Goal: Task Accomplishment & Management: Manage account settings

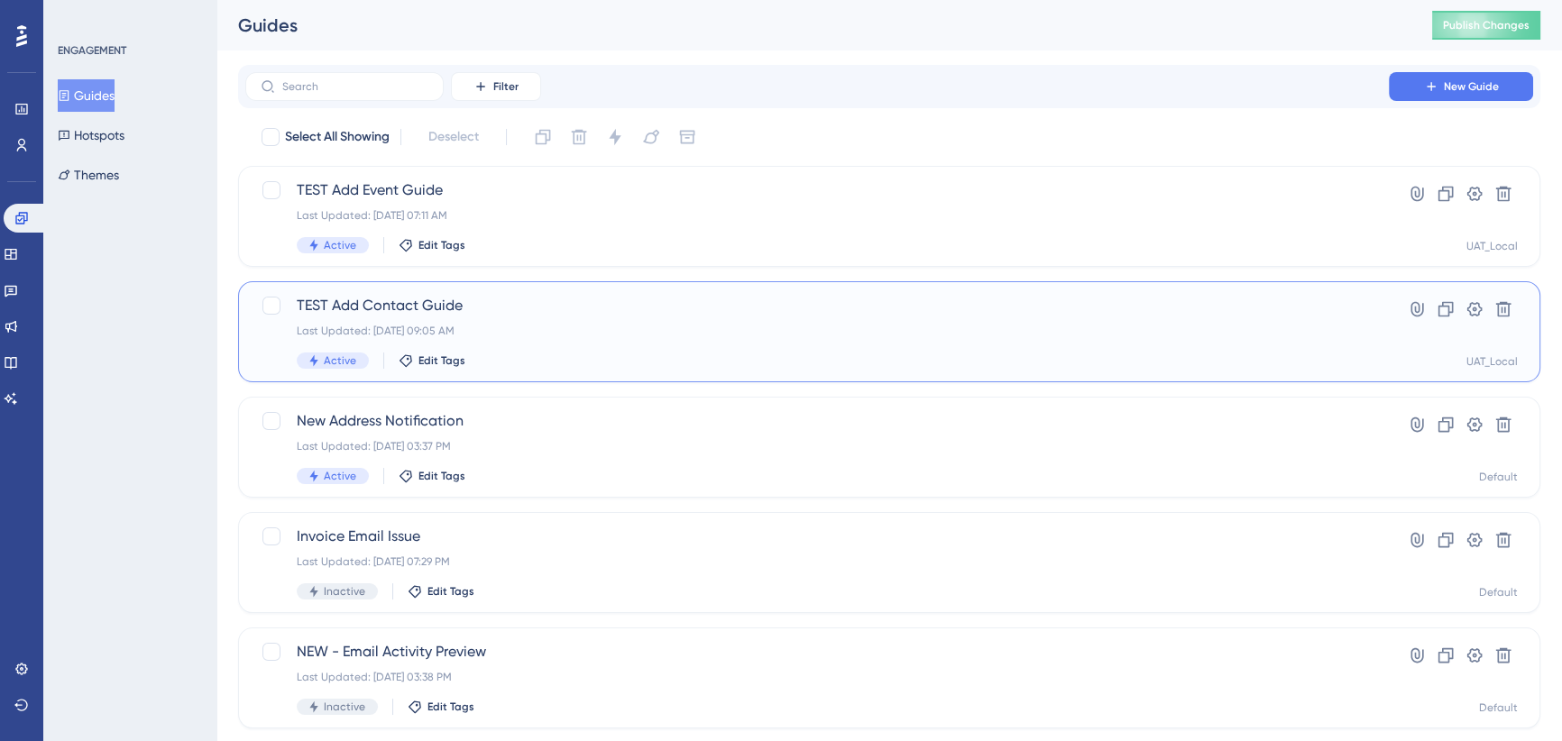
click at [512, 308] on span "TEST Add Contact Guide" at bounding box center [817, 306] width 1041 height 22
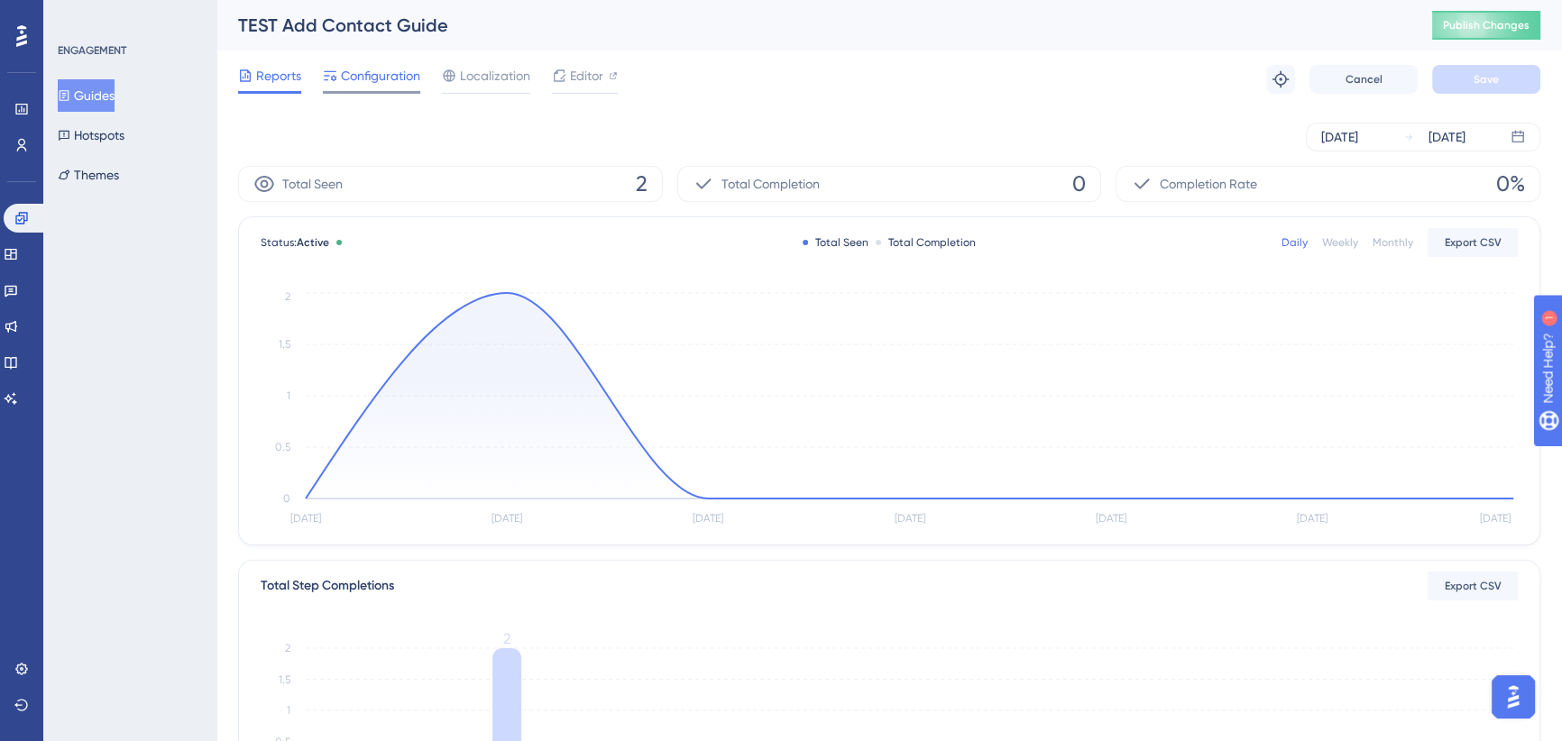
click at [367, 78] on span "Configuration" at bounding box center [380, 76] width 79 height 22
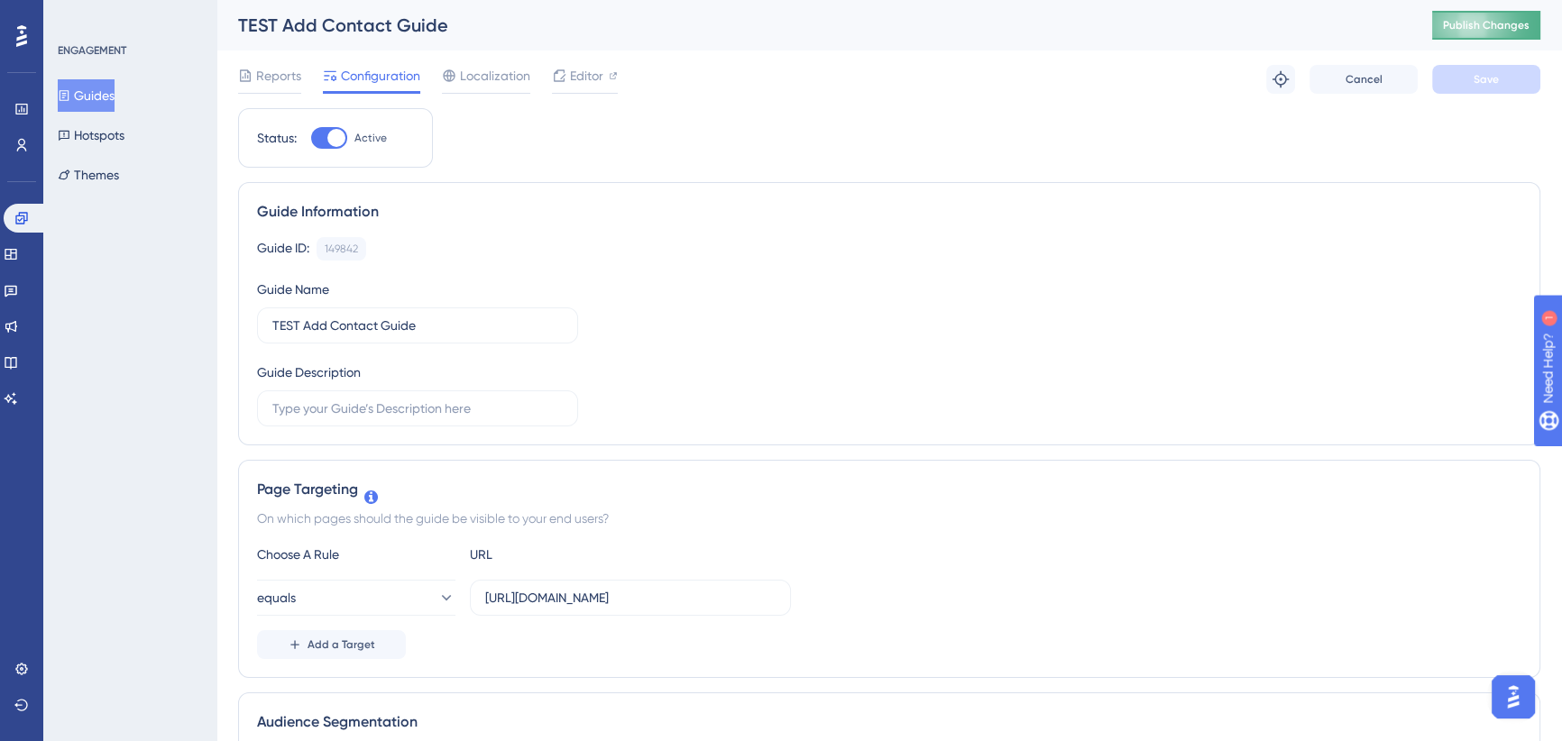
click at [1488, 18] on button "Publish Changes" at bounding box center [1486, 25] width 108 height 29
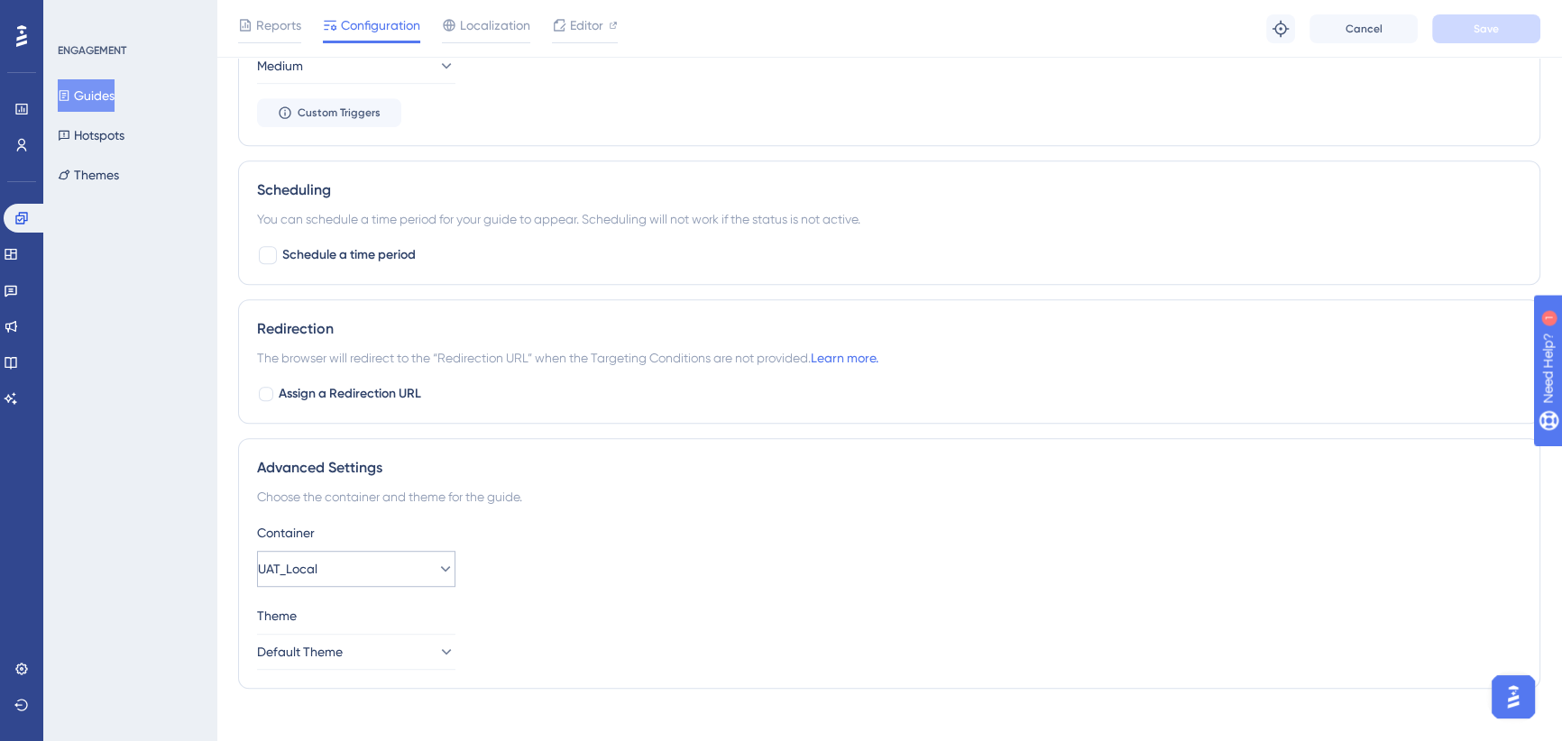
scroll to position [1281, 0]
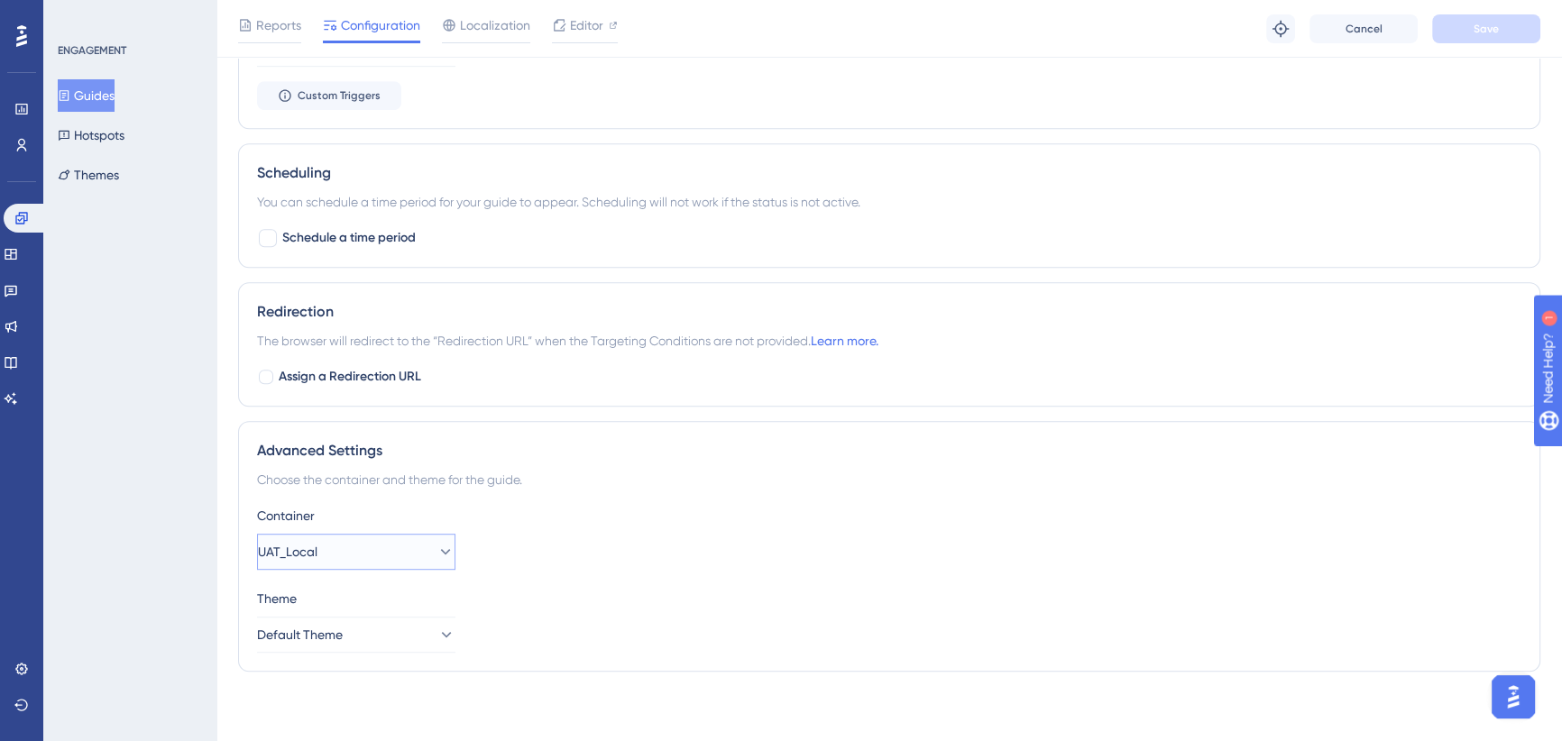
click at [420, 546] on button "UAT_Local" at bounding box center [356, 552] width 198 height 36
click at [346, 604] on div "Default Default" at bounding box center [356, 607] width 146 height 36
click at [1497, 26] on span "Save" at bounding box center [1486, 29] width 25 height 14
click at [399, 548] on button "Default" at bounding box center [356, 552] width 198 height 36
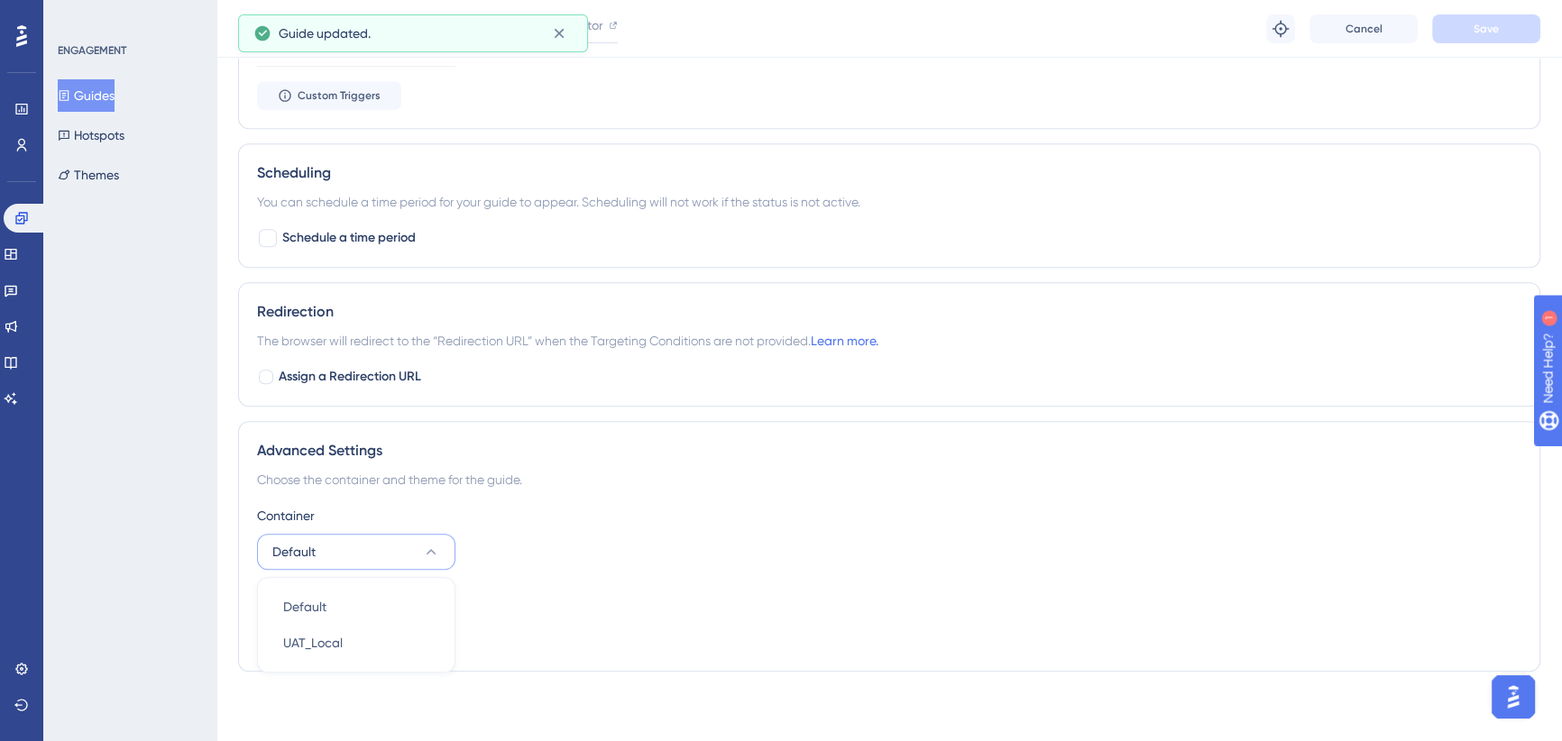
click at [686, 534] on div "Container Default Default Default UAT_Local UAT_Local" at bounding box center [889, 537] width 1264 height 65
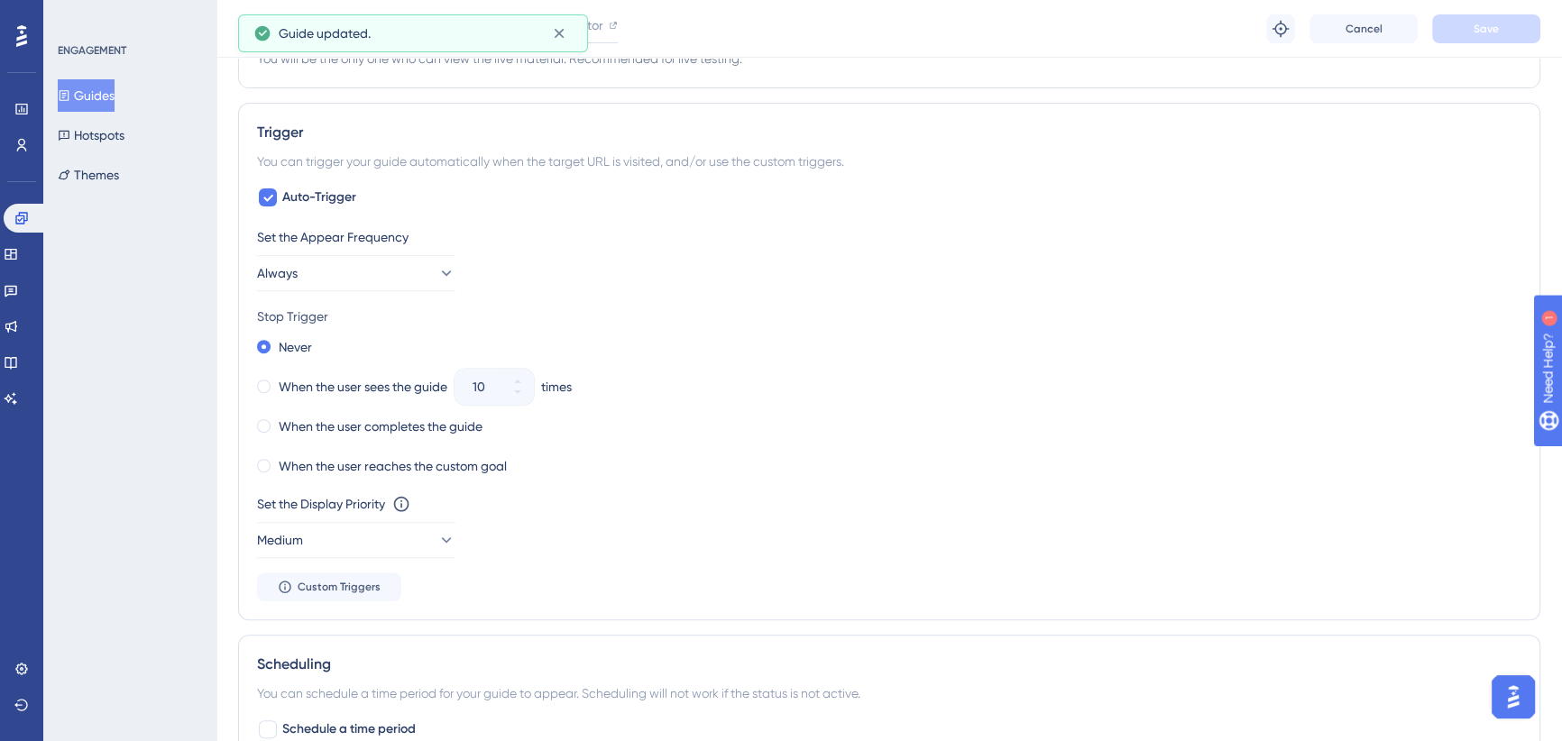
scroll to position [0, 0]
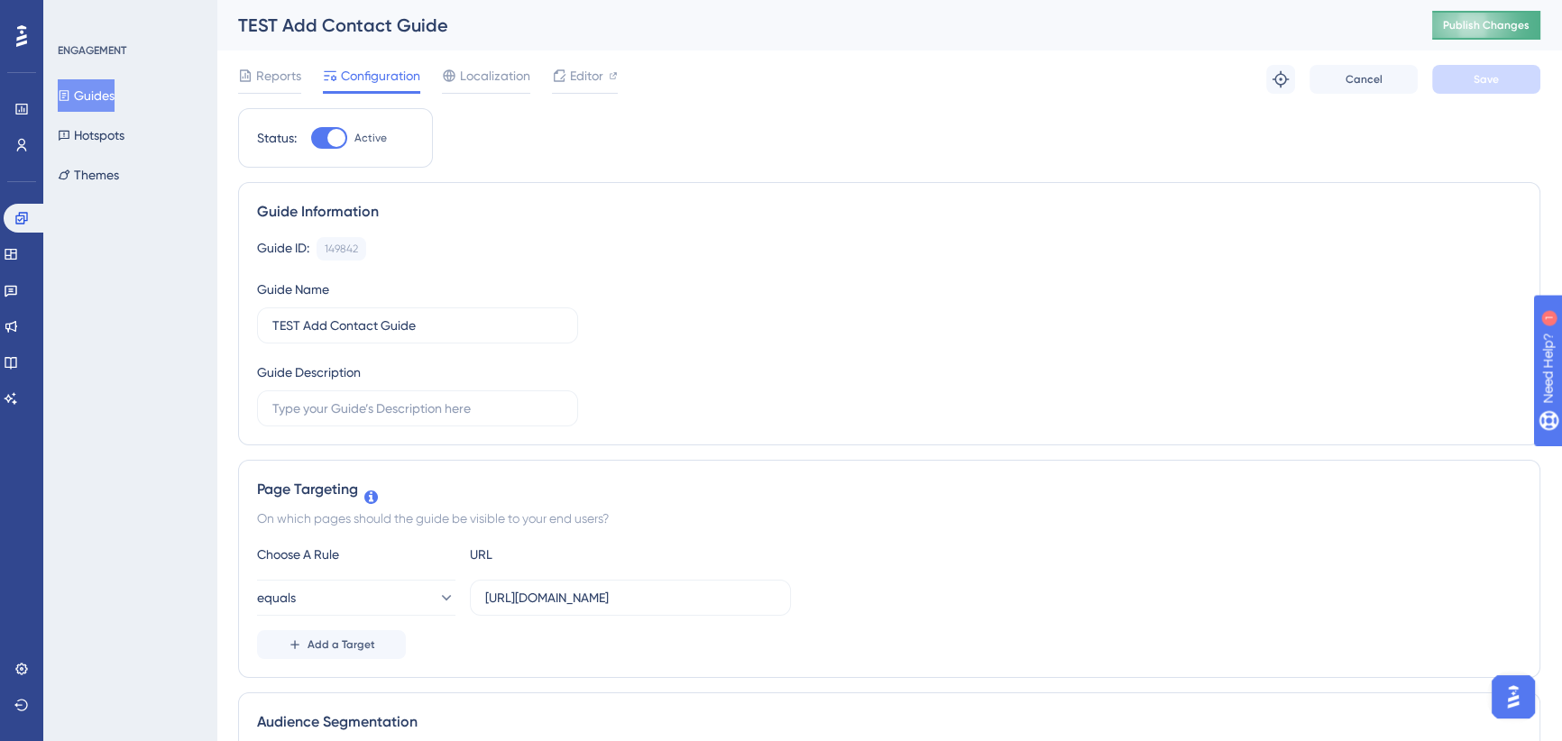
click at [1494, 20] on button "Publish Changes" at bounding box center [1486, 25] width 108 height 29
click at [378, 606] on button "equals" at bounding box center [356, 598] width 198 height 36
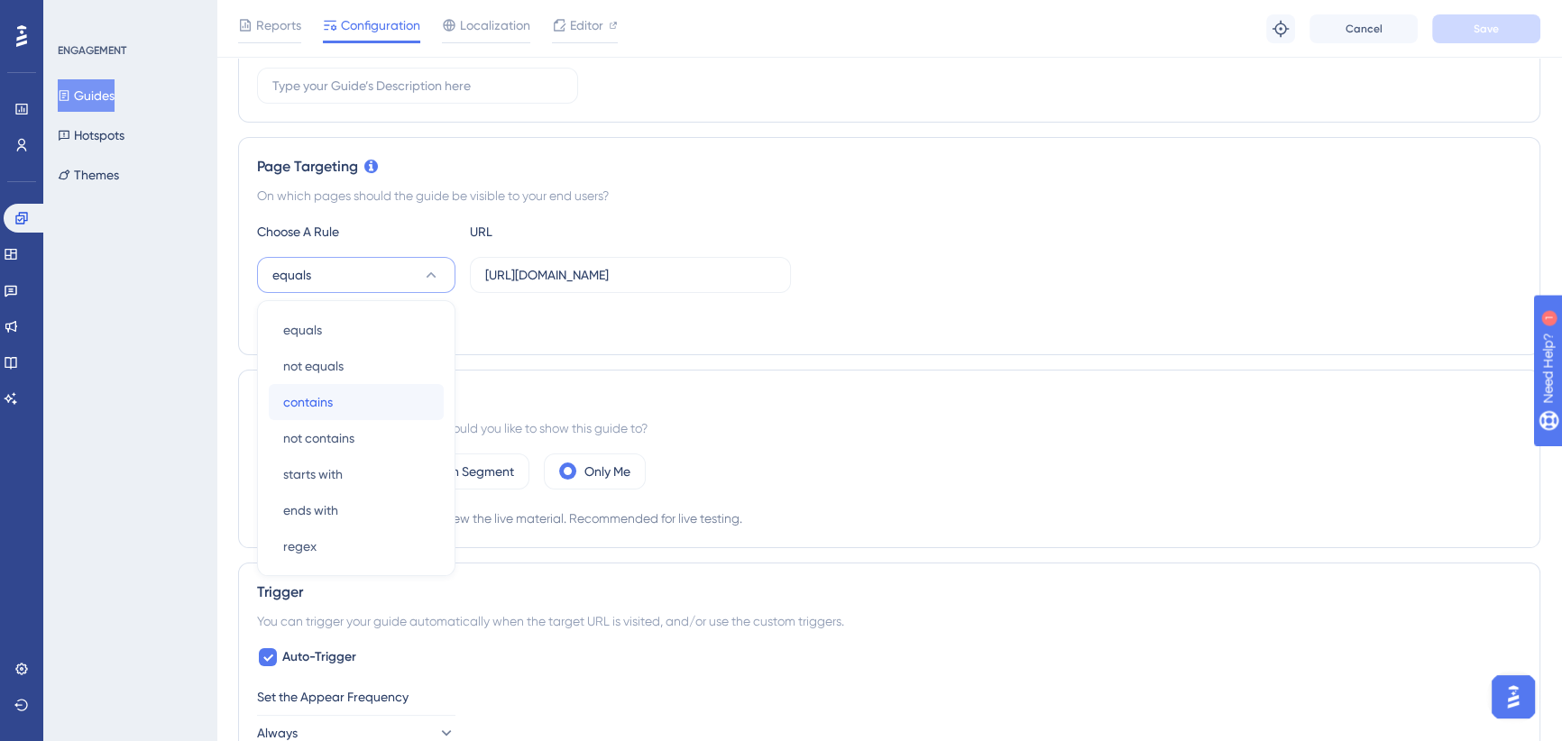
click at [323, 401] on span "contains" at bounding box center [308, 402] width 50 height 22
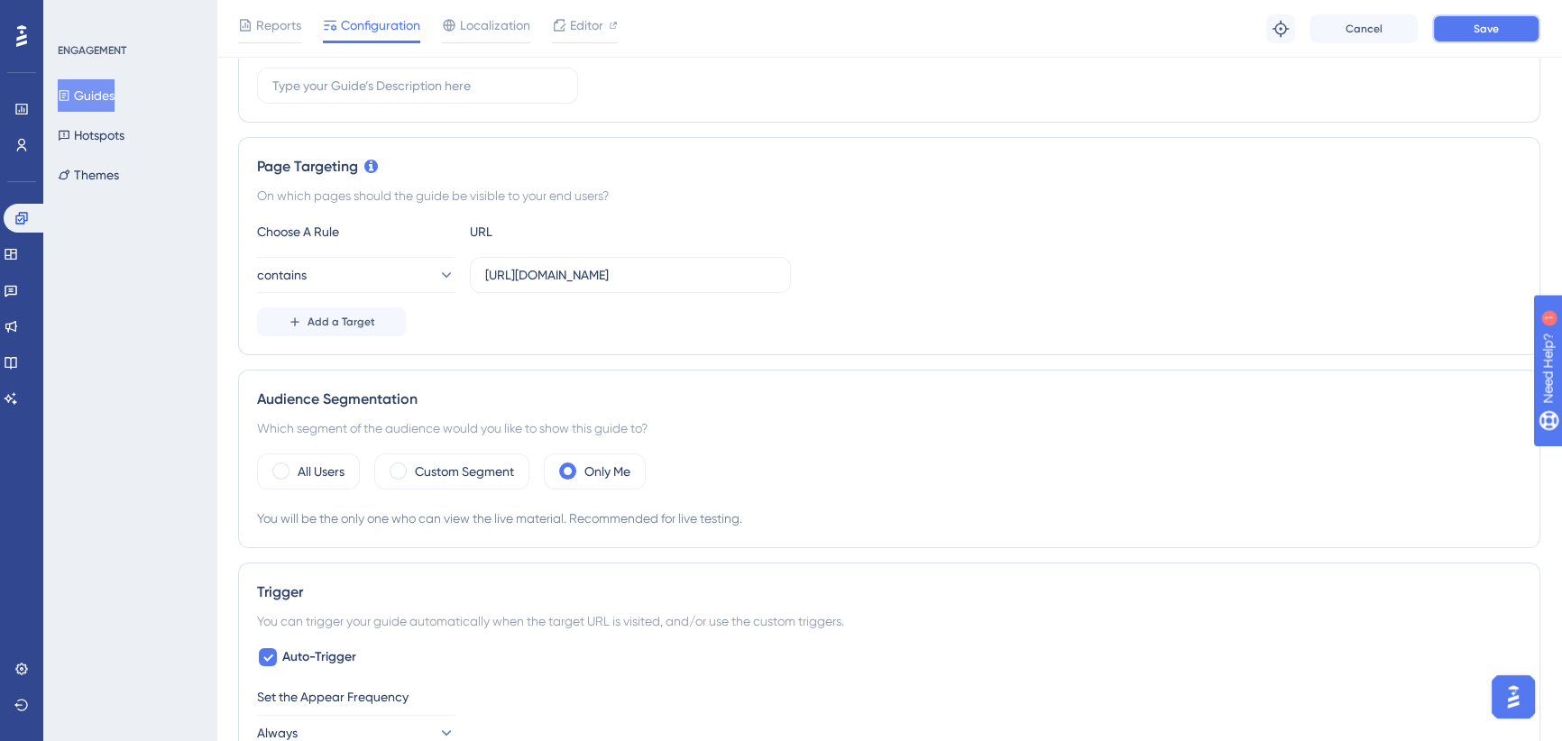
click at [1470, 20] on button "Save" at bounding box center [1486, 28] width 108 height 29
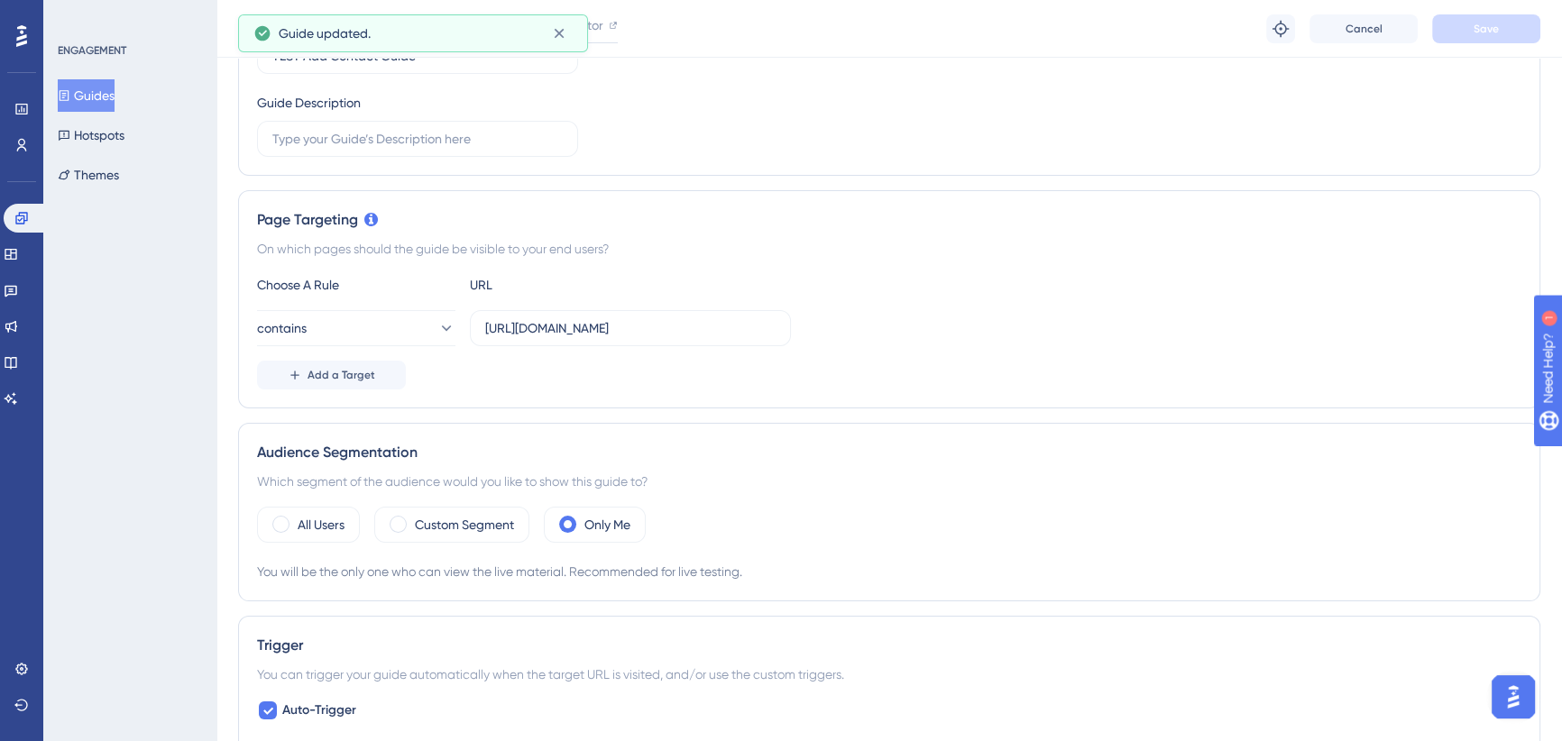
scroll to position [0, 0]
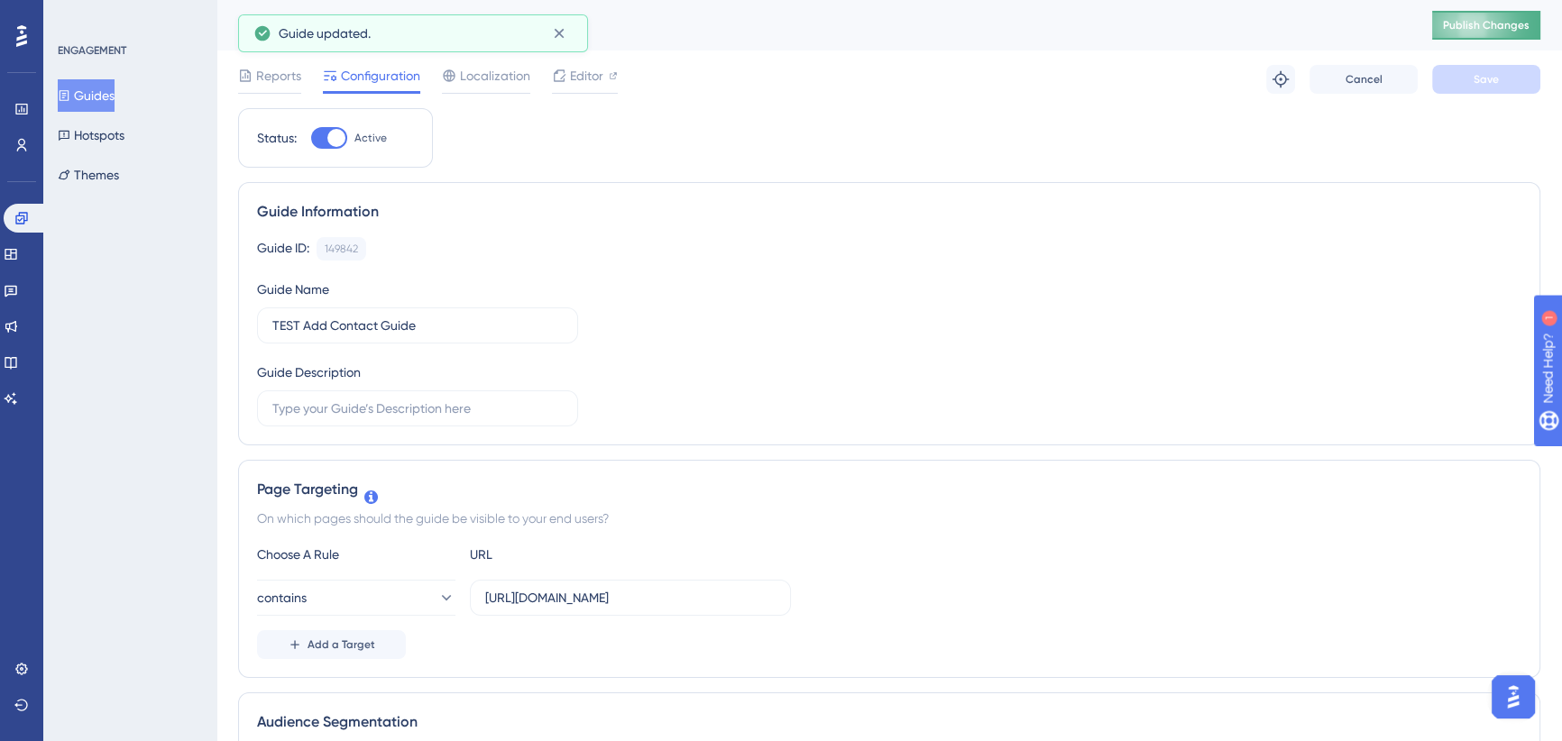
click at [1492, 17] on button "Publish Changes" at bounding box center [1486, 25] width 108 height 29
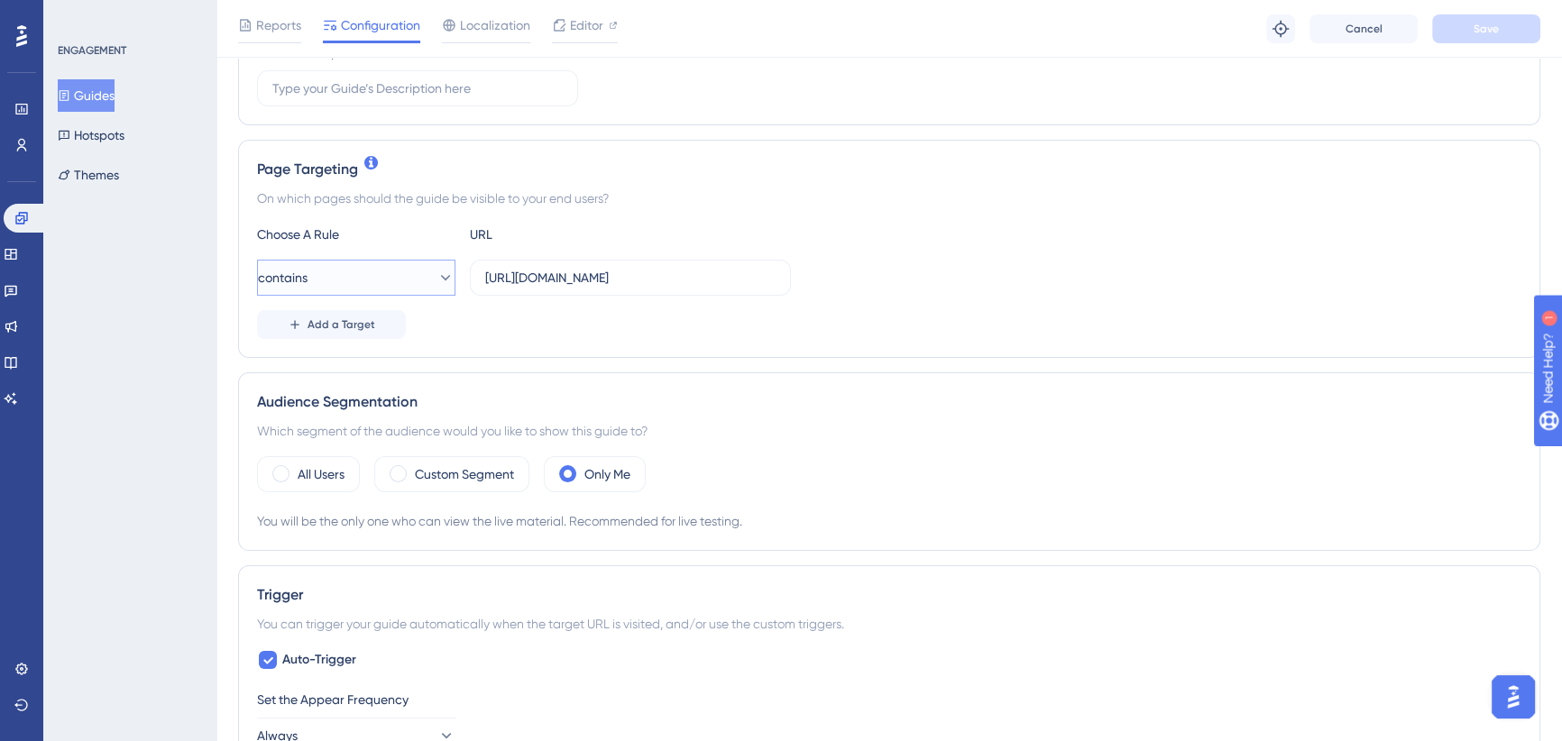
click at [386, 277] on button "contains" at bounding box center [356, 278] width 198 height 36
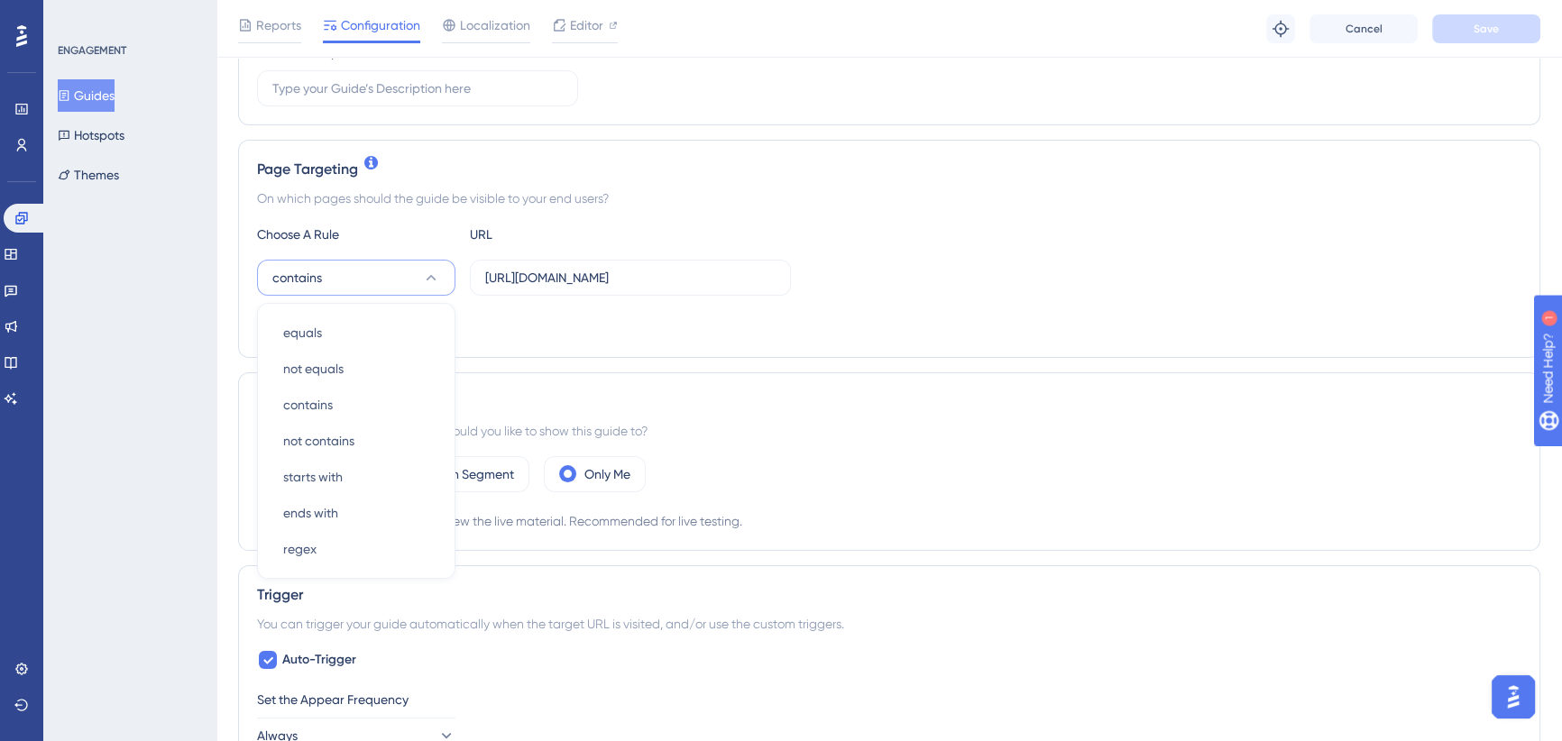
scroll to position [395, 0]
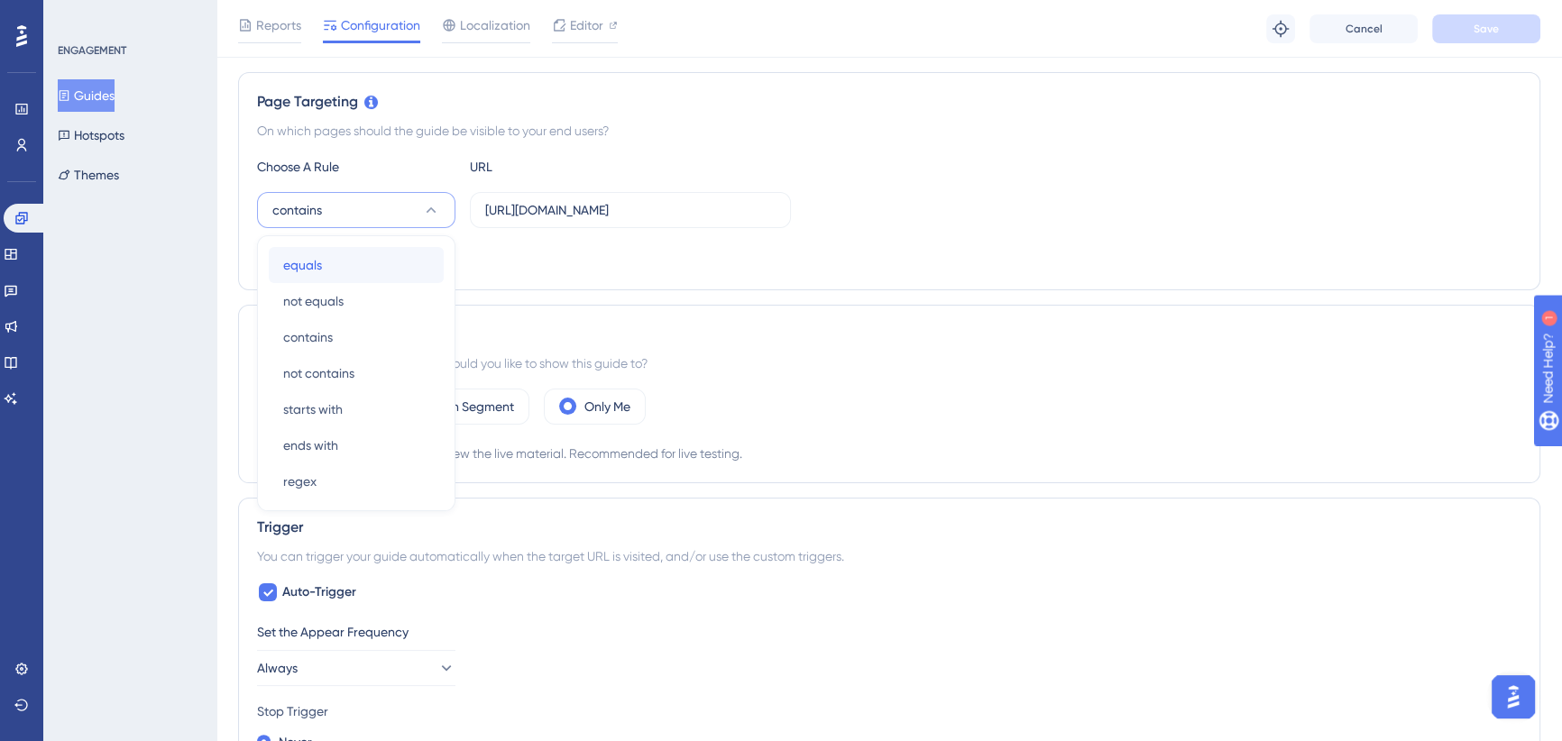
click at [346, 260] on div "equals equals" at bounding box center [356, 265] width 146 height 36
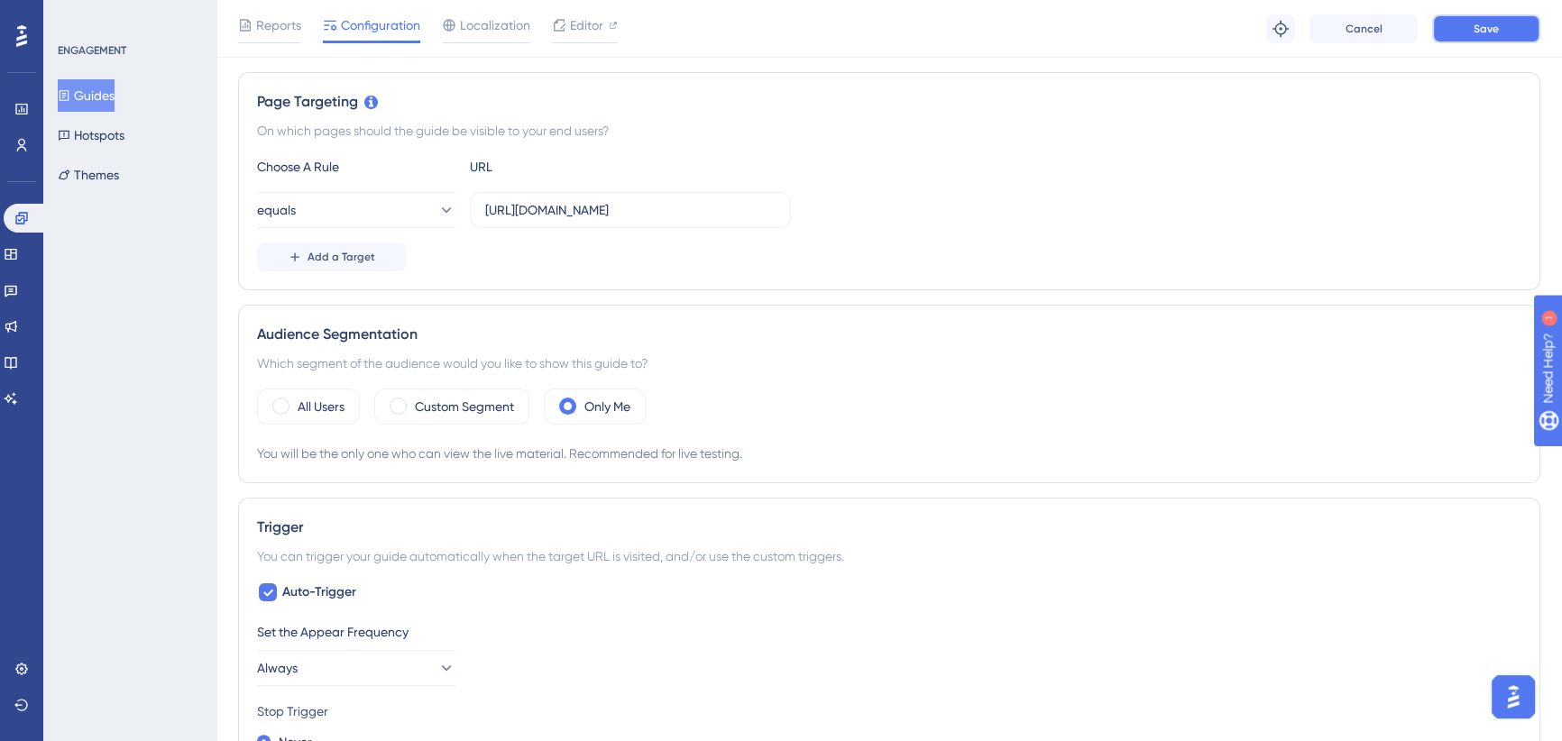
click at [1474, 26] on span "Save" at bounding box center [1486, 29] width 25 height 14
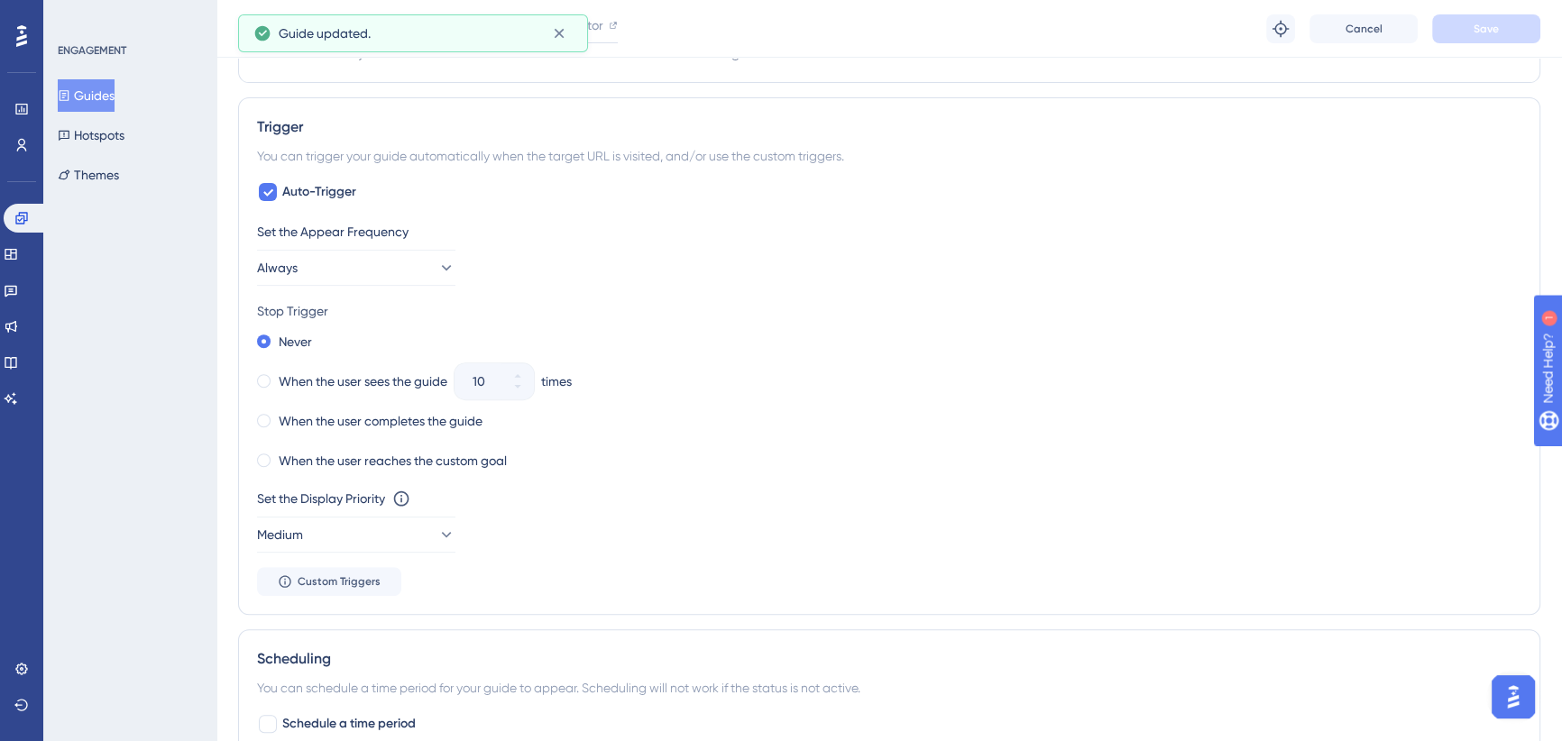
scroll to position [886, 0]
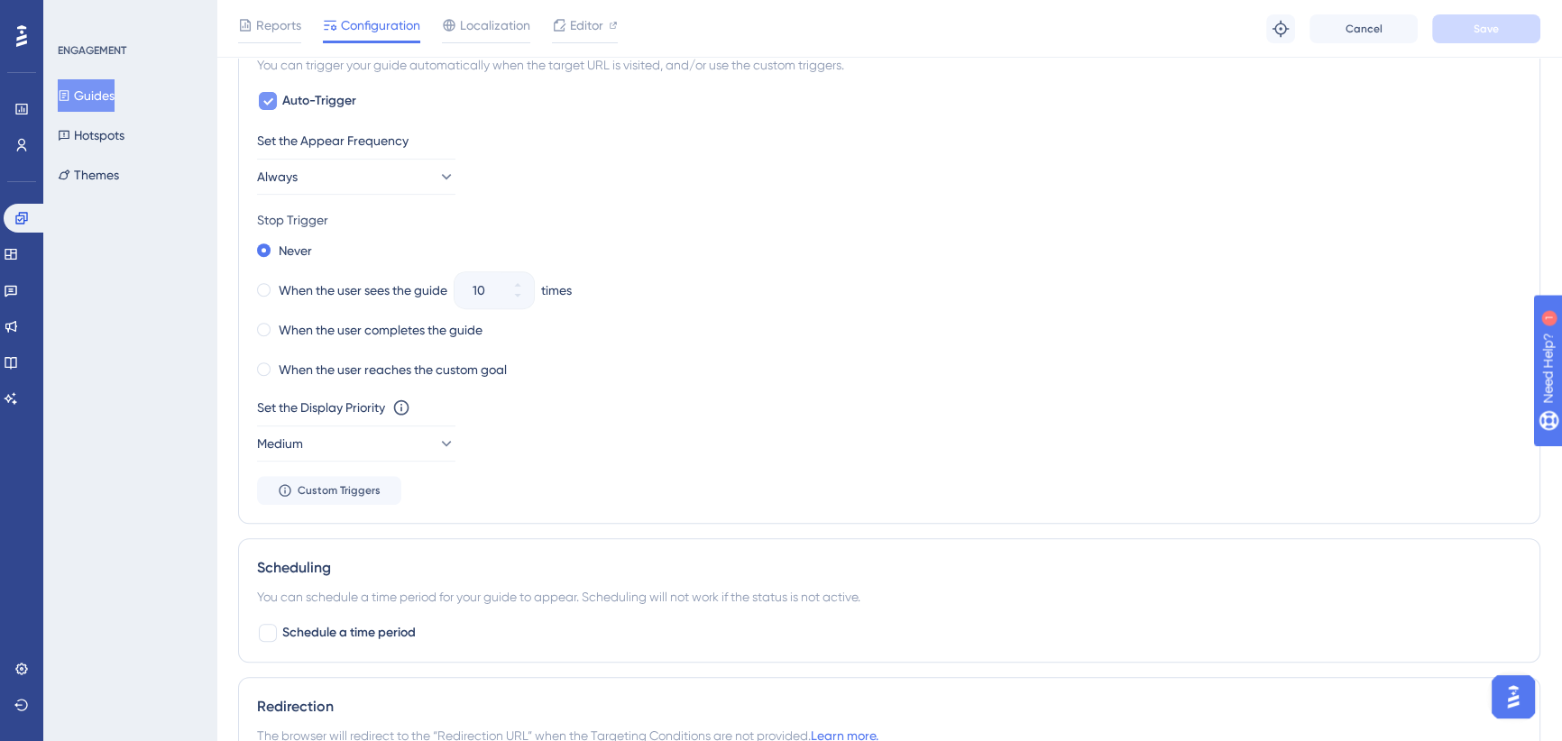
click at [273, 102] on div at bounding box center [268, 101] width 18 height 18
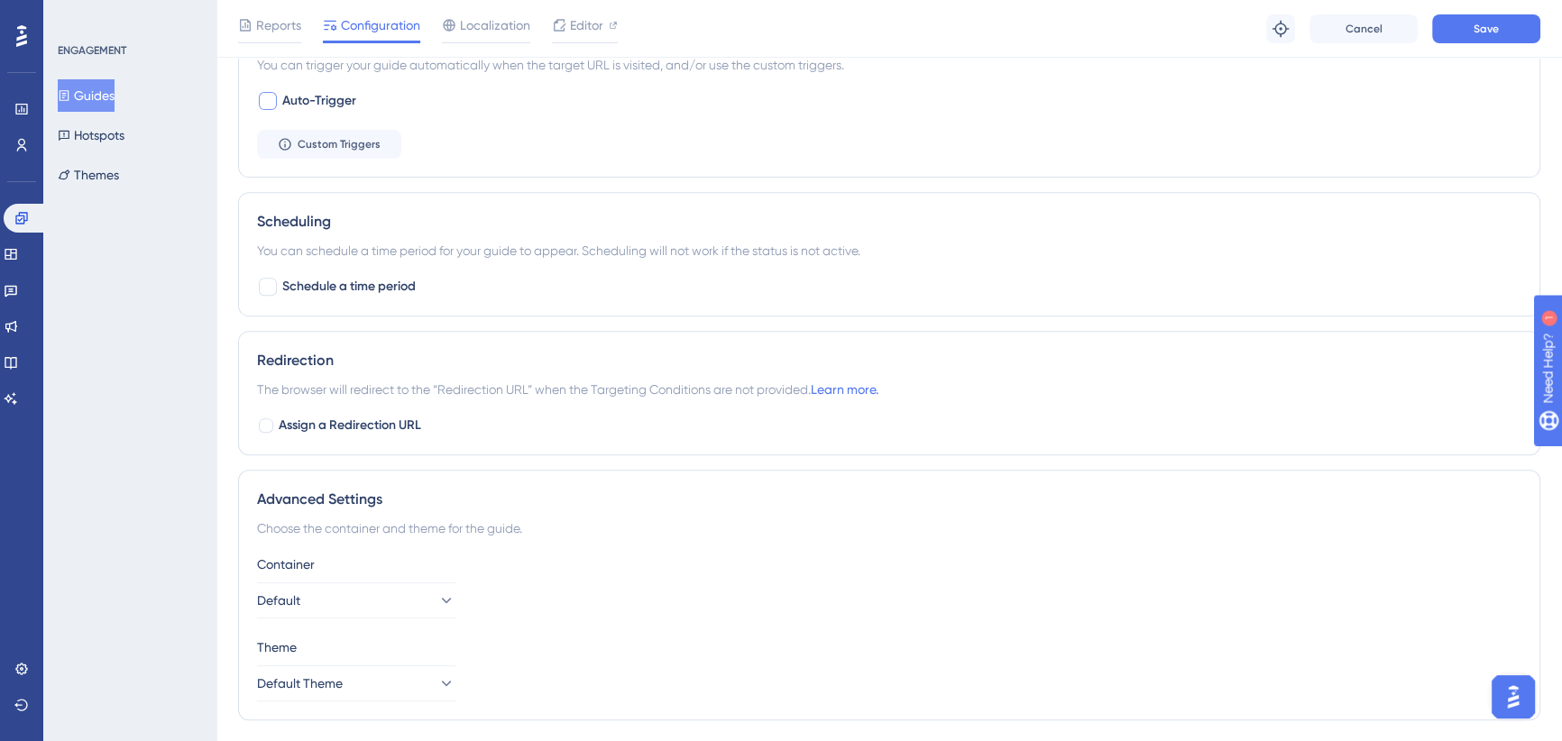
scroll to position [722, 0]
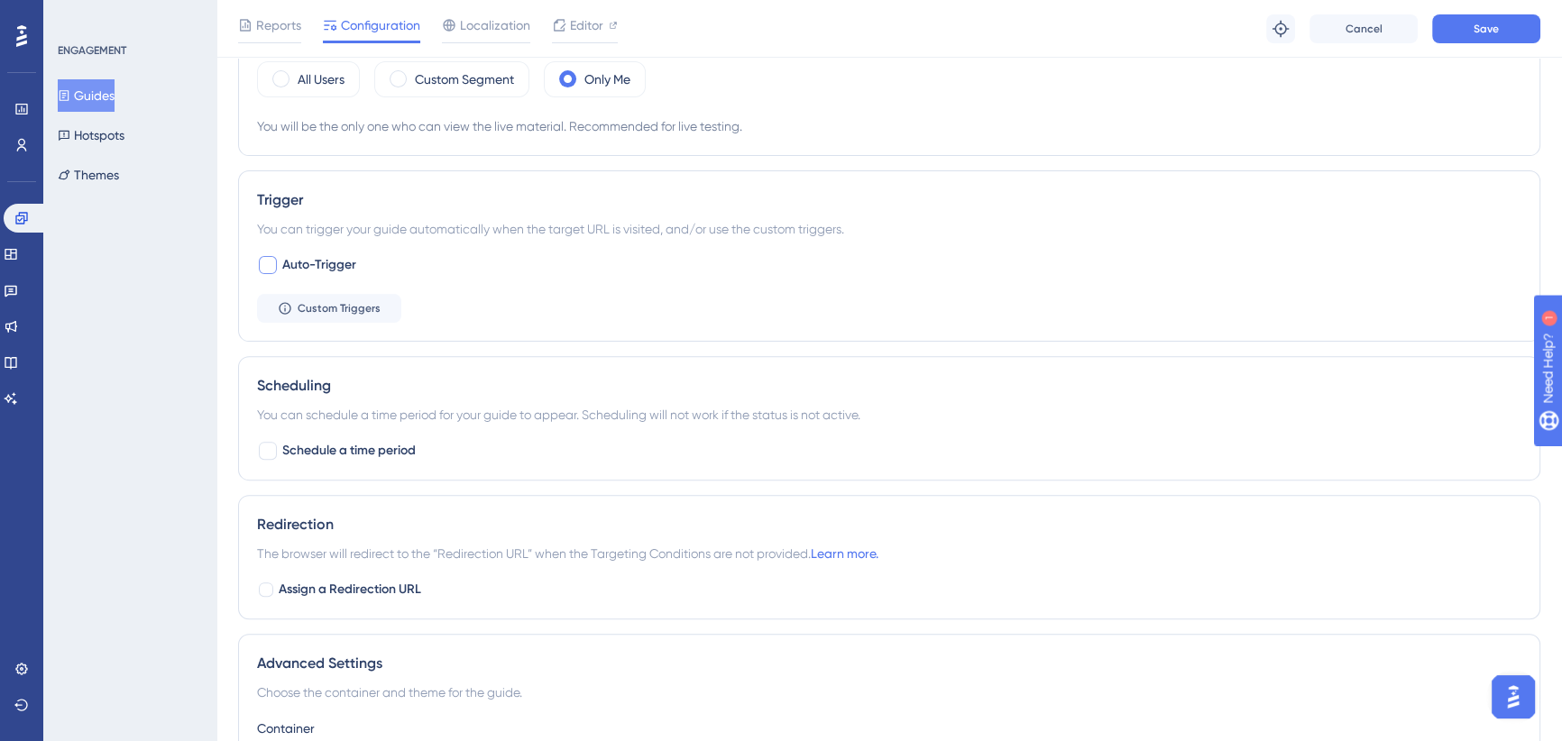
click at [277, 271] on div at bounding box center [268, 265] width 22 height 22
checkbox input "true"
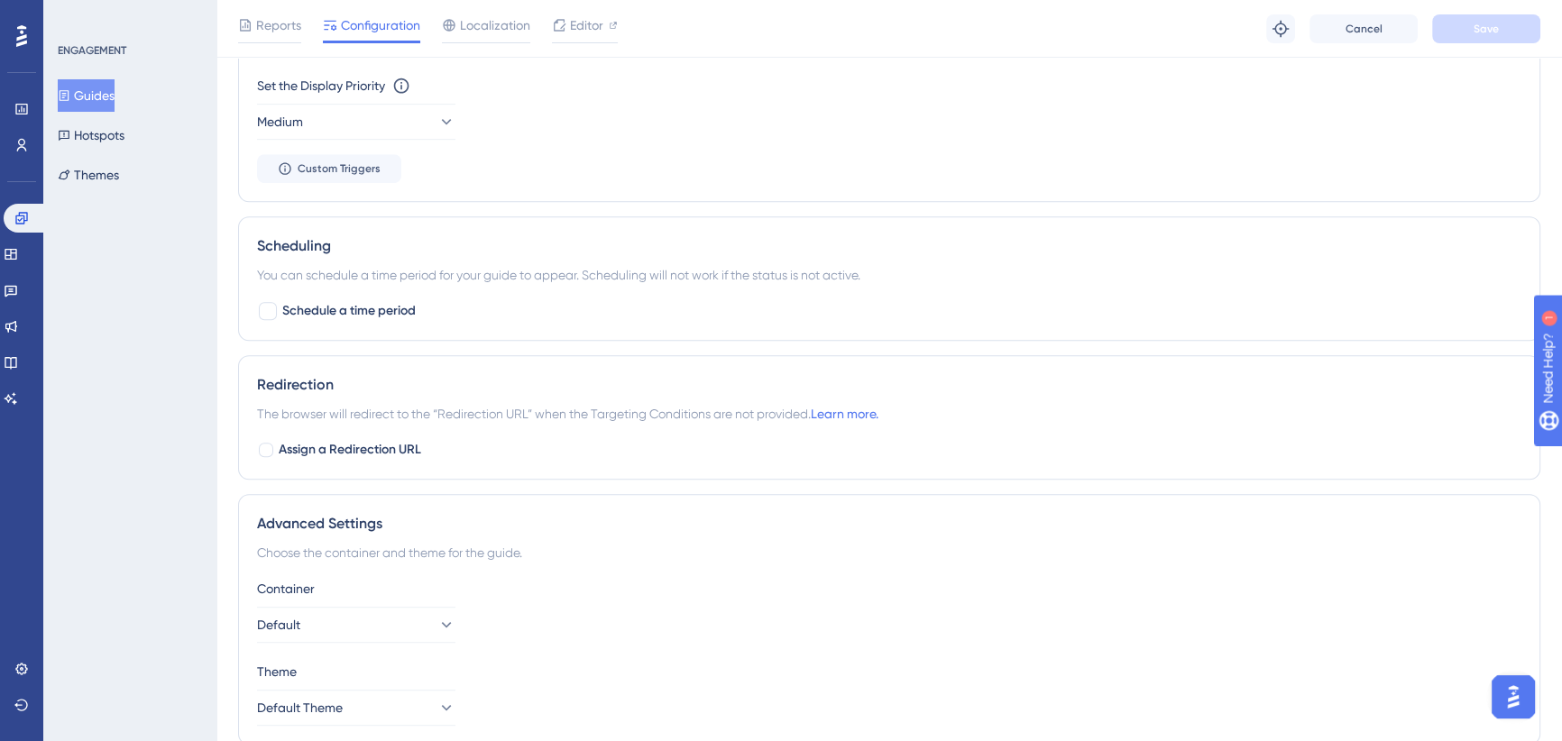
scroll to position [1281, 0]
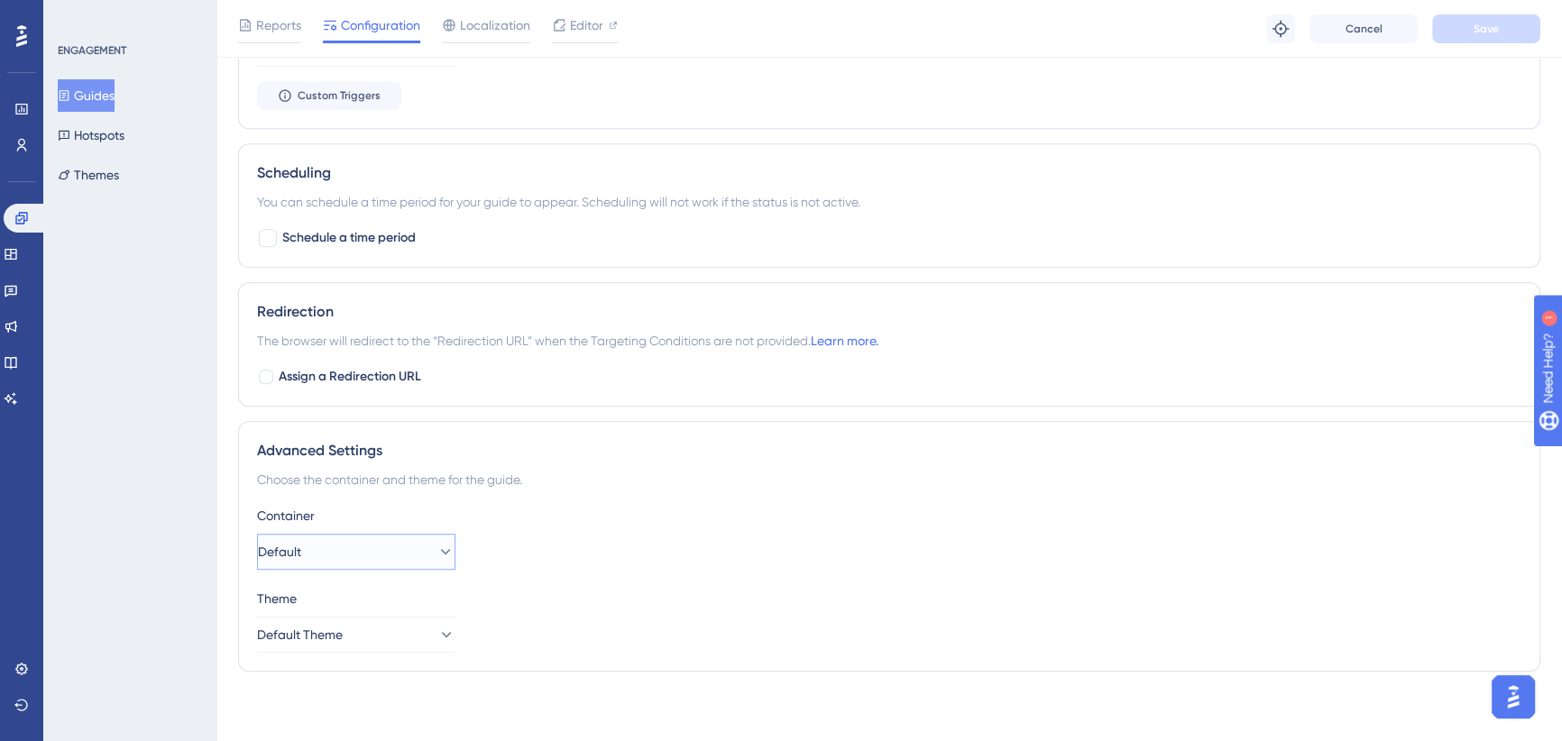
click at [386, 557] on button "Default" at bounding box center [356, 552] width 198 height 36
click at [385, 555] on button "Default" at bounding box center [356, 552] width 198 height 36
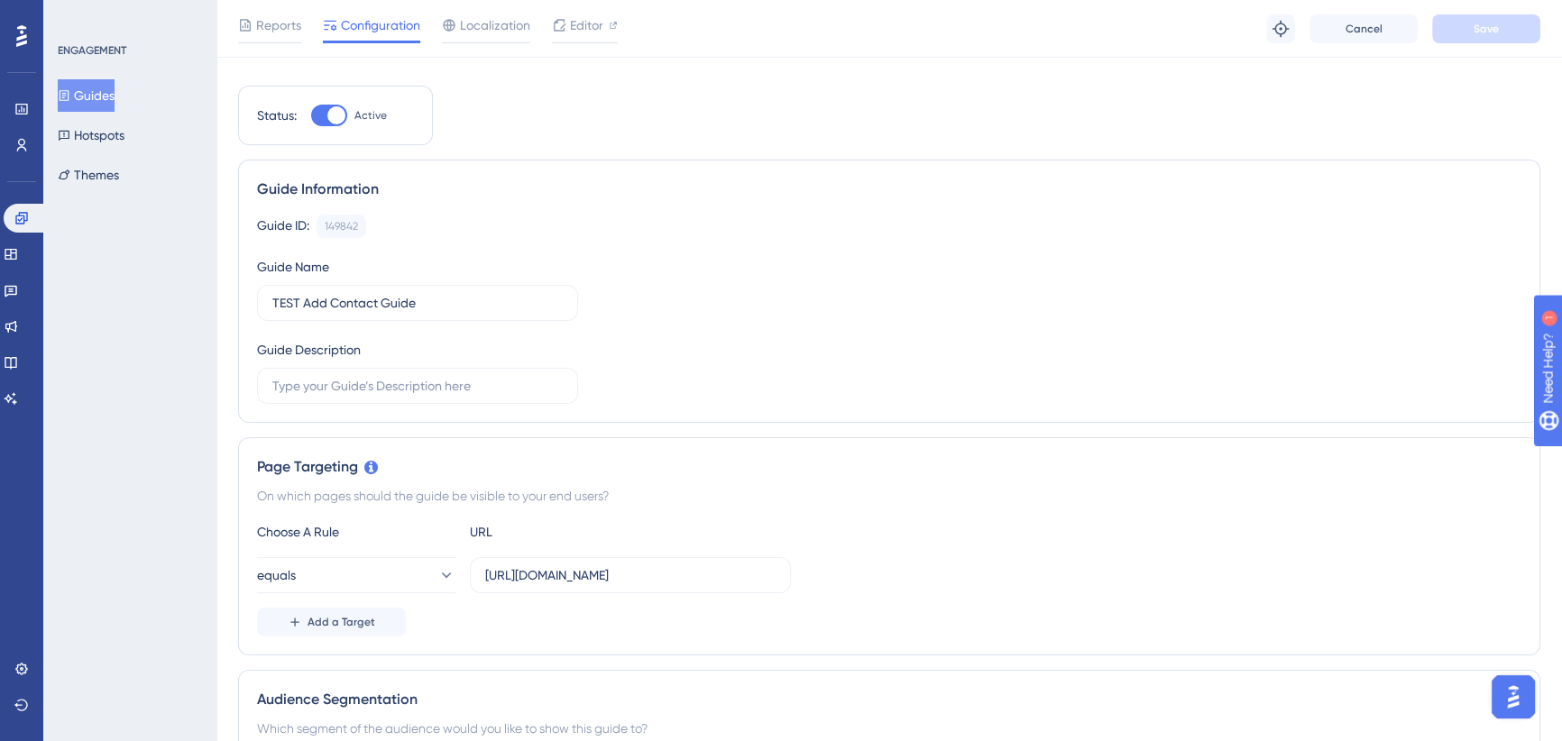
scroll to position [0, 0]
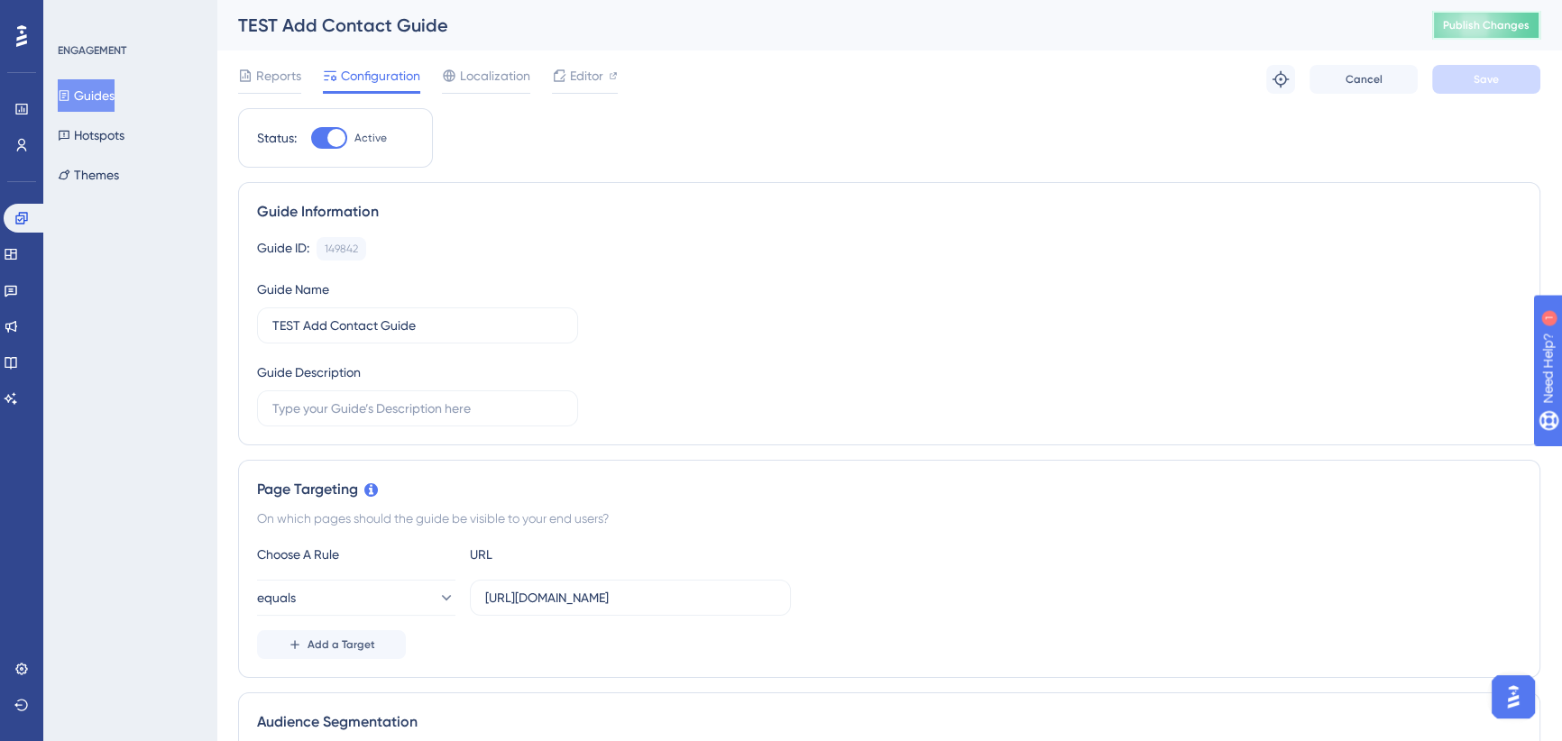
click at [1474, 27] on span "Publish Changes" at bounding box center [1486, 25] width 87 height 14
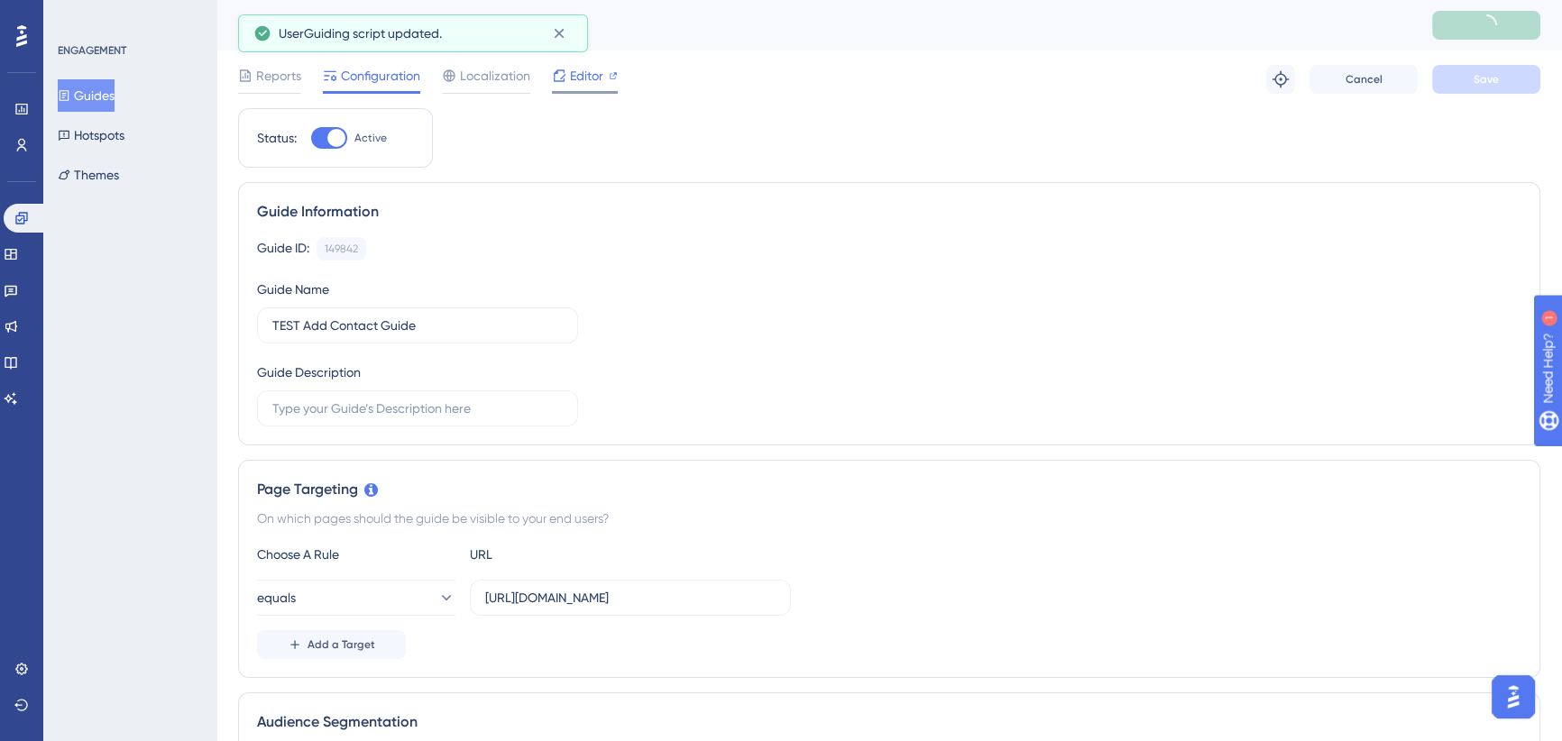
click at [583, 81] on span "Editor" at bounding box center [586, 76] width 33 height 22
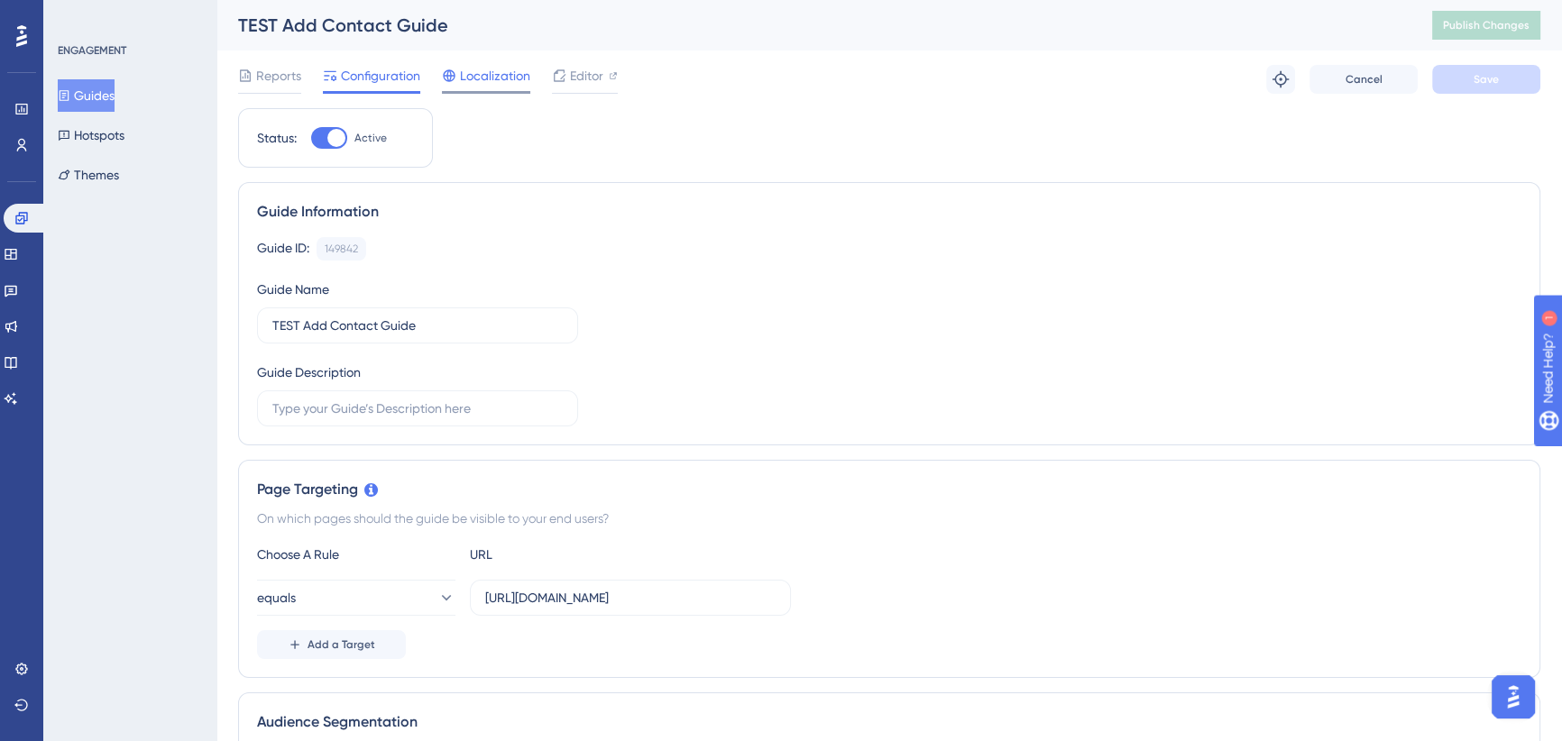
click at [497, 81] on span "Localization" at bounding box center [495, 76] width 70 height 22
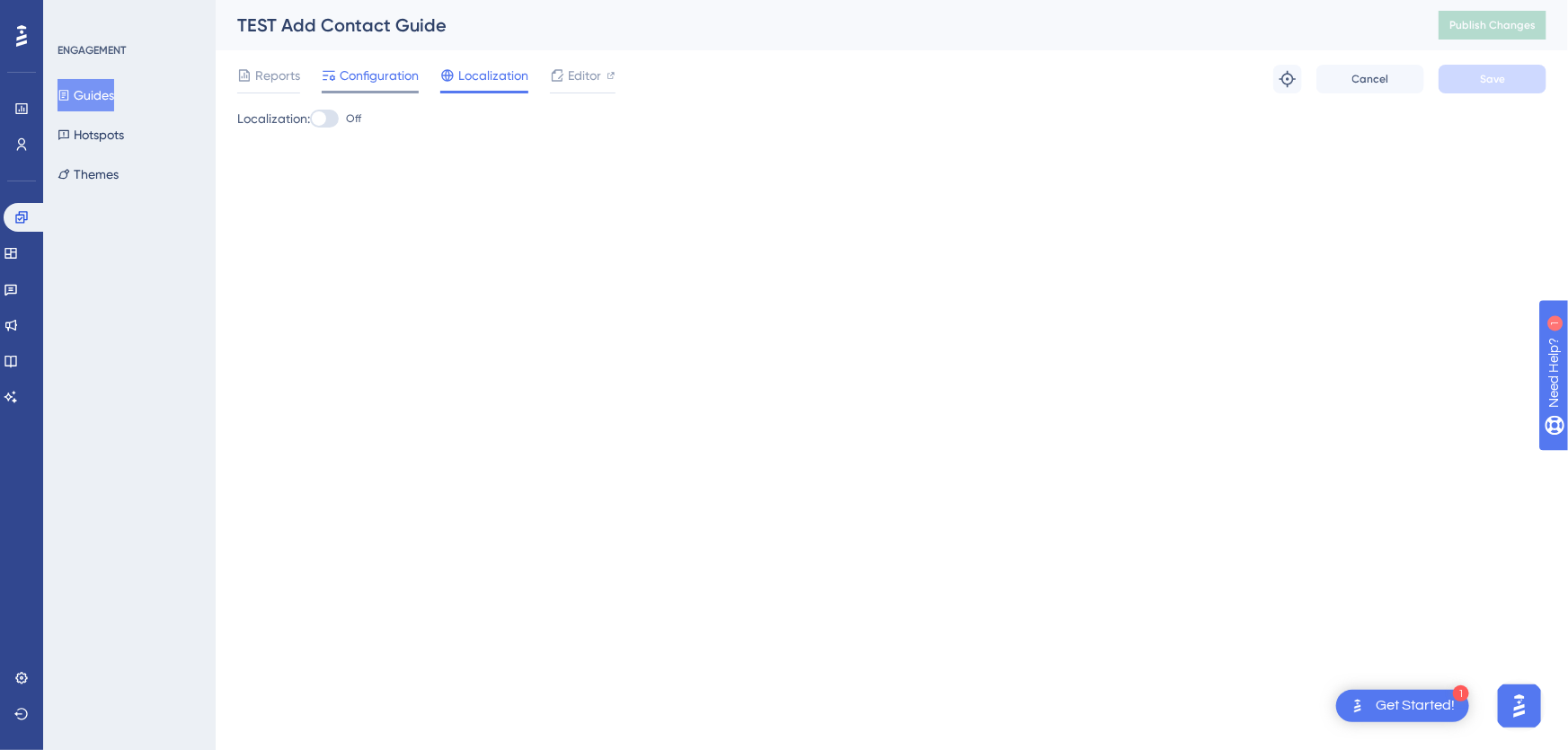
click at [365, 86] on span "Configuration" at bounding box center [379, 76] width 79 height 22
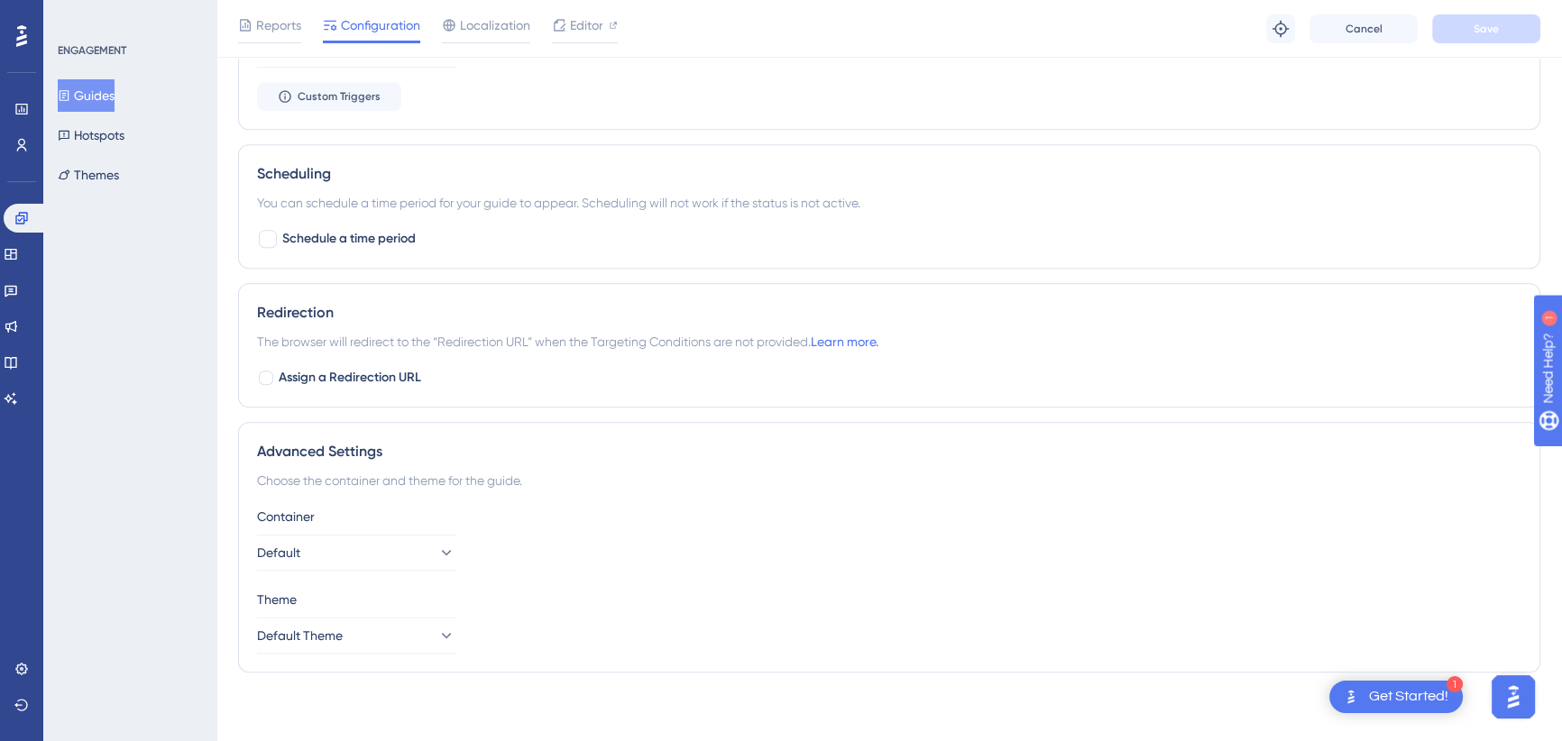
scroll to position [1281, 0]
click at [20, 667] on icon at bounding box center [21, 669] width 12 height 12
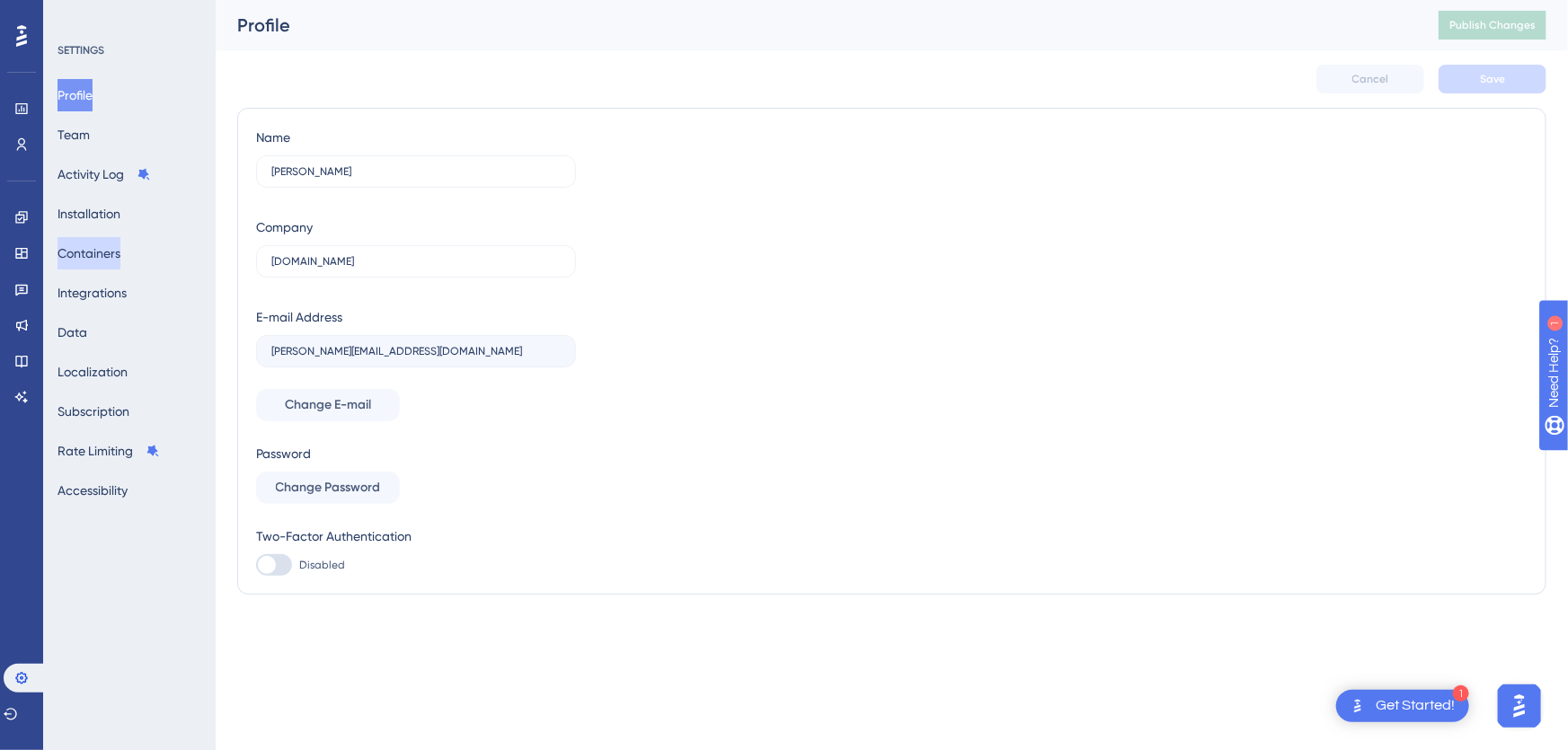
click at [118, 254] on button "Containers" at bounding box center [89, 253] width 63 height 32
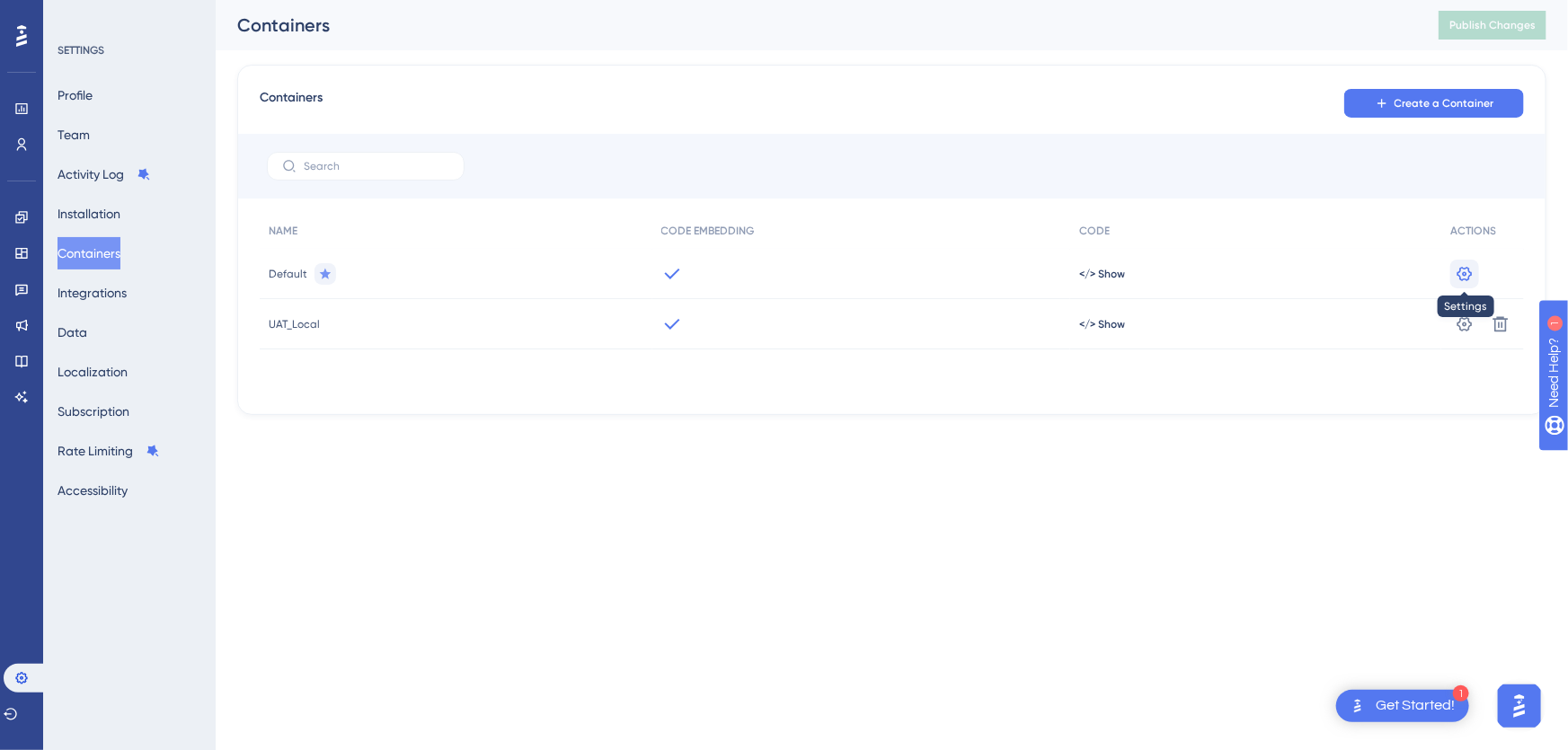
click at [1459, 271] on icon at bounding box center [1464, 273] width 15 height 14
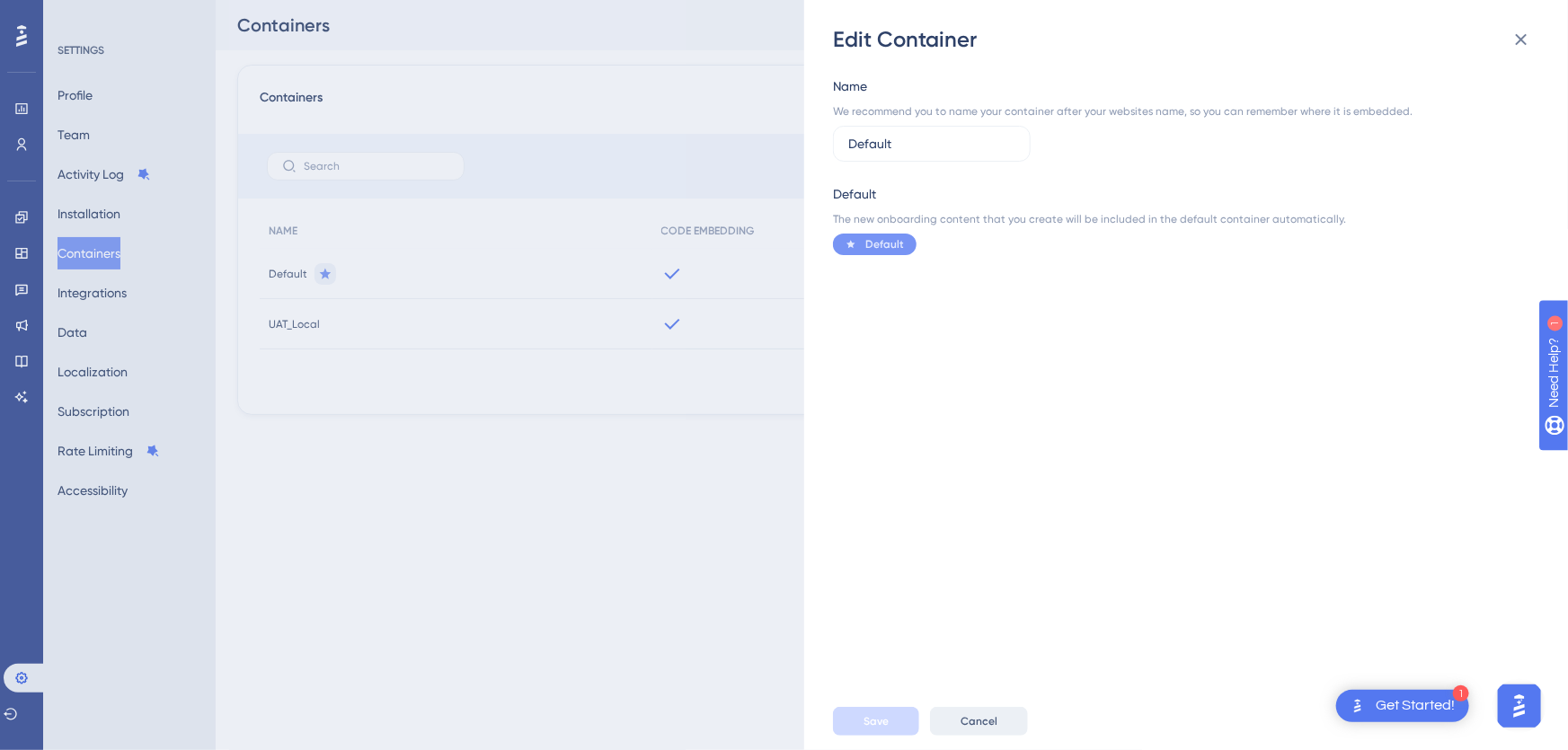
click at [977, 727] on span "Cancel" at bounding box center [978, 721] width 37 height 14
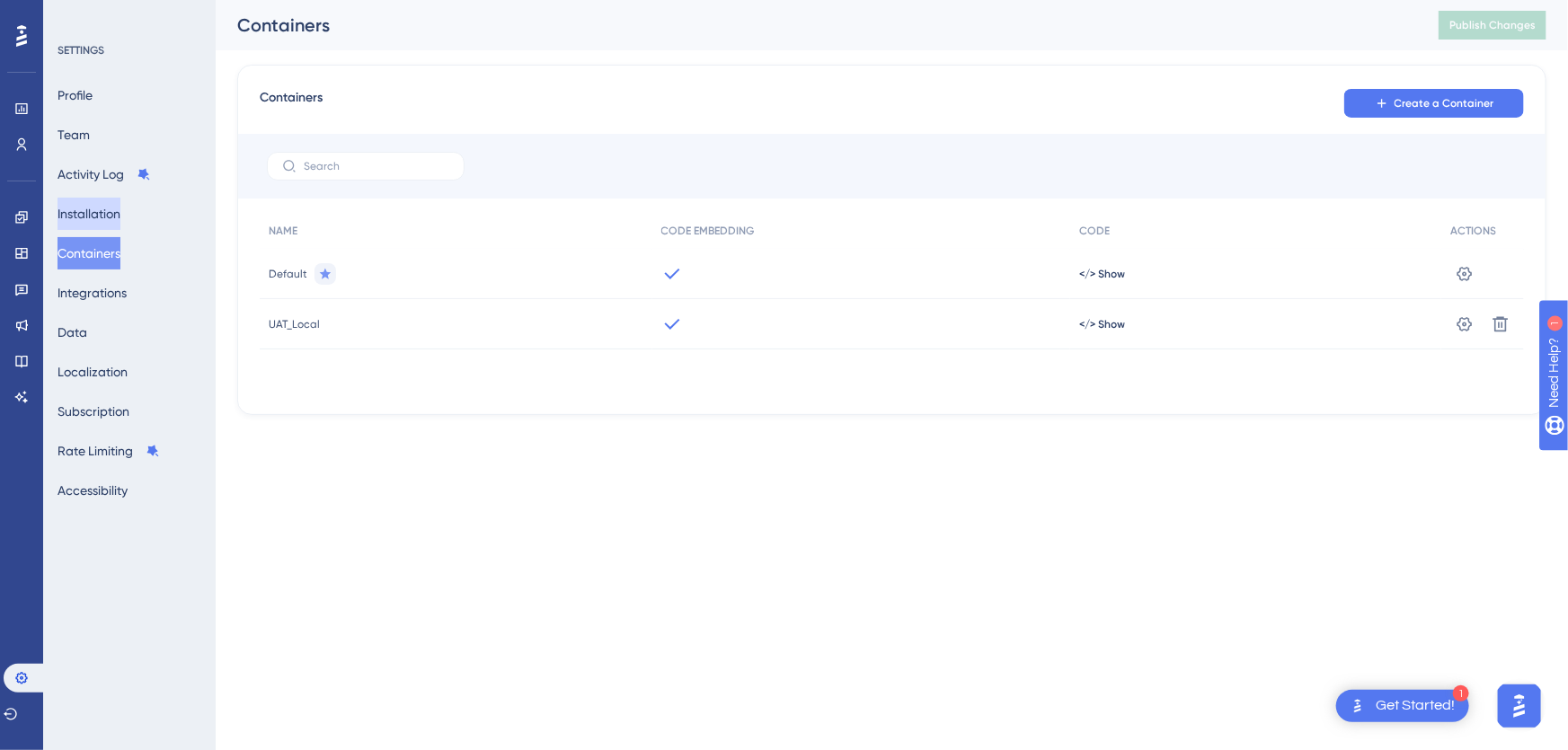
click at [96, 208] on button "Installation" at bounding box center [89, 213] width 63 height 32
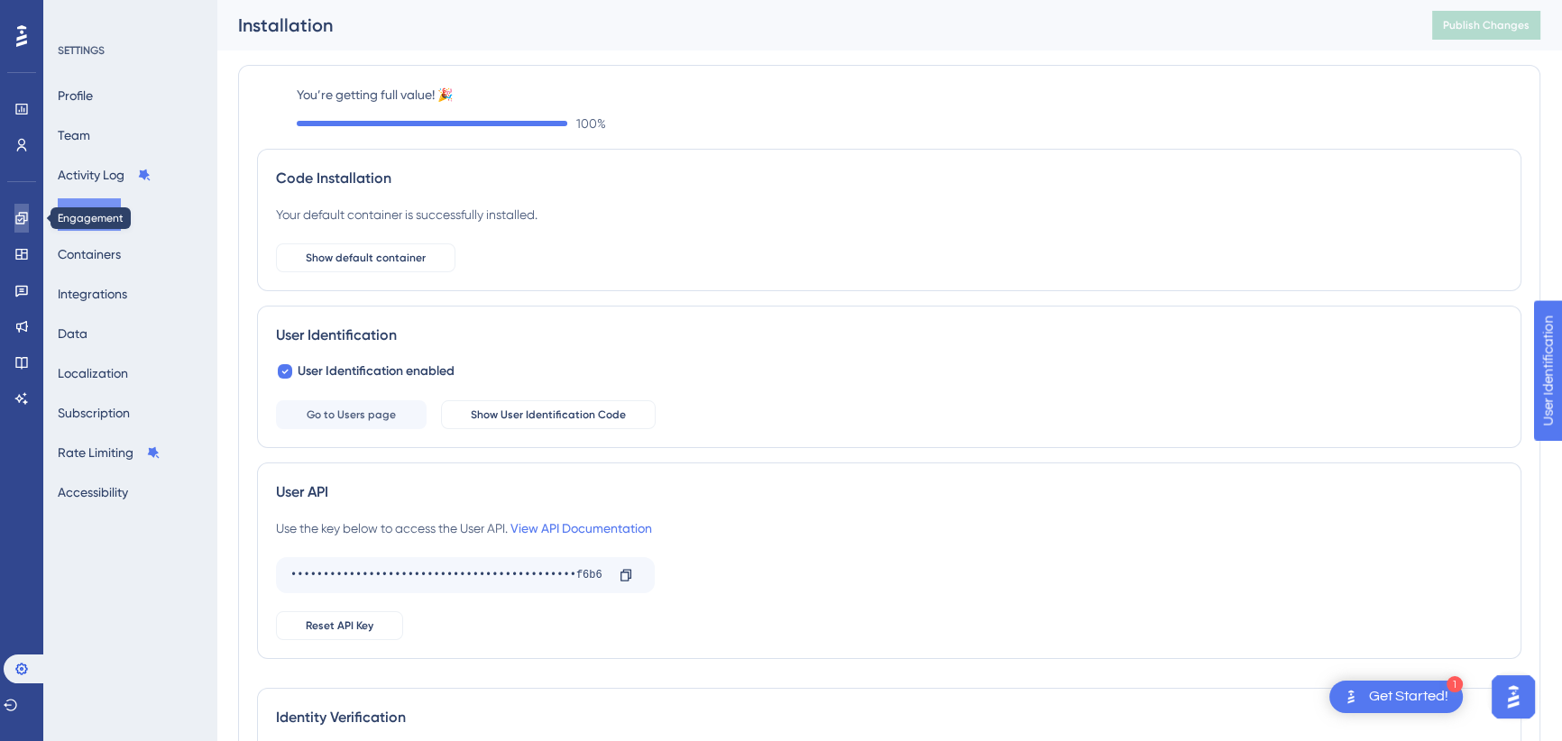
click at [24, 220] on icon at bounding box center [21, 218] width 12 height 12
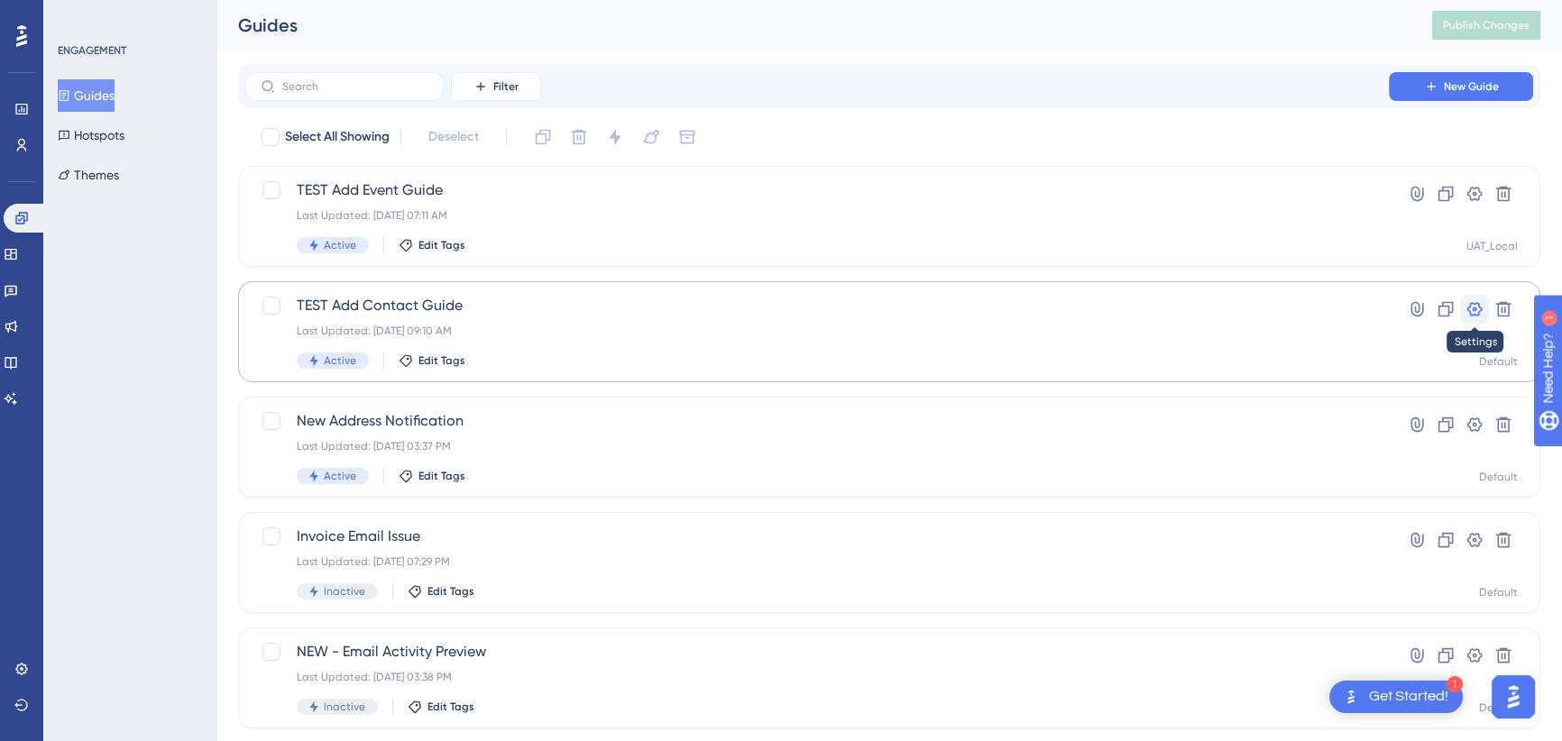
click at [1475, 309] on icon at bounding box center [1474, 309] width 15 height 14
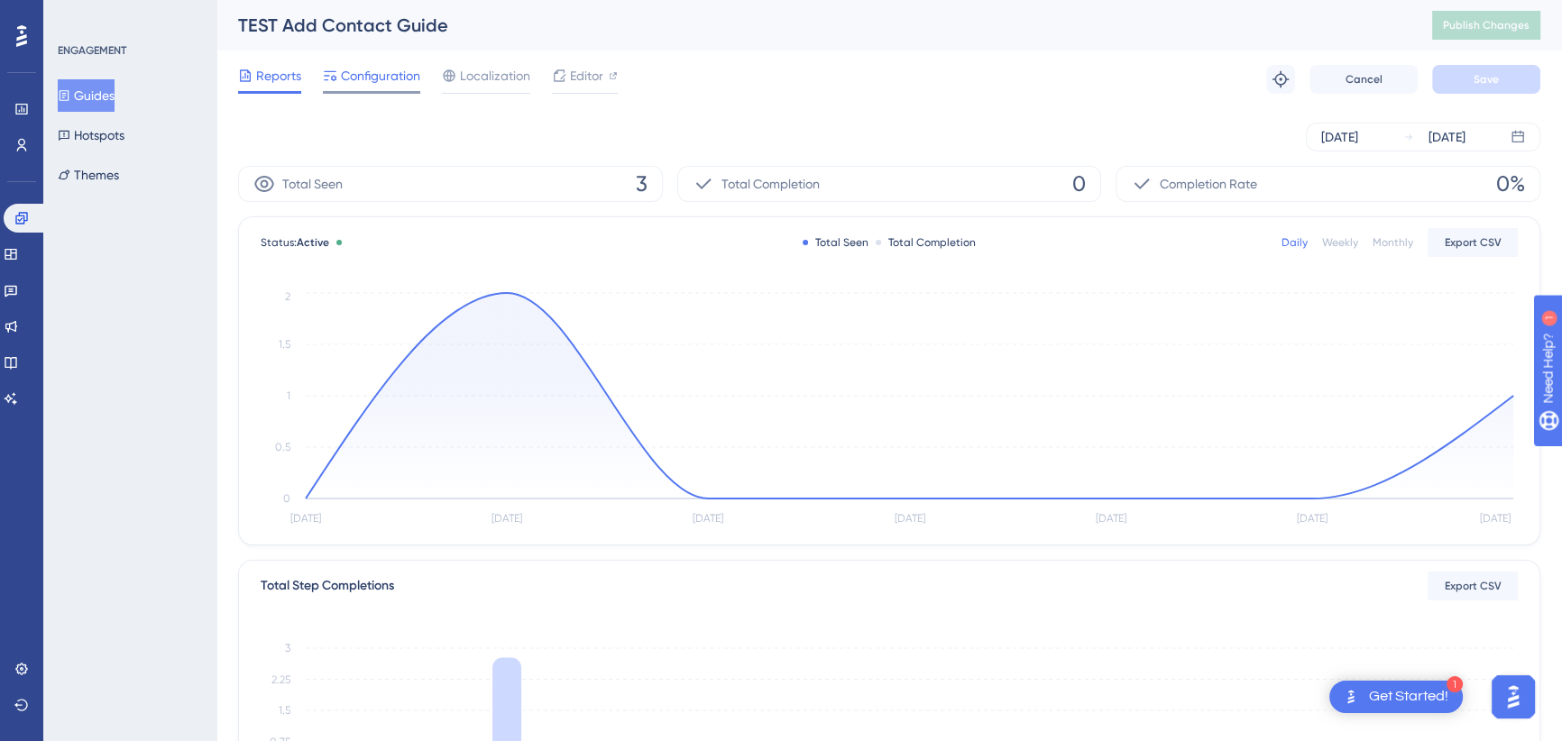
click at [386, 75] on span "Configuration" at bounding box center [380, 76] width 79 height 22
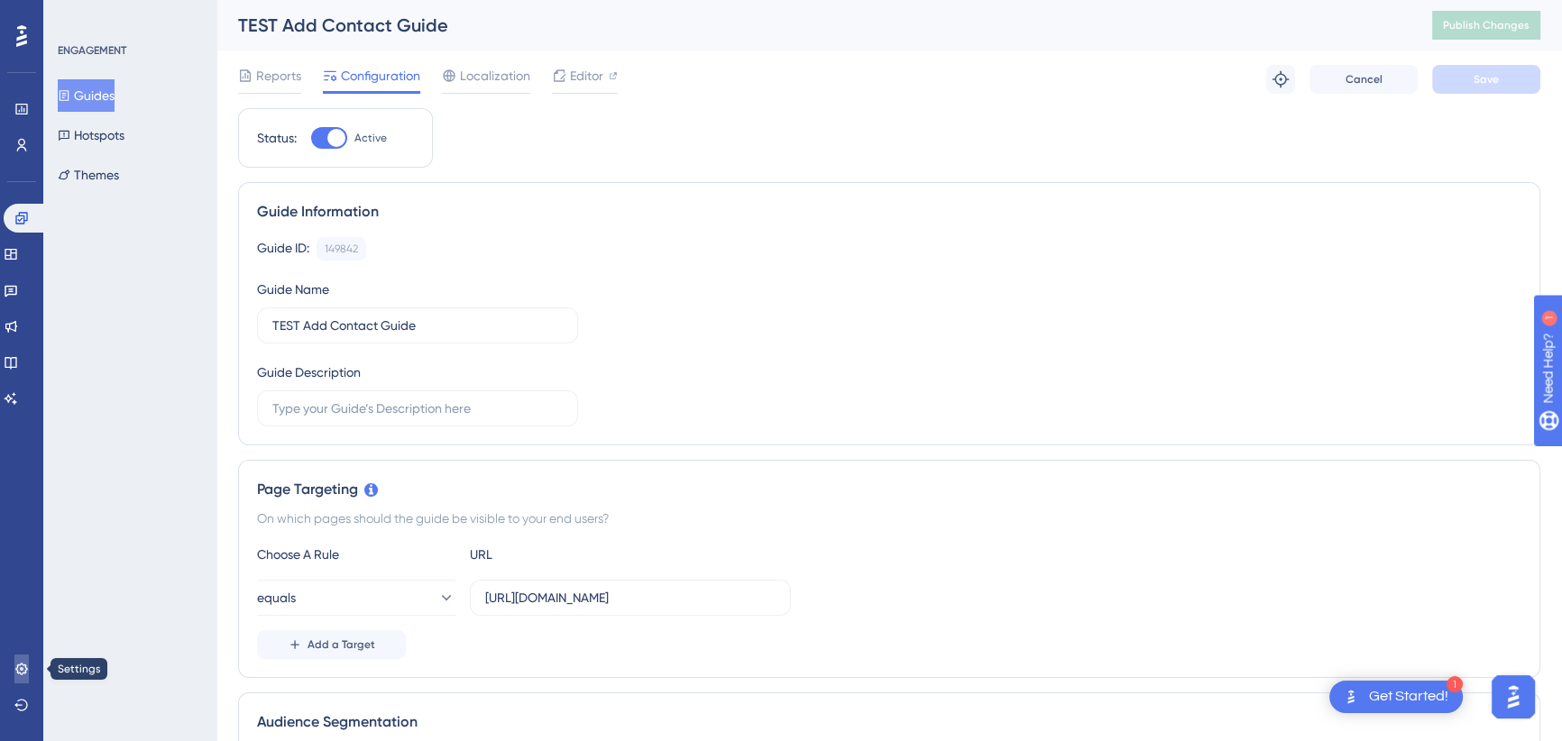
click at [23, 657] on link at bounding box center [21, 669] width 14 height 29
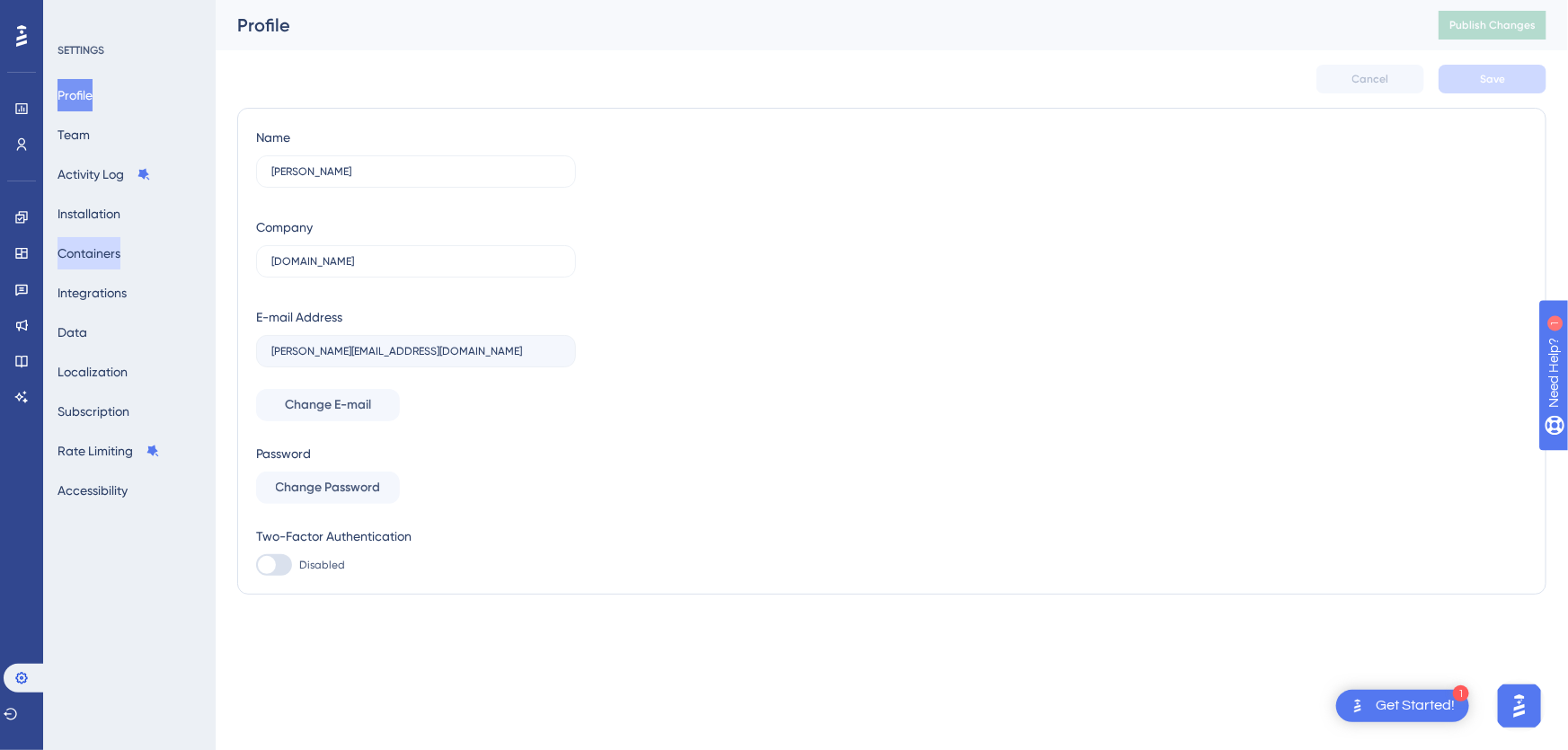
click at [118, 262] on button "Containers" at bounding box center [89, 253] width 63 height 32
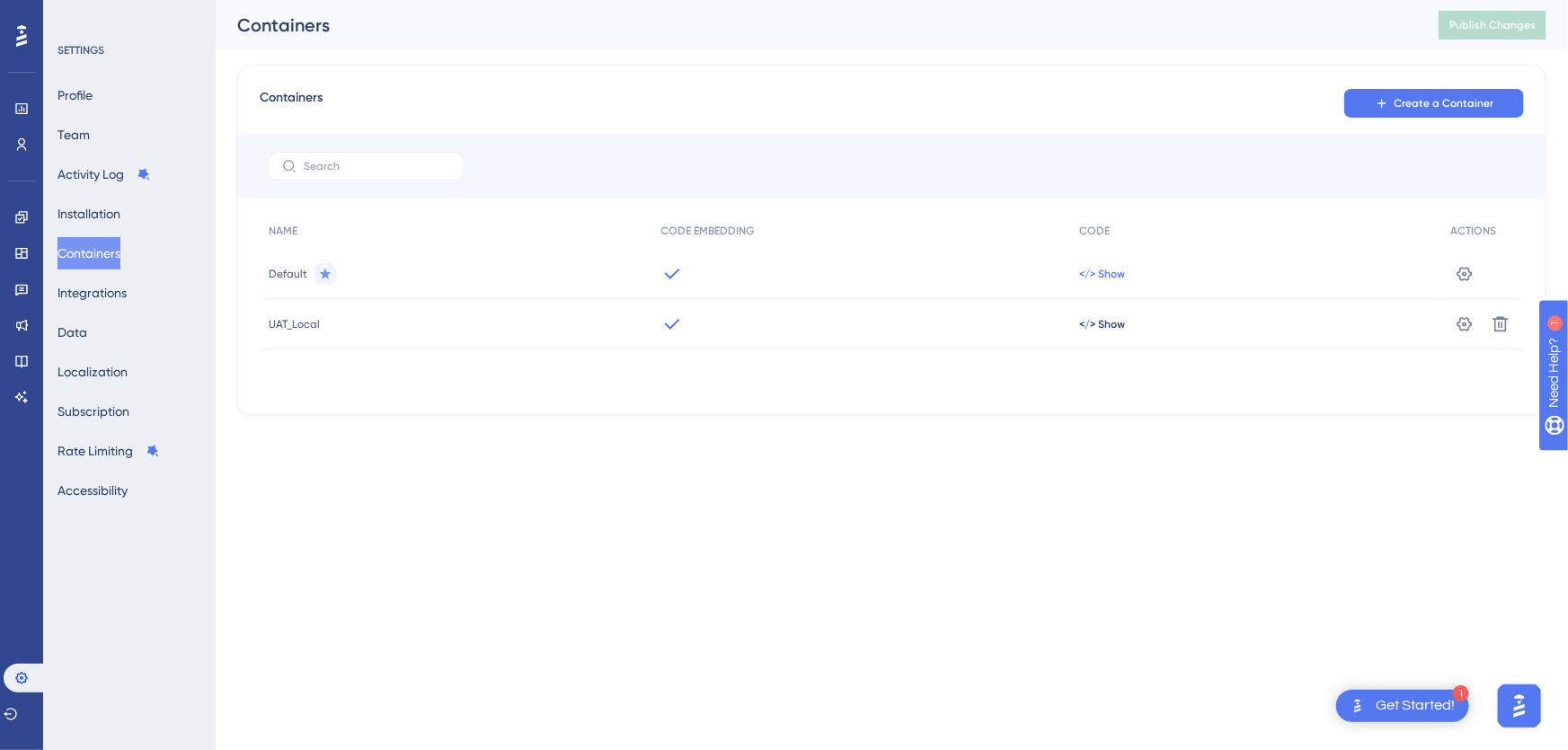
click at [1088, 275] on span "</> Show" at bounding box center [1102, 274] width 46 height 14
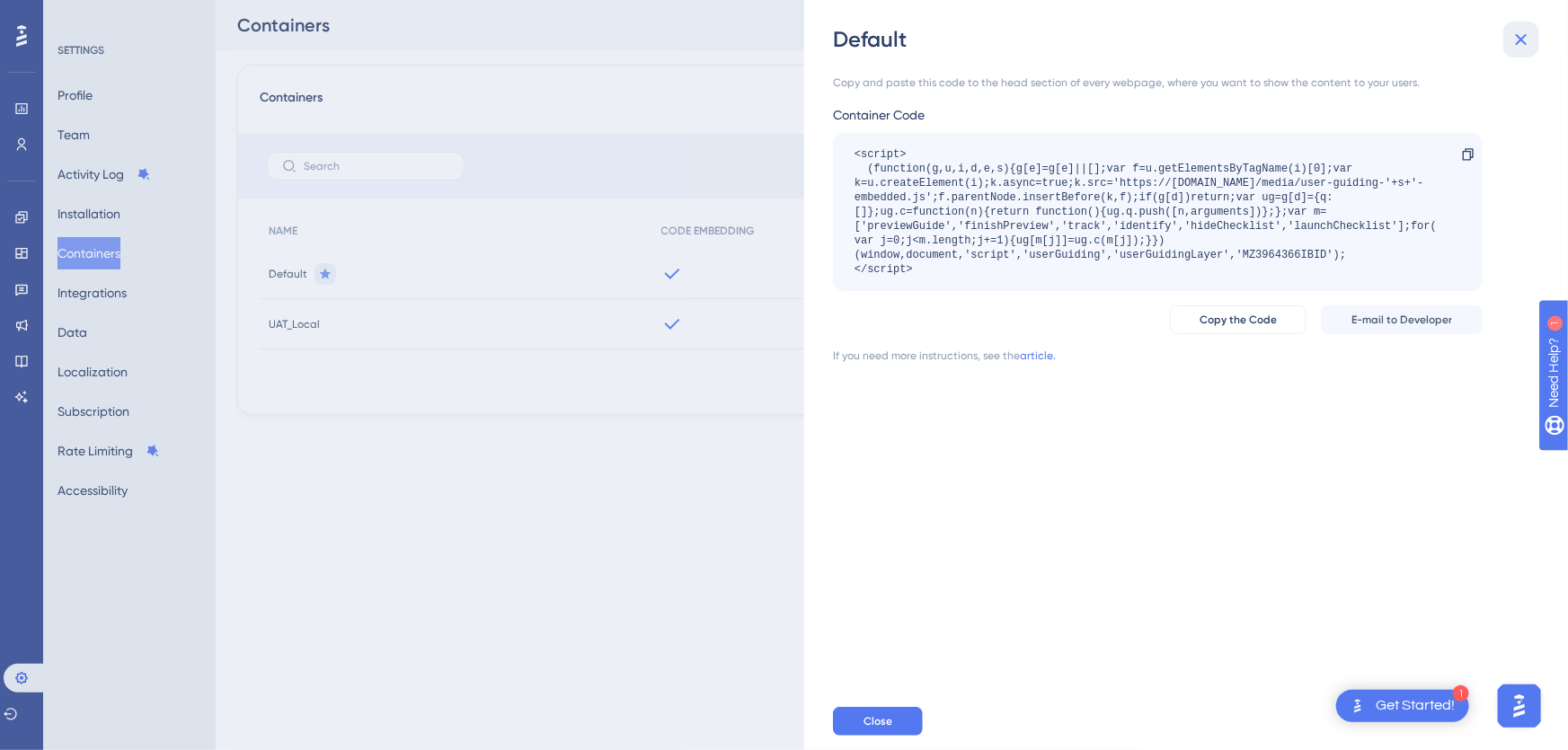
click at [1514, 39] on icon at bounding box center [1521, 40] width 22 height 22
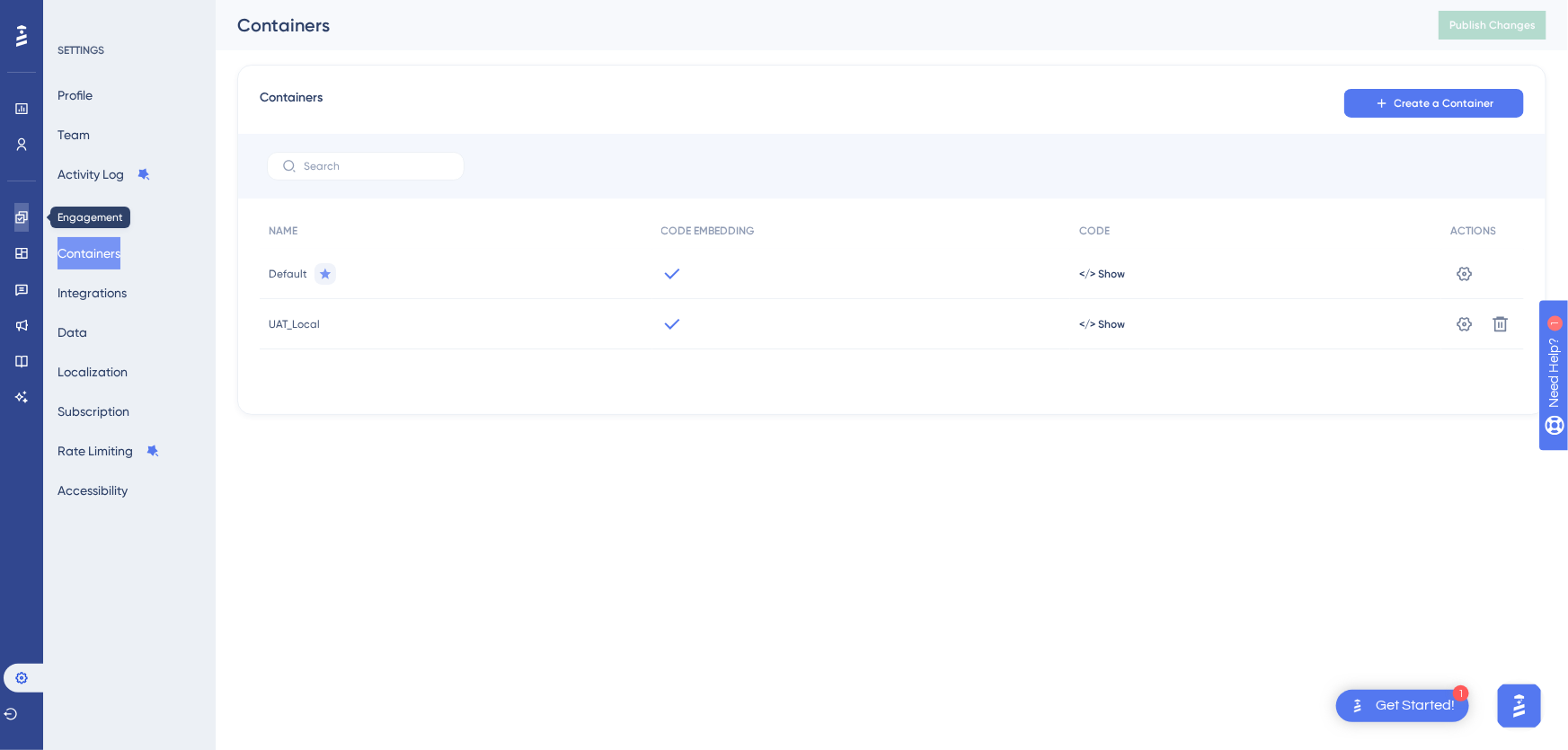
drag, startPoint x: 16, startPoint y: 222, endPoint x: 43, endPoint y: 220, distance: 27.1
click at [15, 223] on icon at bounding box center [21, 217] width 14 height 14
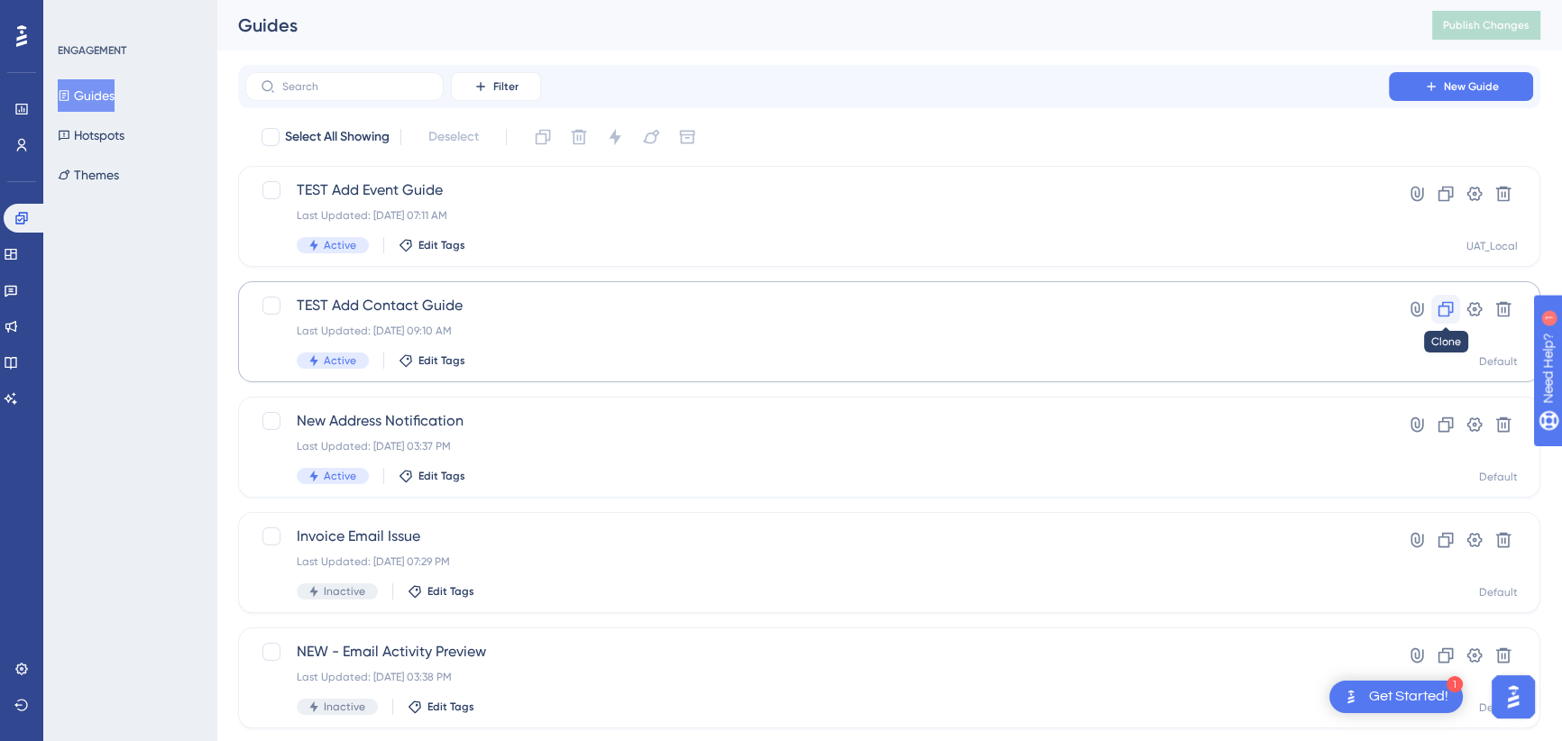
click at [1441, 308] on icon at bounding box center [1446, 309] width 18 height 18
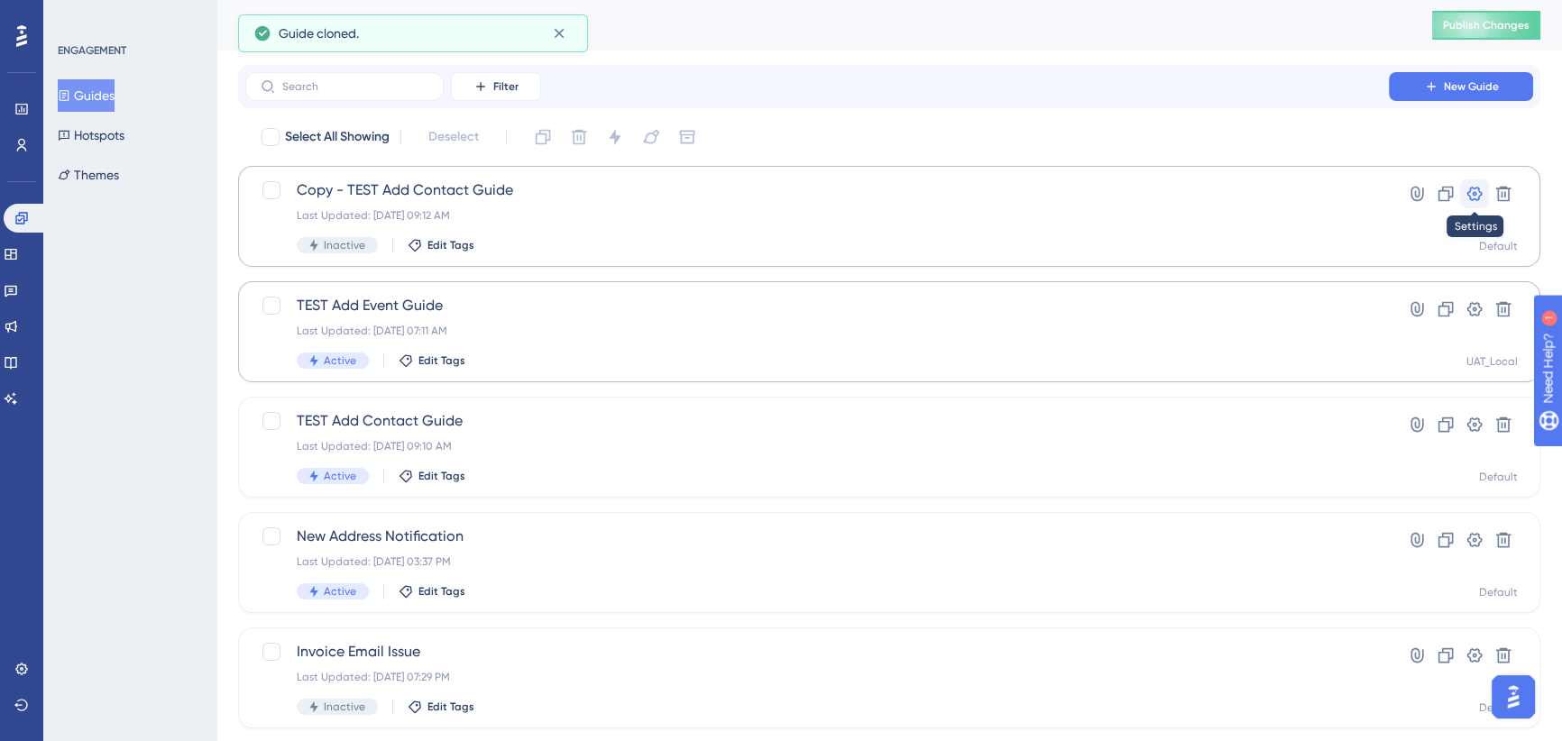
click at [1470, 191] on icon at bounding box center [1474, 194] width 15 height 14
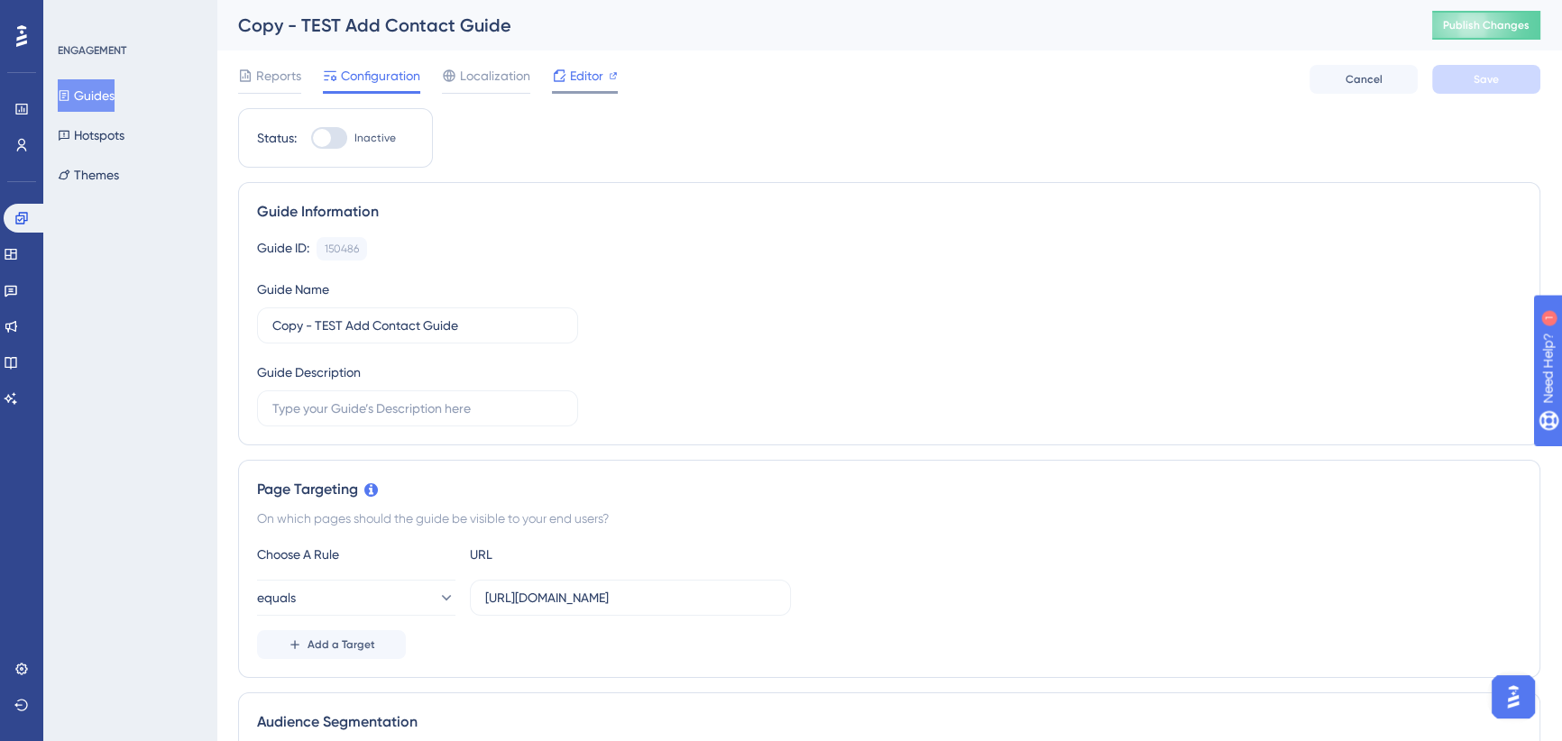
click at [597, 73] on span "Editor" at bounding box center [586, 76] width 33 height 22
click at [25, 145] on icon at bounding box center [21, 145] width 14 height 14
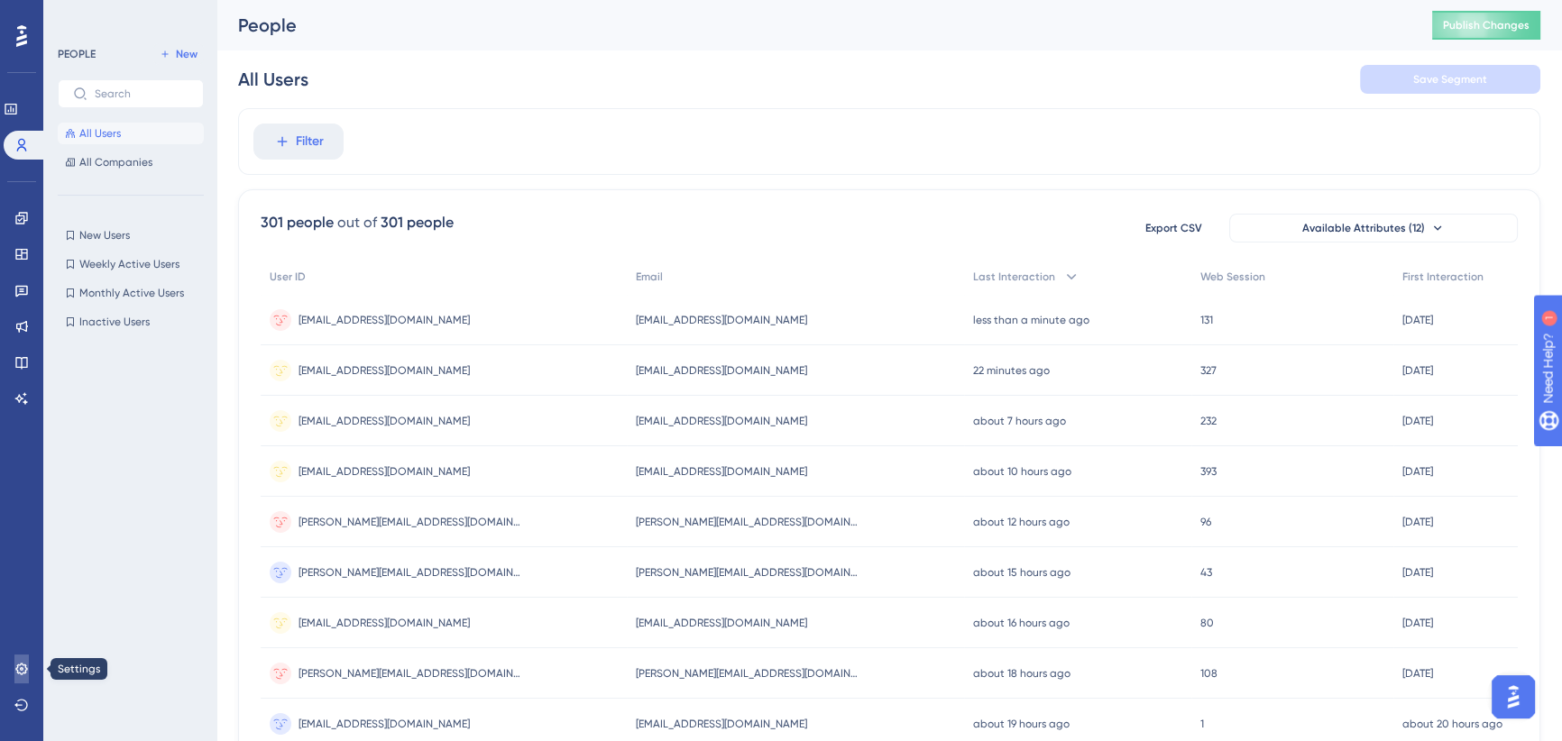
click at [29, 673] on link at bounding box center [21, 669] width 14 height 29
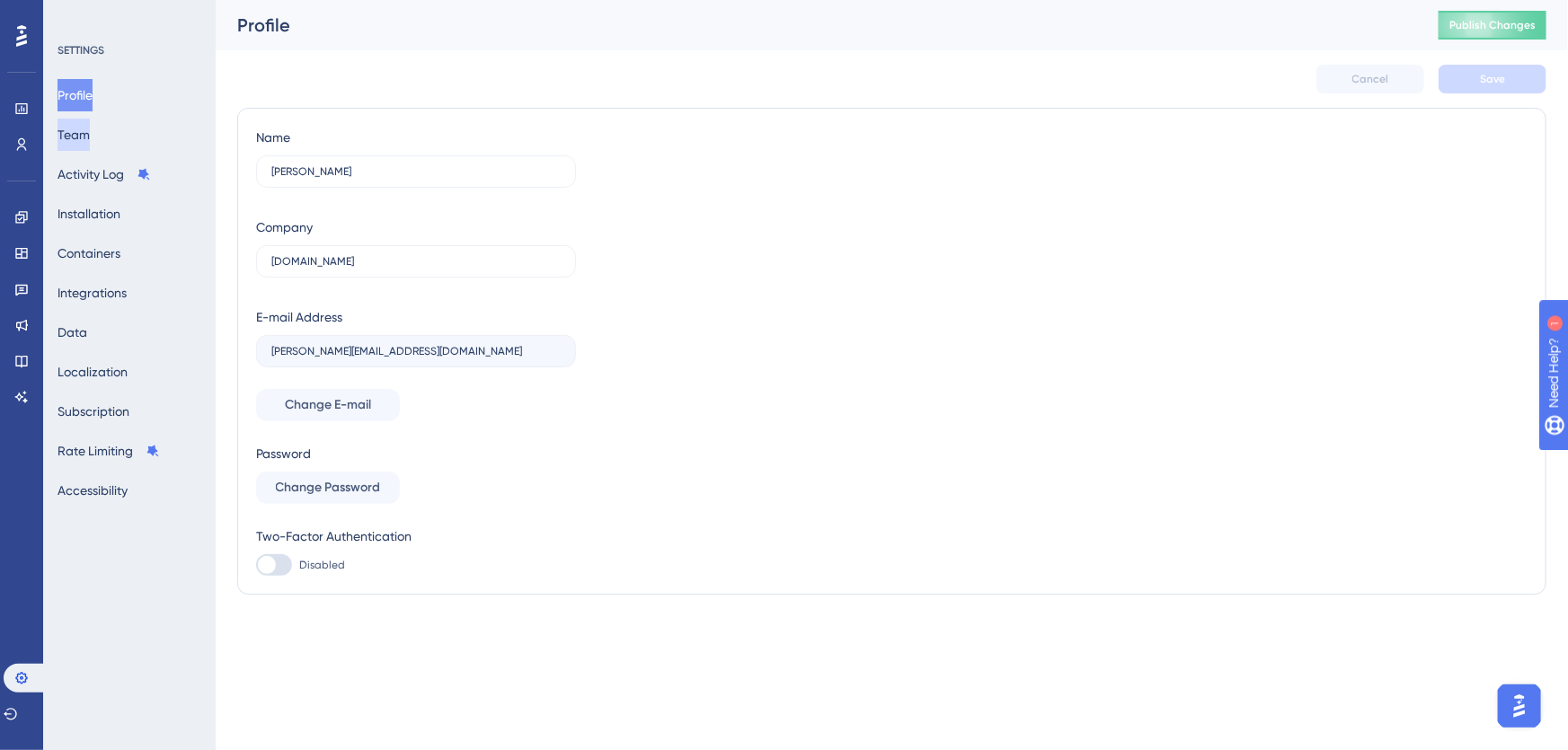
click at [90, 140] on button "Team" at bounding box center [74, 134] width 32 height 32
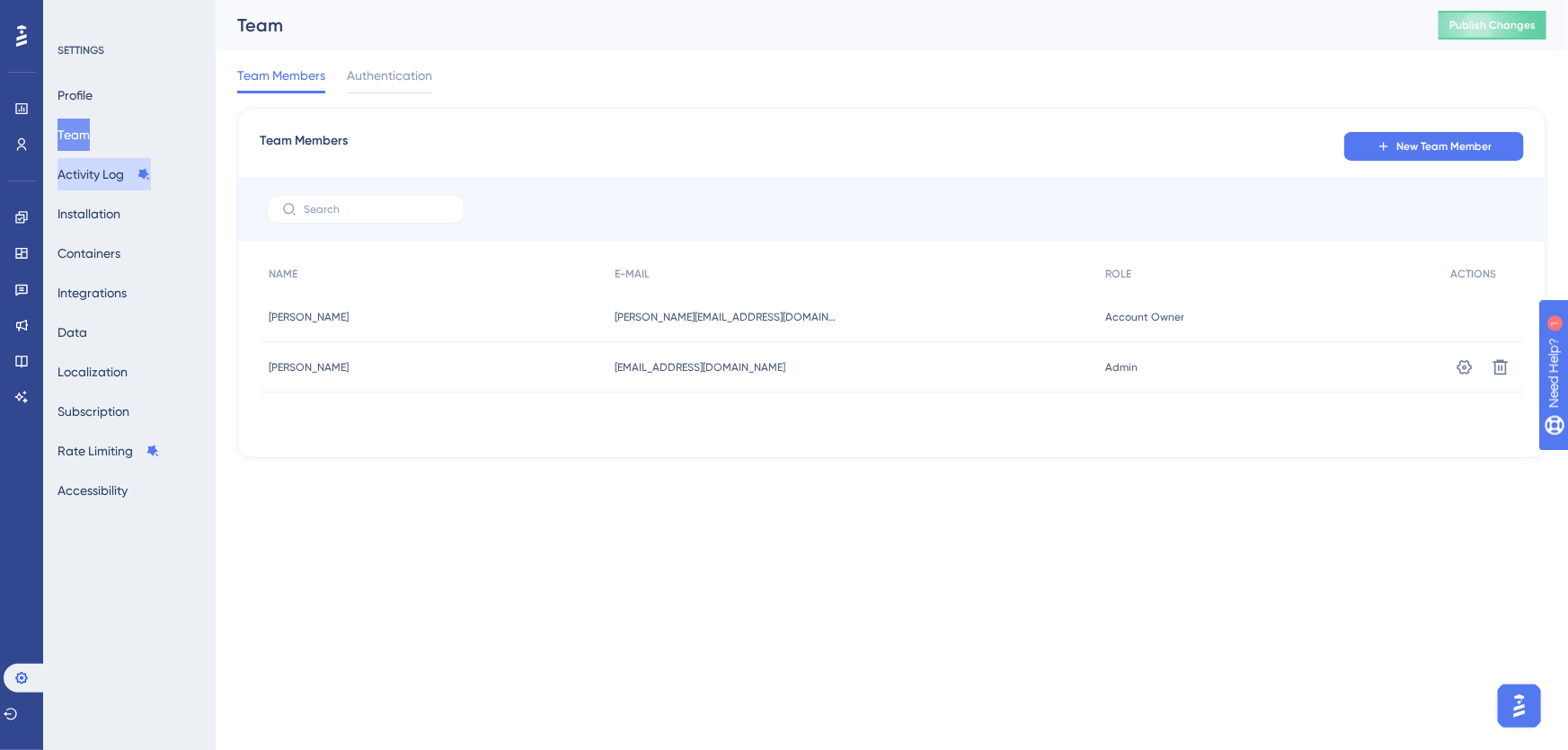
click at [95, 176] on button "Activity Log" at bounding box center [105, 174] width 94 height 32
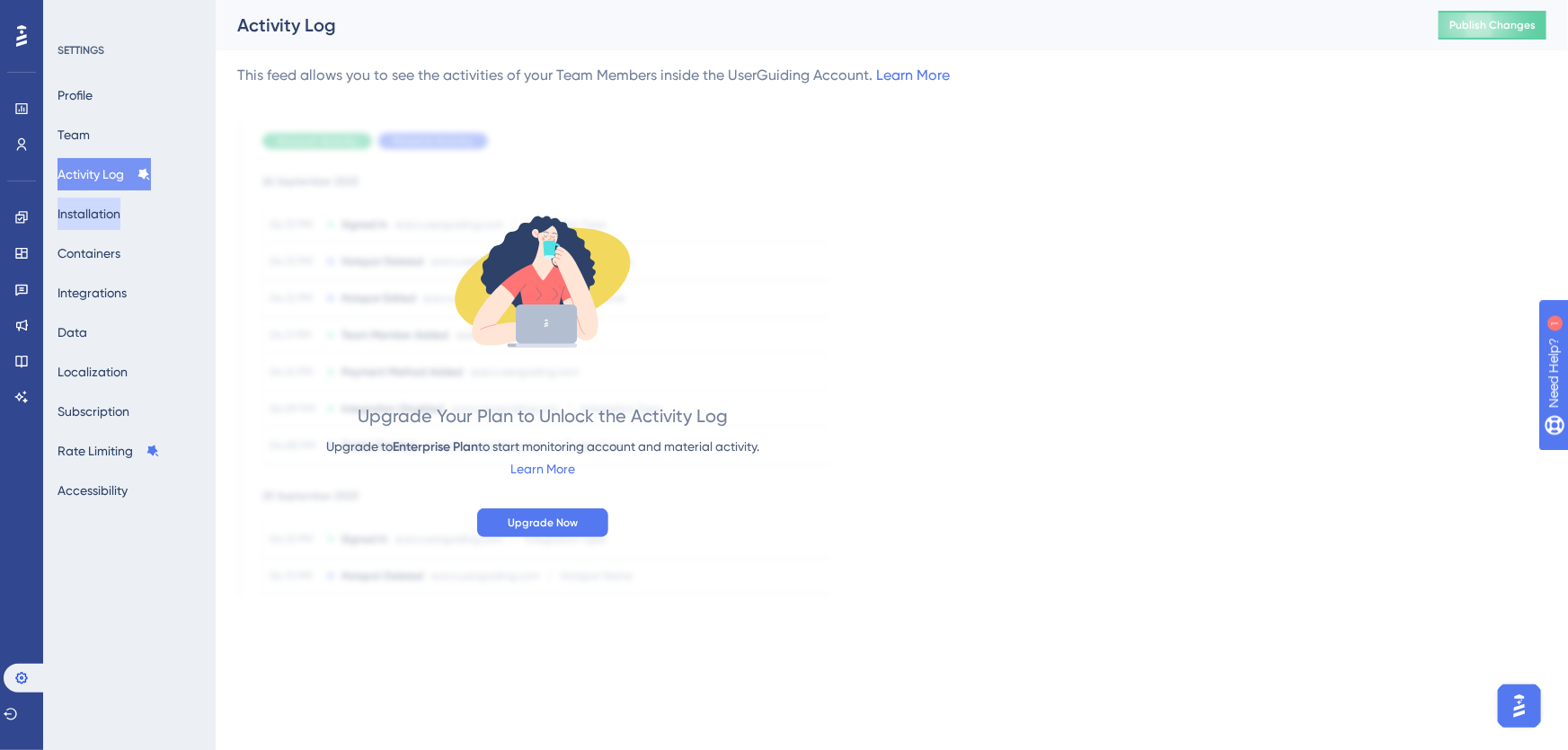
click at [98, 215] on button "Installation" at bounding box center [89, 213] width 63 height 32
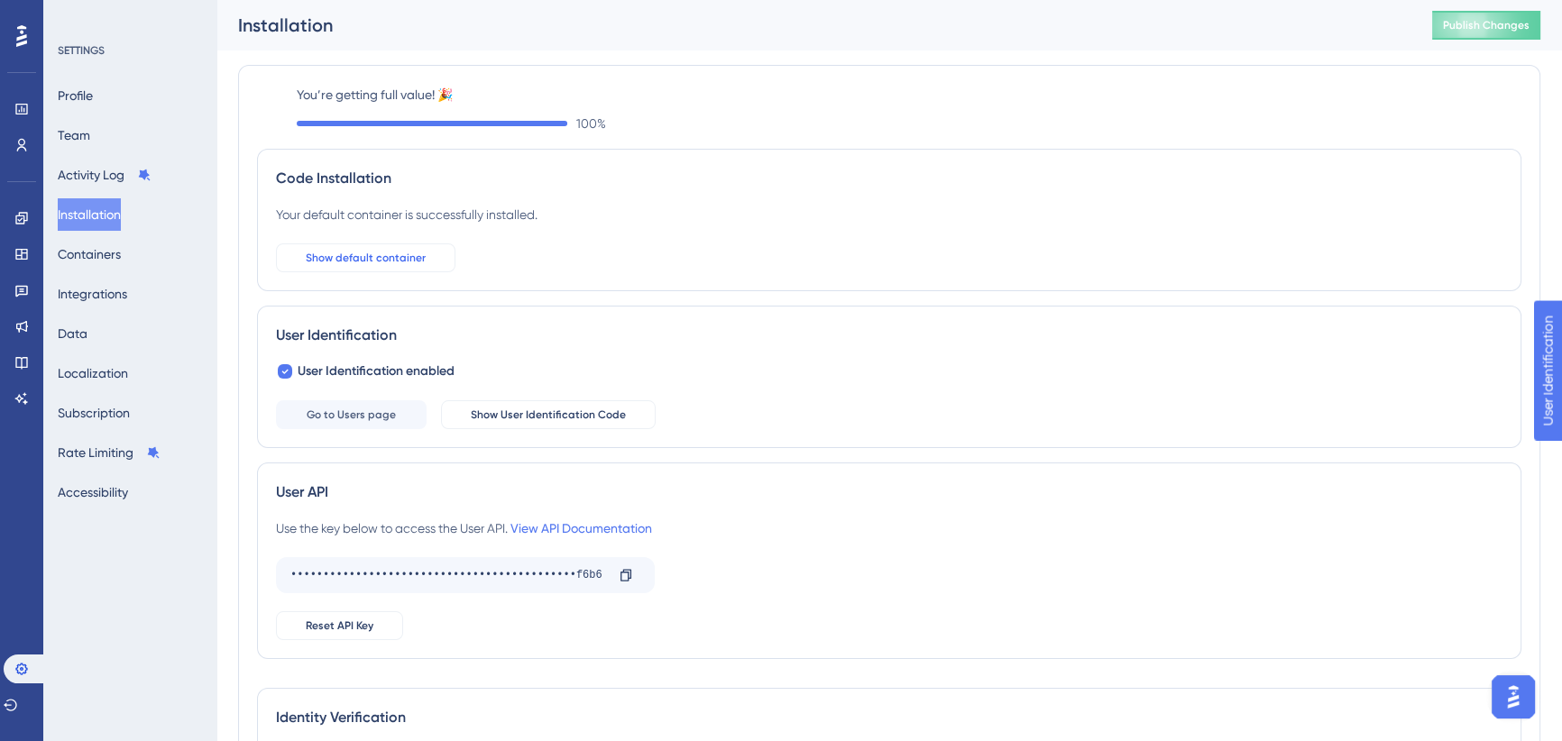
click at [413, 257] on span "Show default container" at bounding box center [366, 258] width 120 height 14
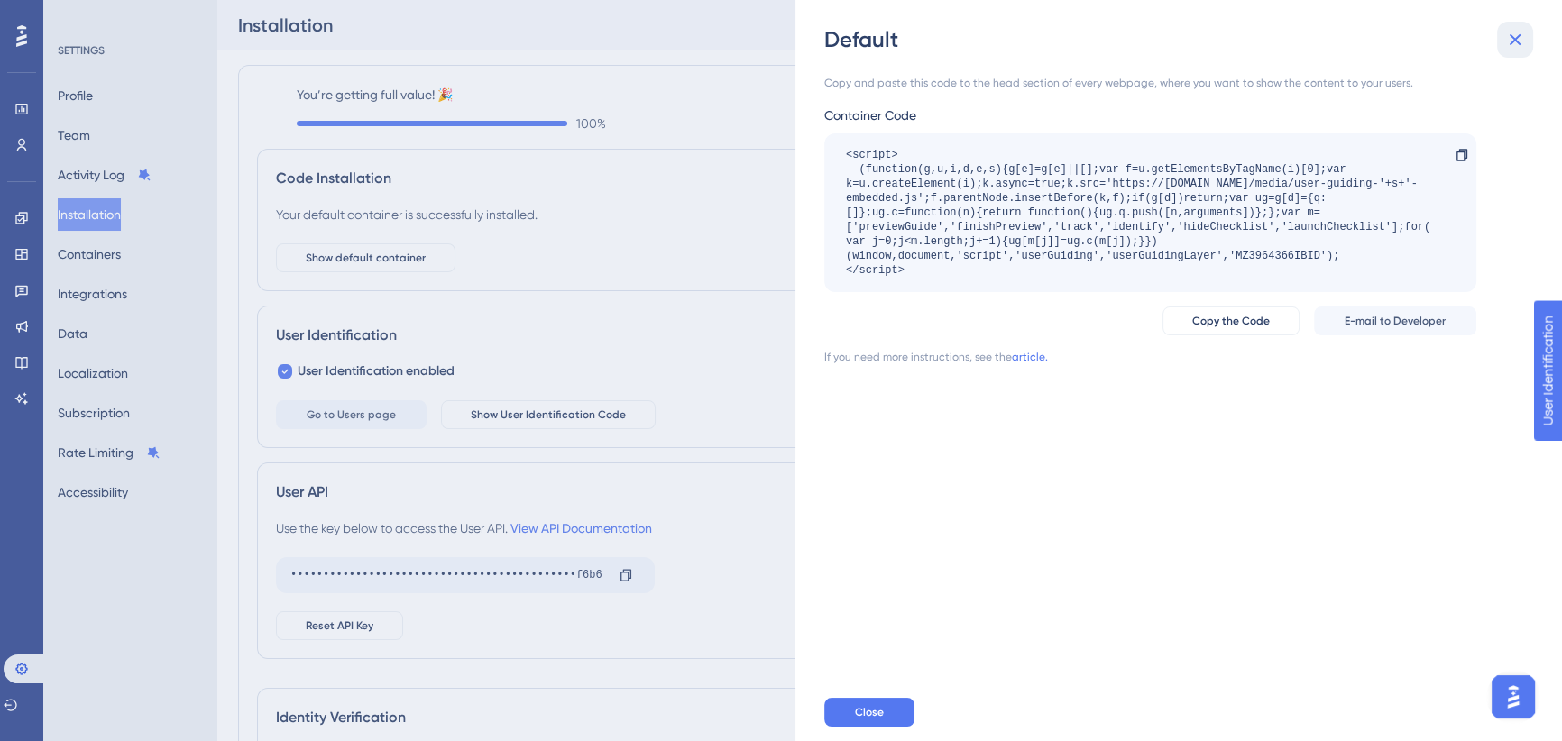
click at [1515, 39] on icon at bounding box center [1516, 40] width 12 height 12
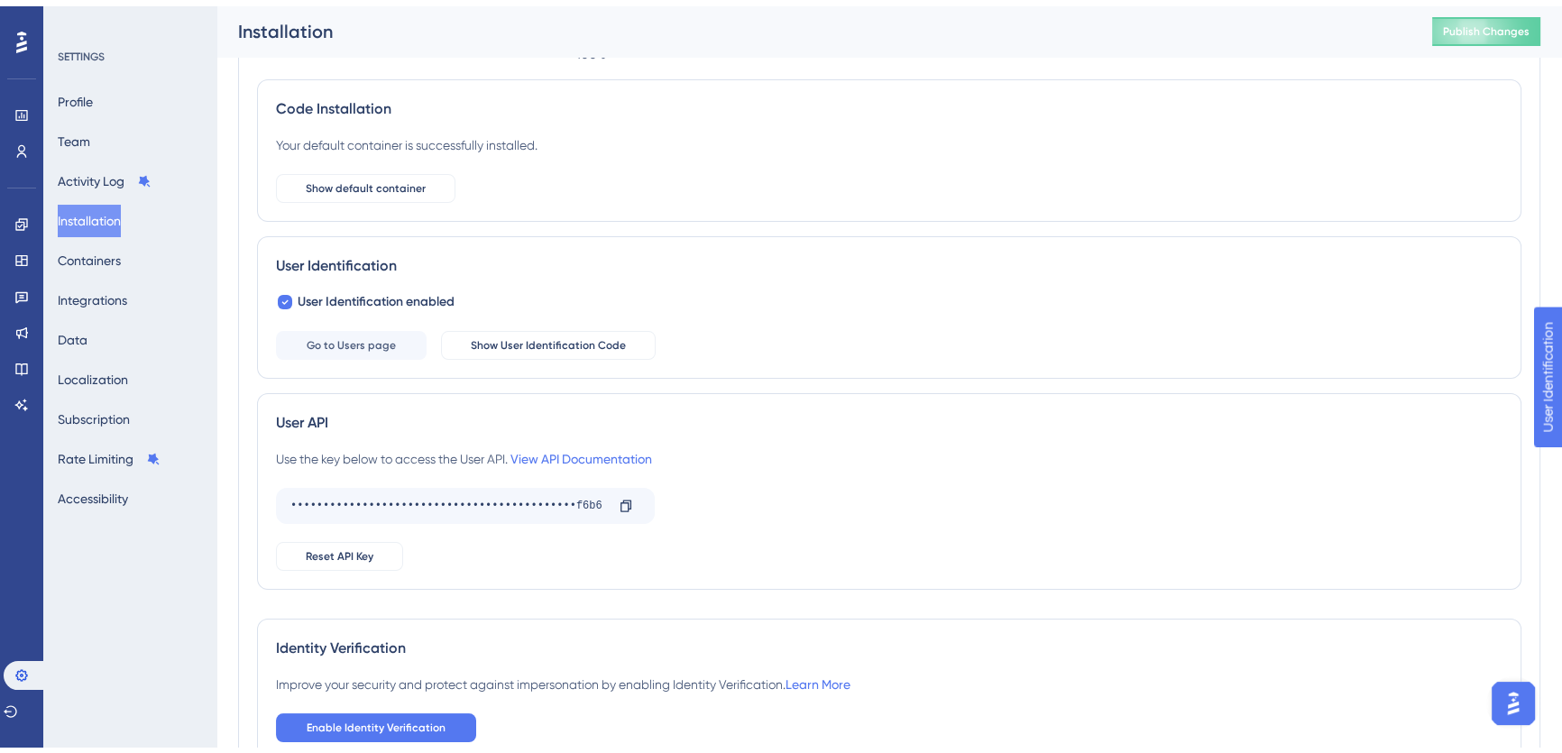
scroll to position [196, 0]
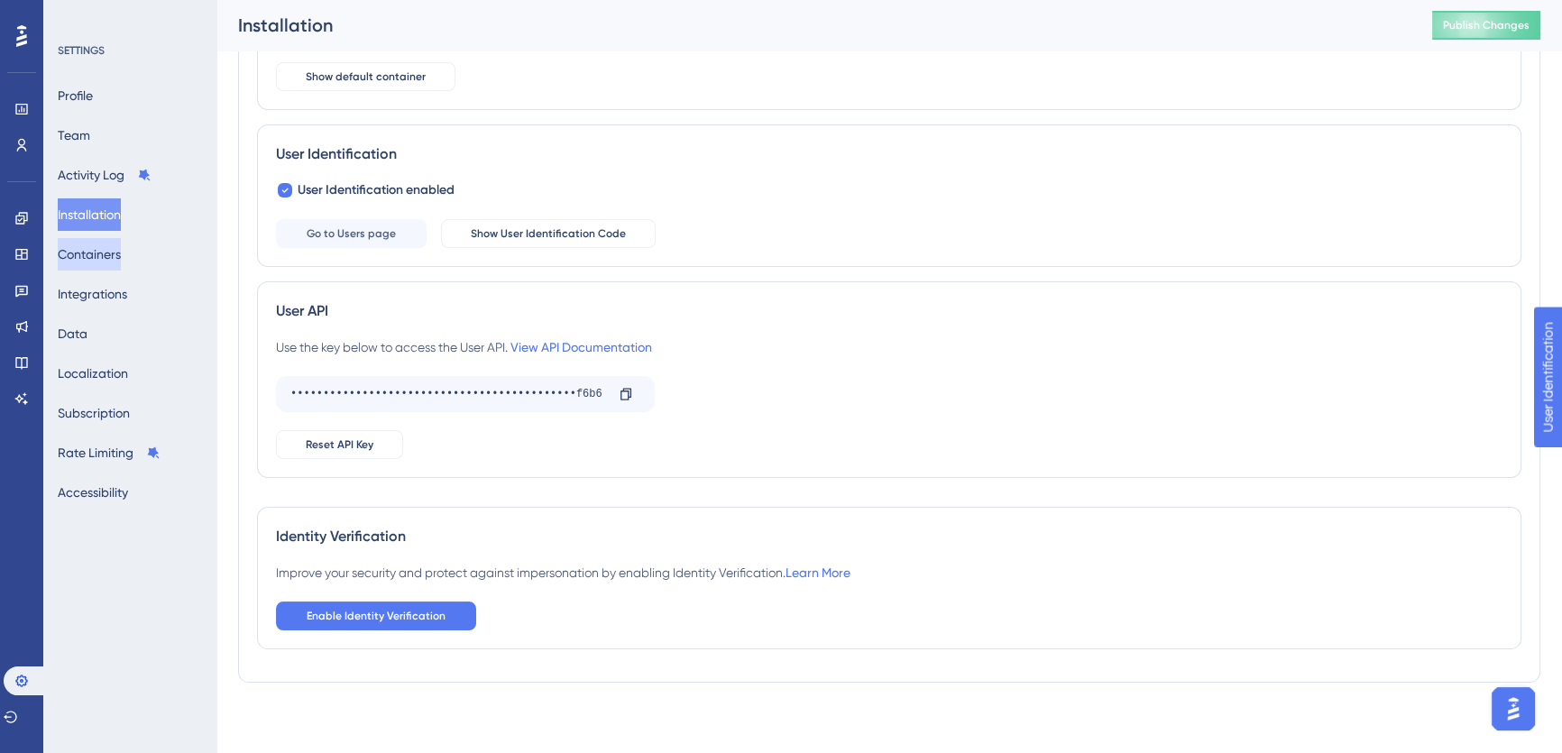
click at [66, 248] on button "Containers" at bounding box center [89, 254] width 63 height 32
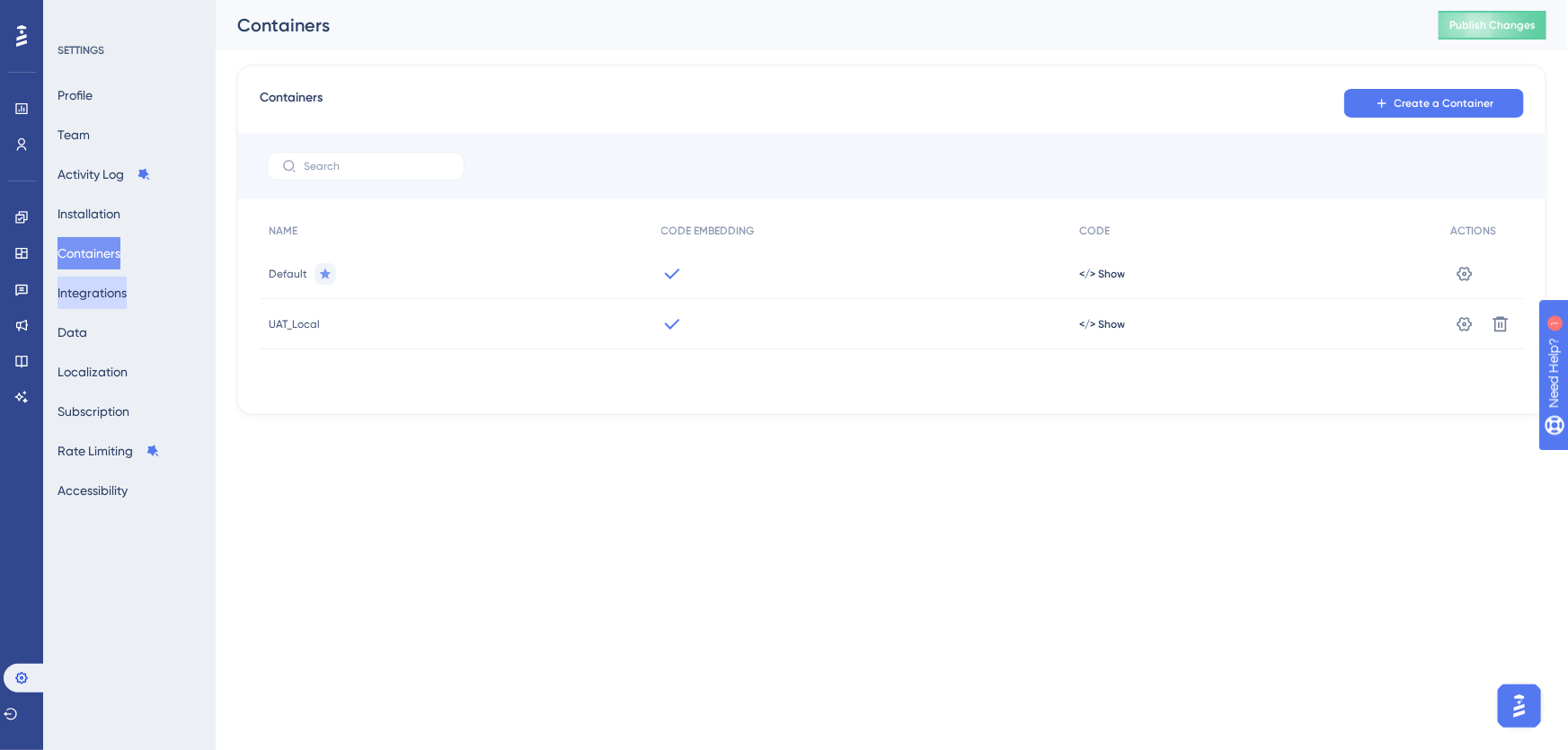
click at [118, 294] on button "Integrations" at bounding box center [92, 293] width 69 height 32
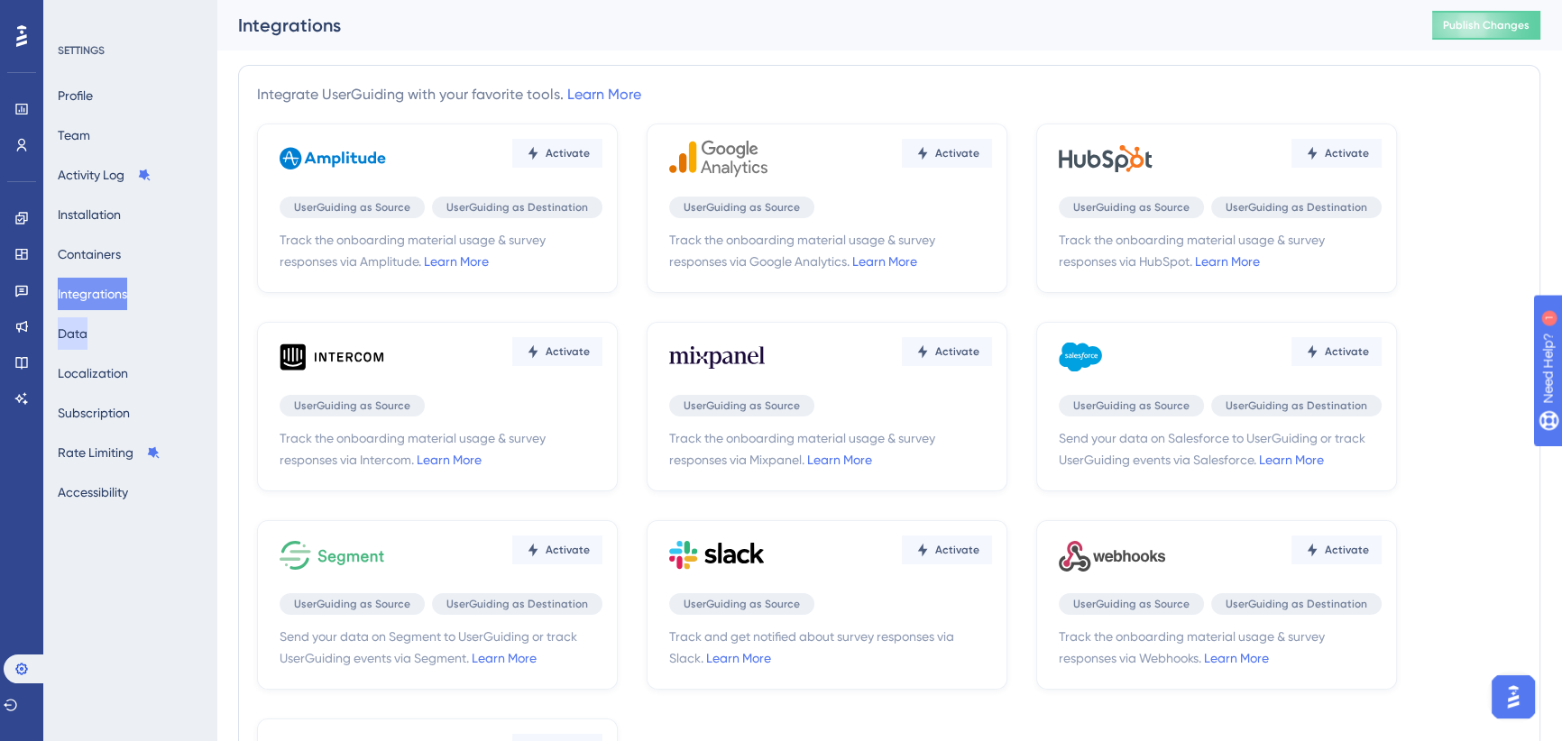
click at [87, 334] on button "Data" at bounding box center [73, 333] width 30 height 32
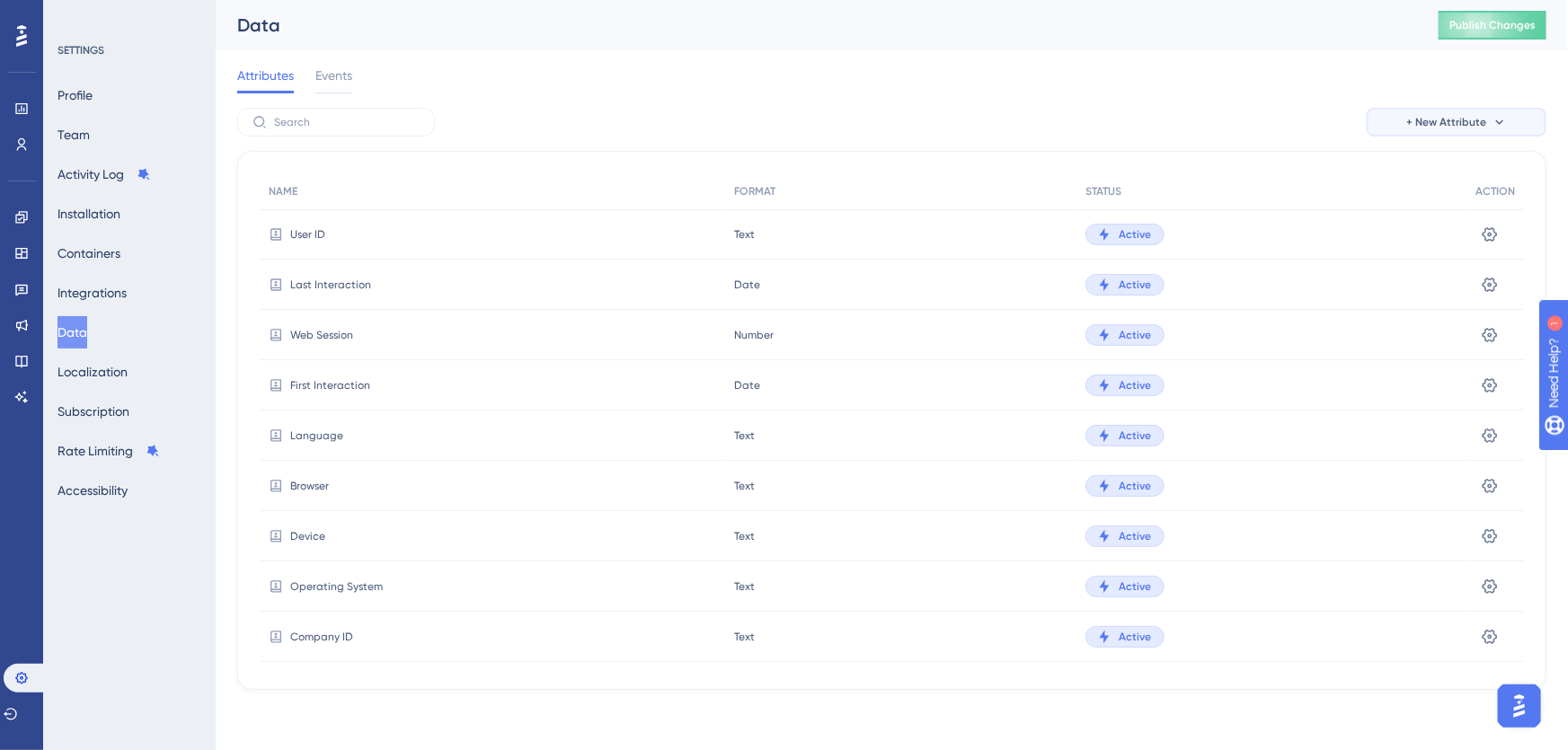
click at [1483, 116] on span "+ New Attribute" at bounding box center [1446, 122] width 80 height 14
click at [1258, 105] on div "Attributes Events" at bounding box center [892, 79] width 1309 height 58
click at [1455, 117] on span "+ New Attribute" at bounding box center [1446, 122] width 80 height 14
click at [1437, 172] on span "Custom Attribute" at bounding box center [1441, 173] width 98 height 22
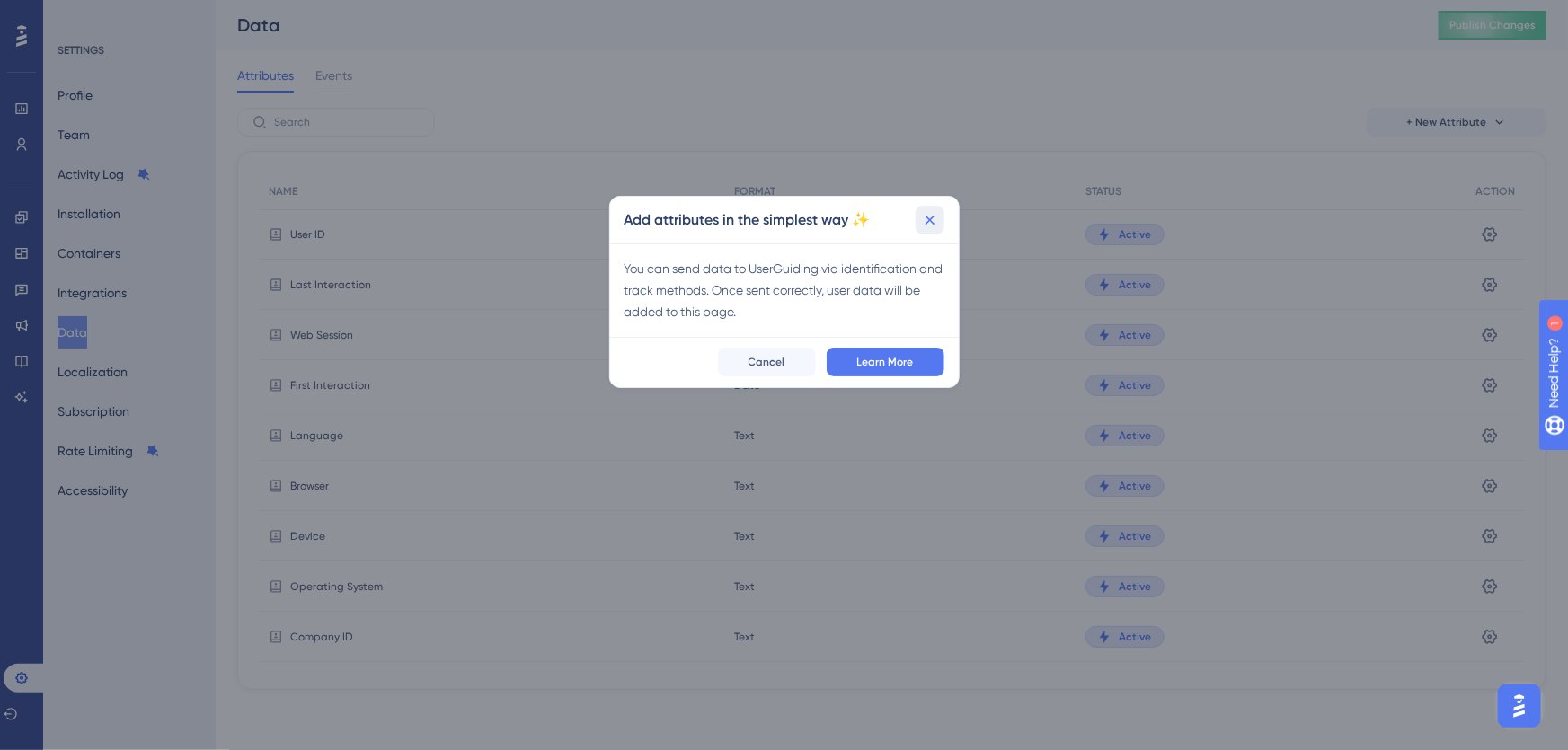
click at [931, 218] on icon at bounding box center [929, 220] width 18 height 18
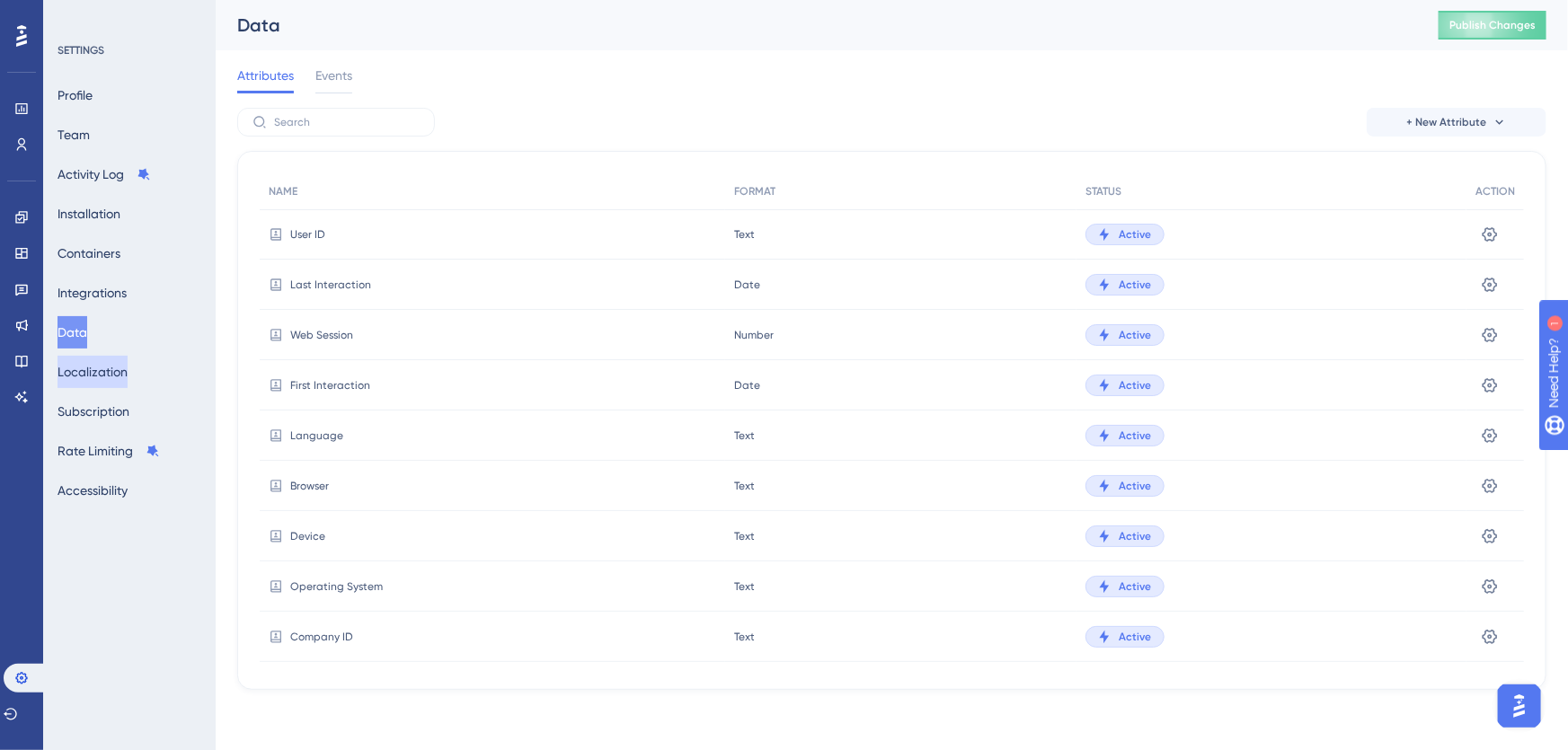
click at [126, 368] on button "Localization" at bounding box center [93, 372] width 70 height 32
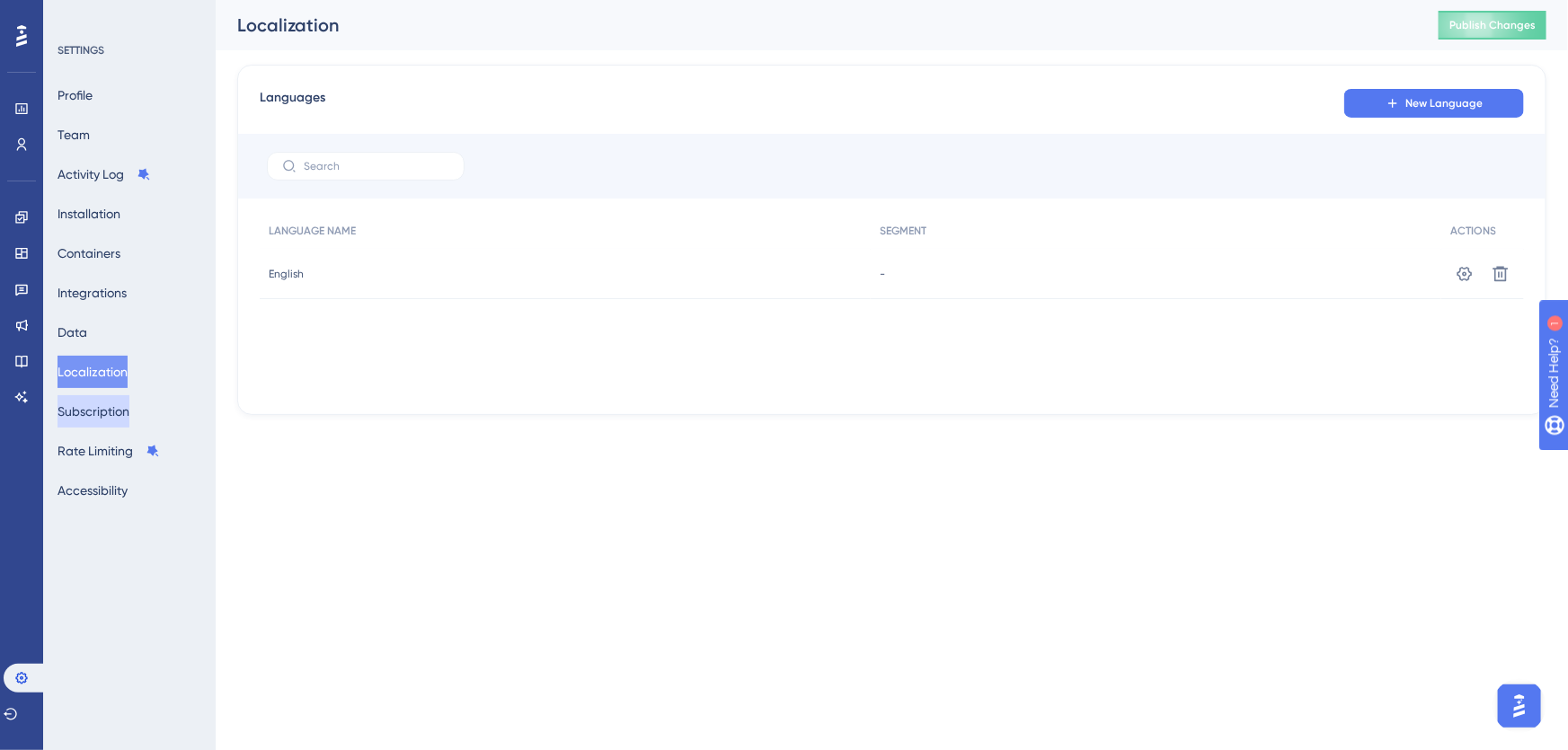
click at [122, 408] on button "Subscription" at bounding box center [94, 411] width 72 height 32
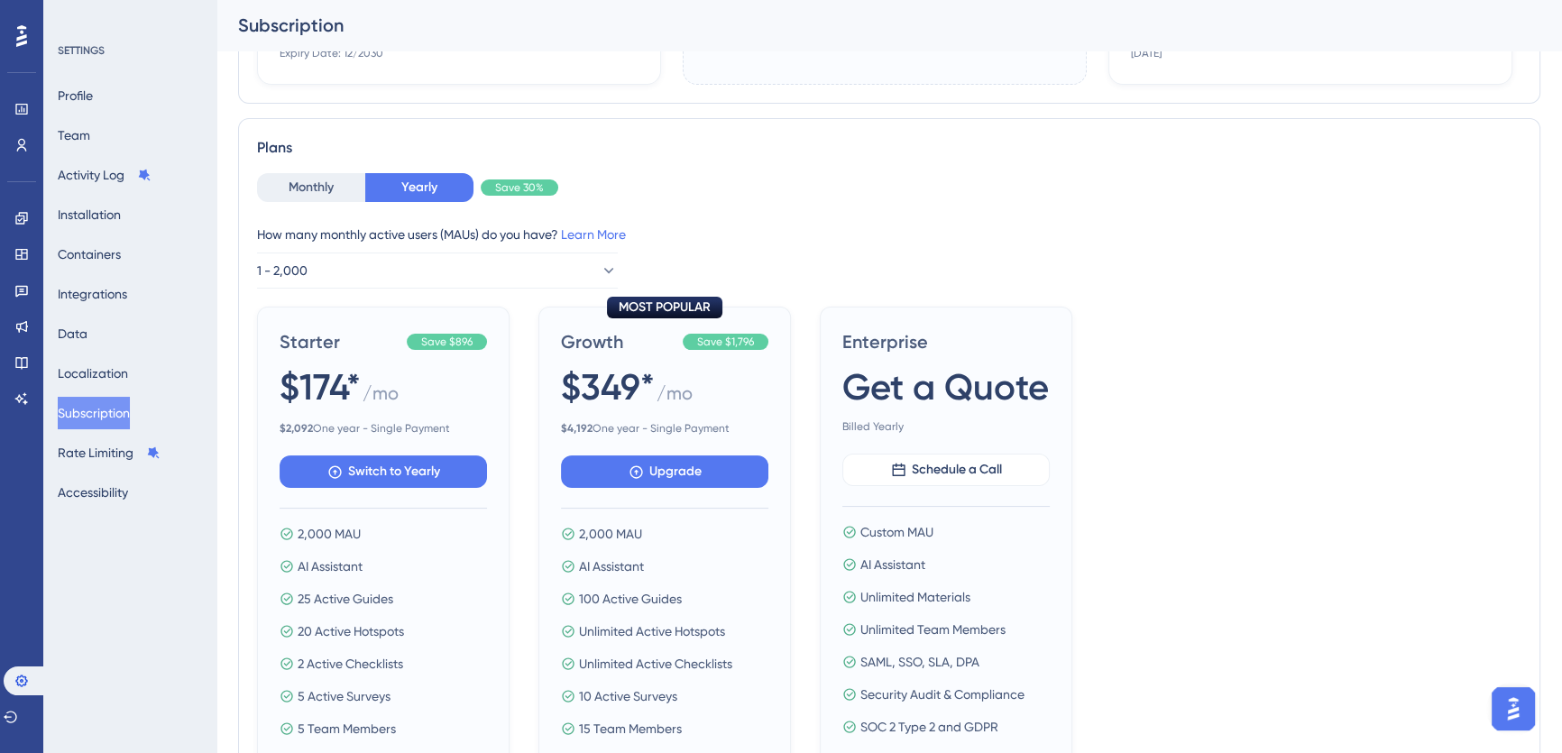
scroll to position [409, 0]
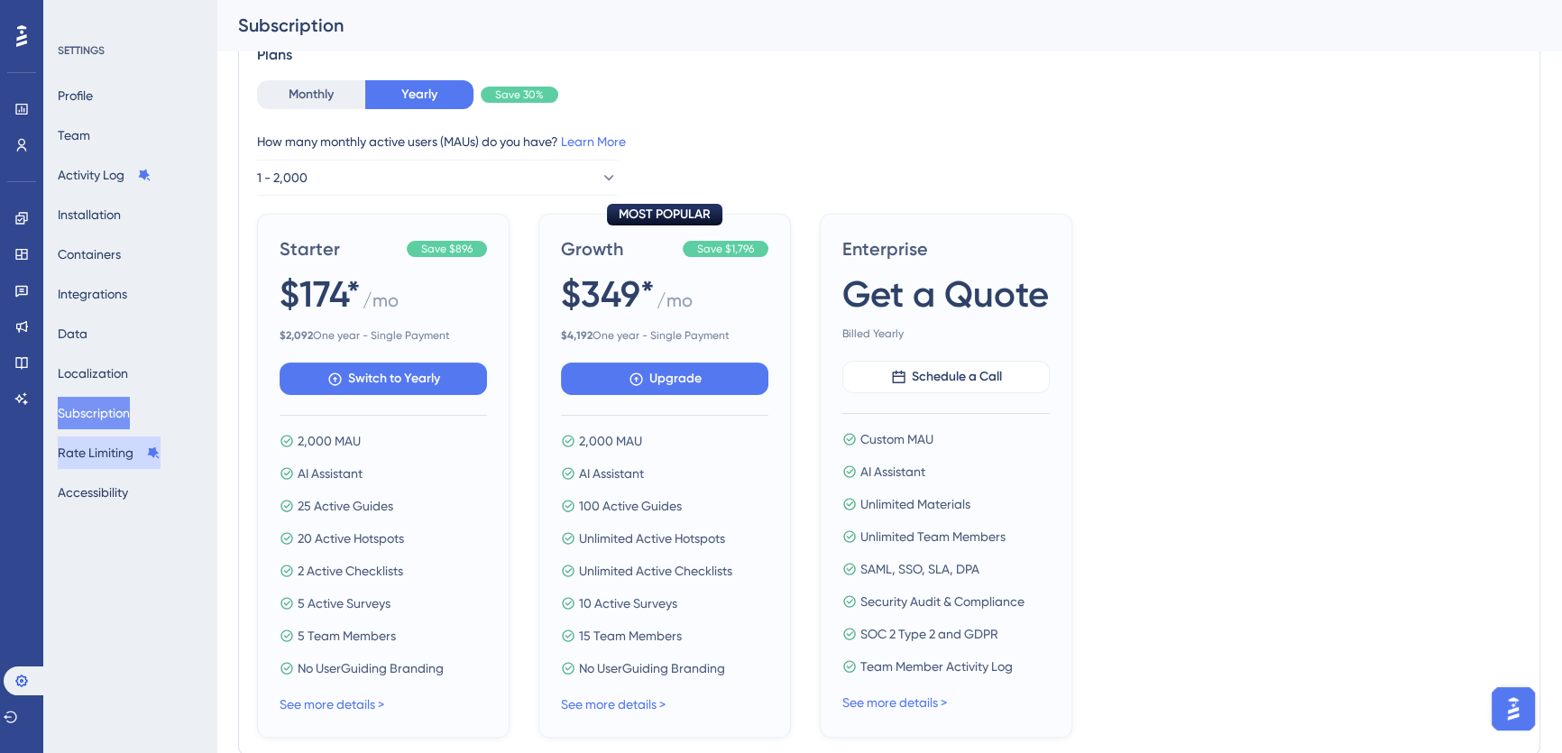
click at [124, 459] on button "Rate Limiting" at bounding box center [109, 452] width 103 height 32
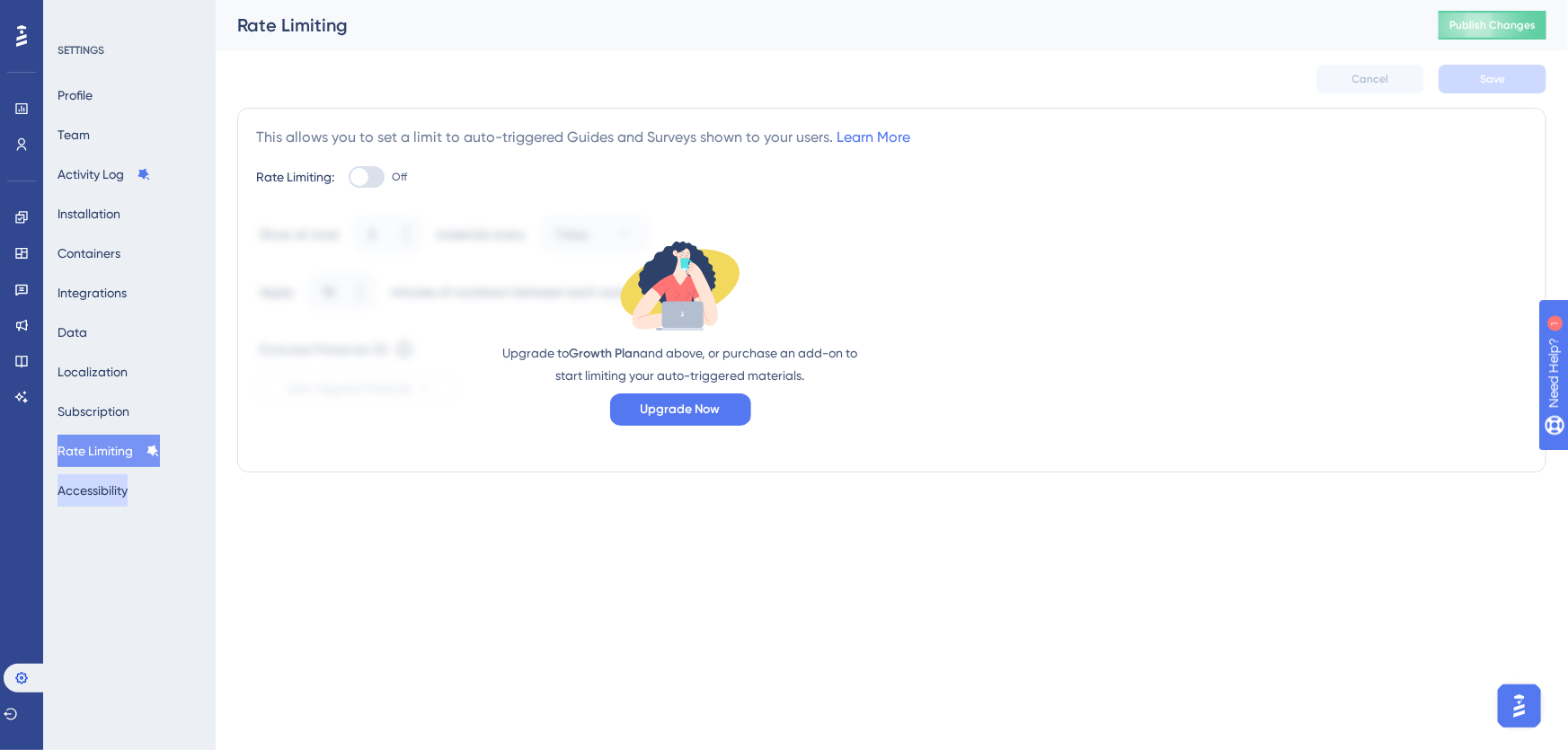
click at [109, 487] on button "Accessibility" at bounding box center [93, 490] width 70 height 32
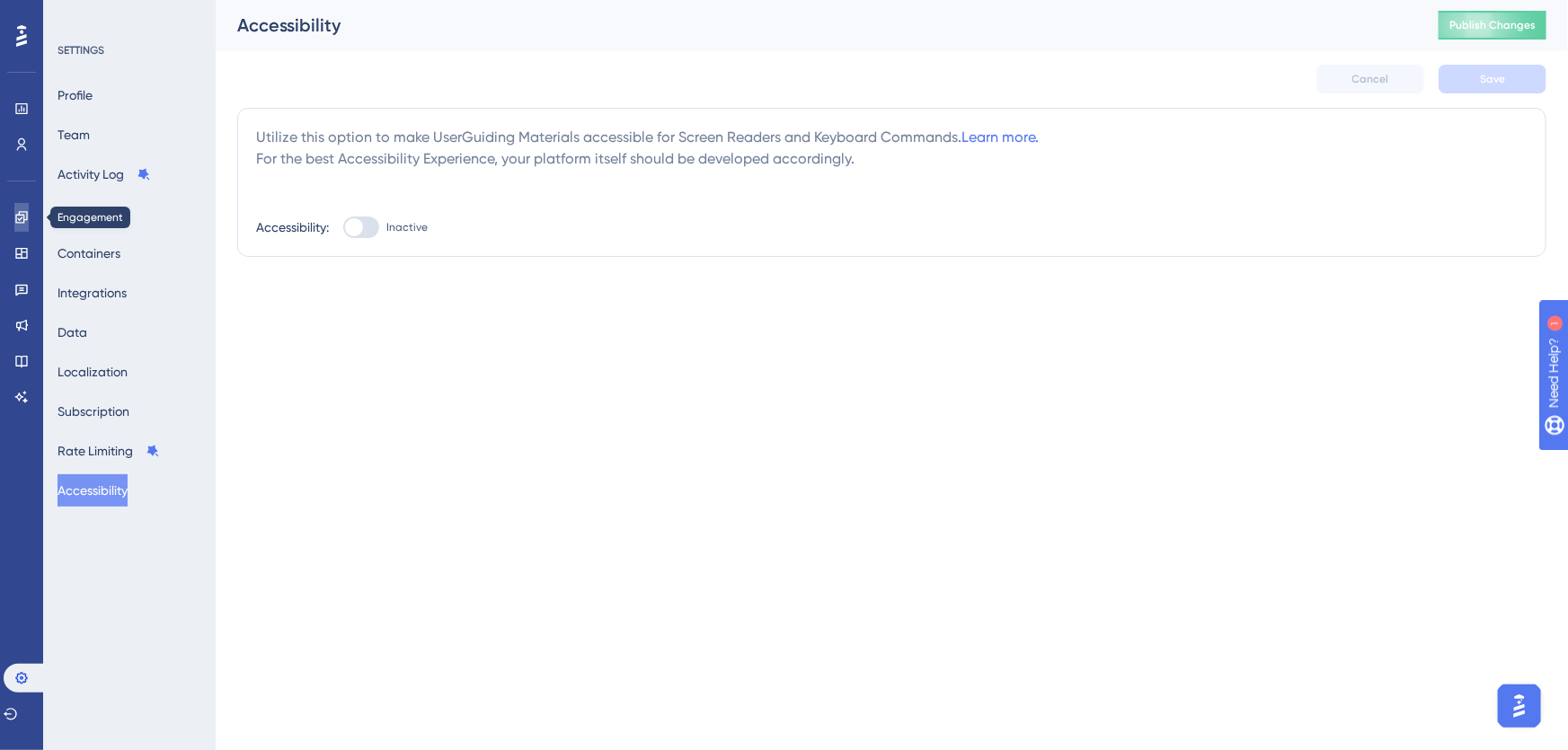
click at [23, 220] on icon at bounding box center [21, 217] width 14 height 14
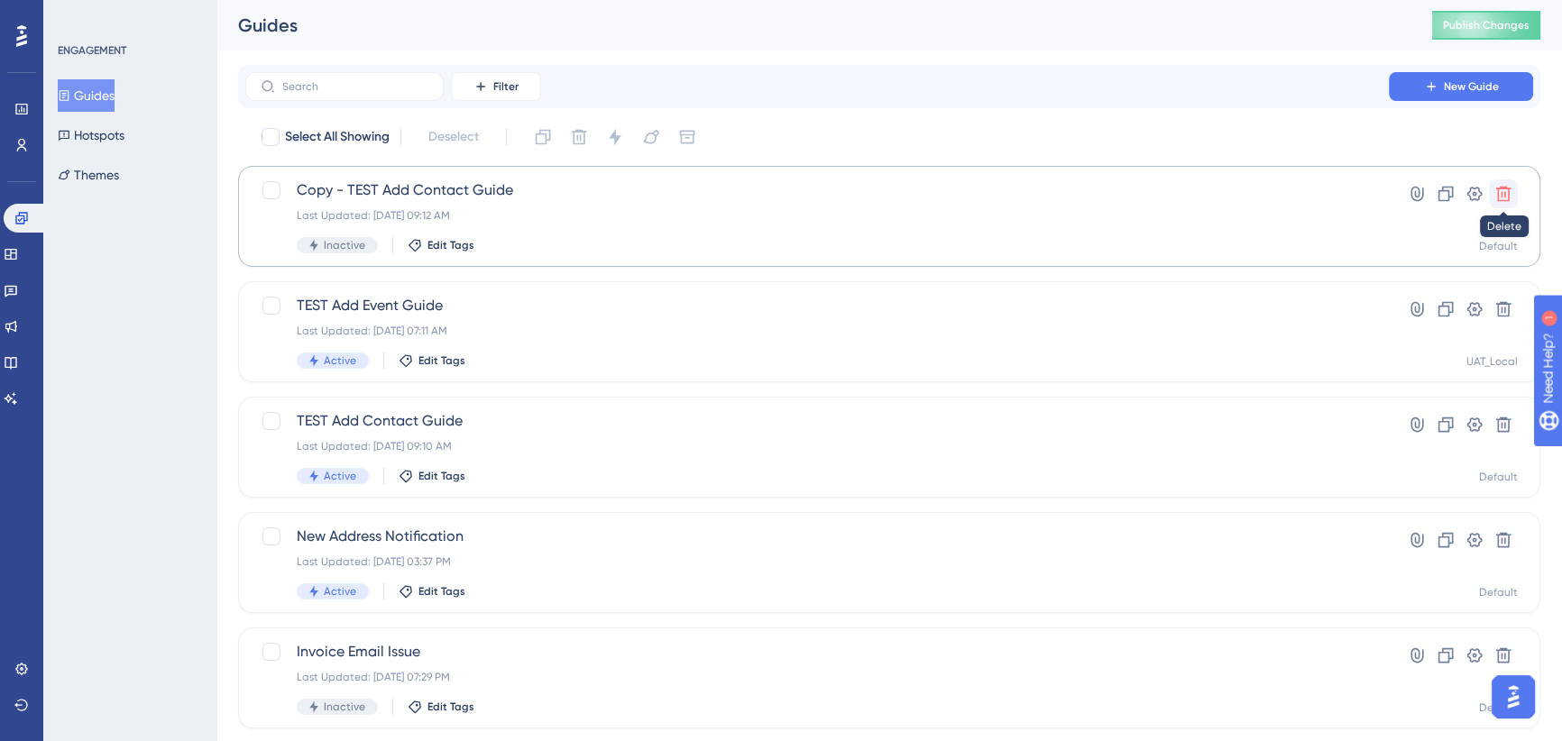
click at [1502, 193] on icon at bounding box center [1503, 194] width 18 height 18
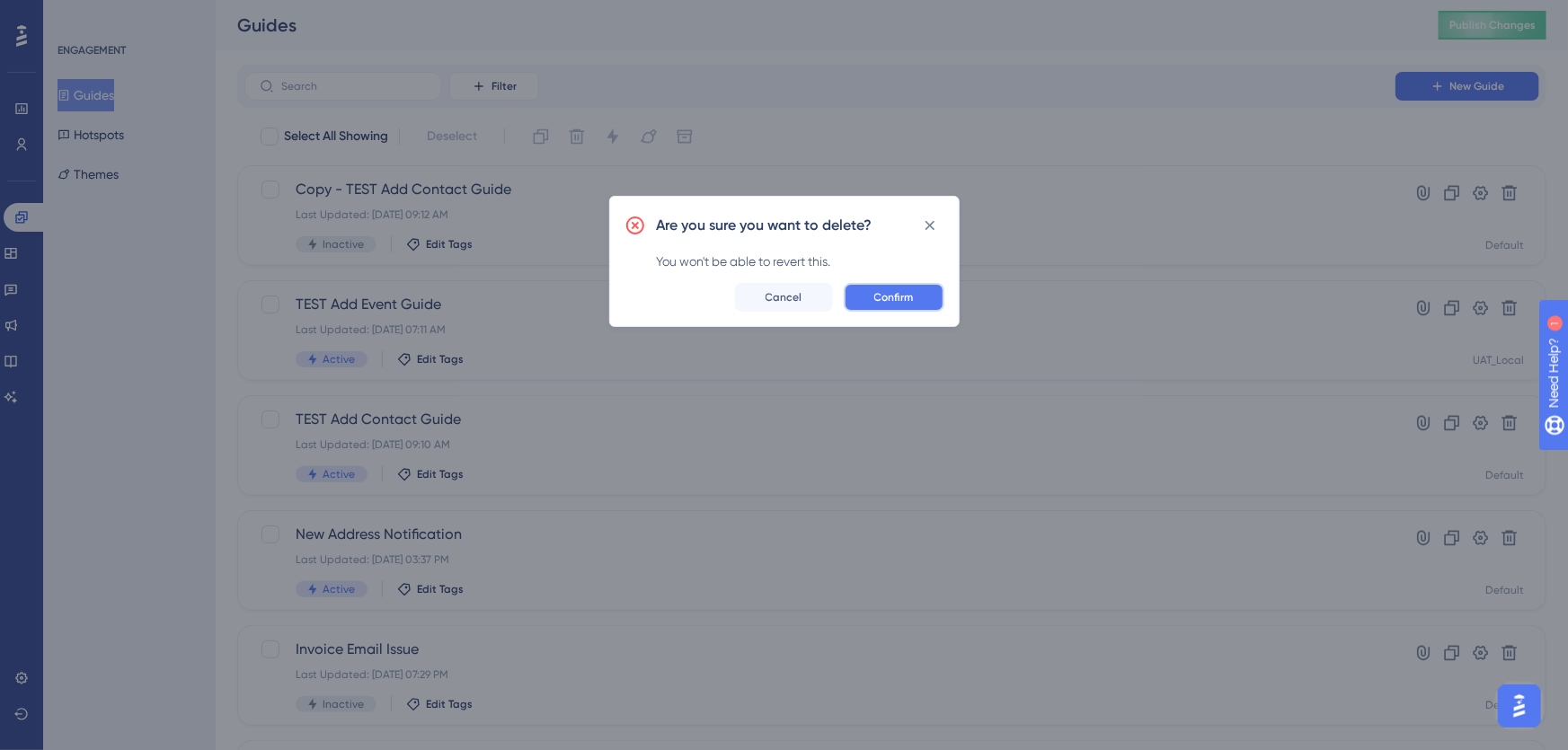
click at [906, 305] on button "Confirm" at bounding box center [894, 297] width 101 height 29
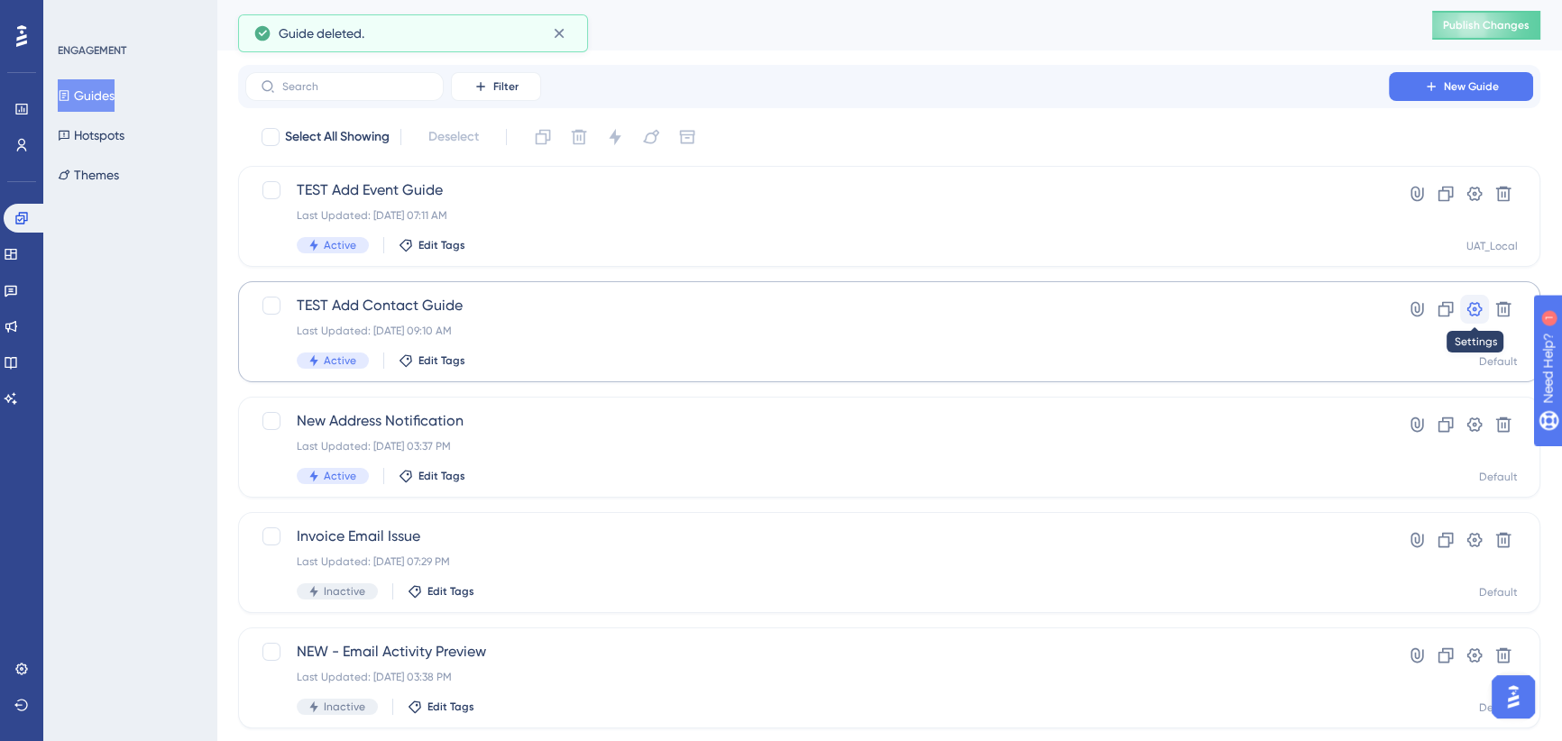
click at [1473, 307] on icon at bounding box center [1474, 309] width 15 height 14
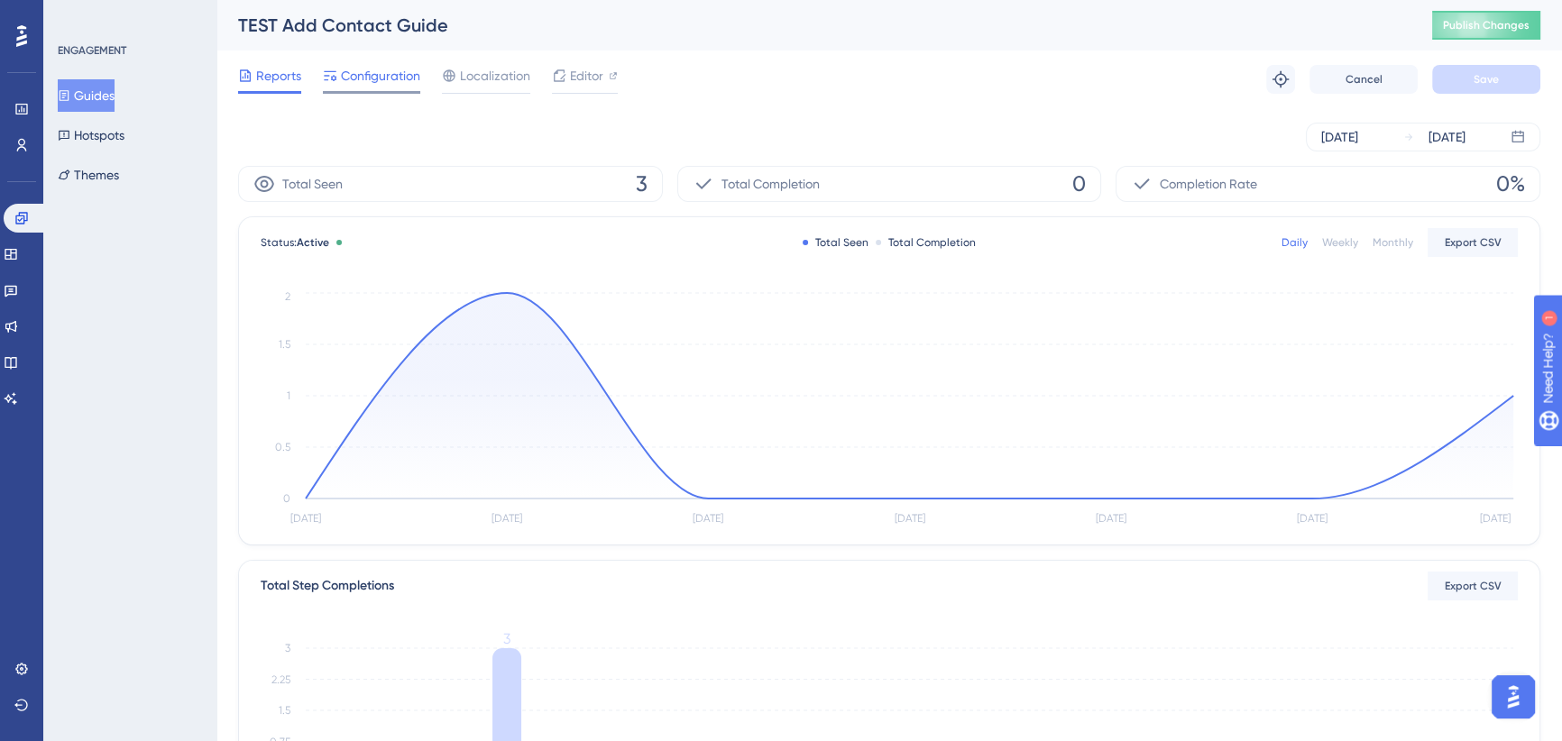
click at [378, 80] on span "Configuration" at bounding box center [380, 76] width 79 height 22
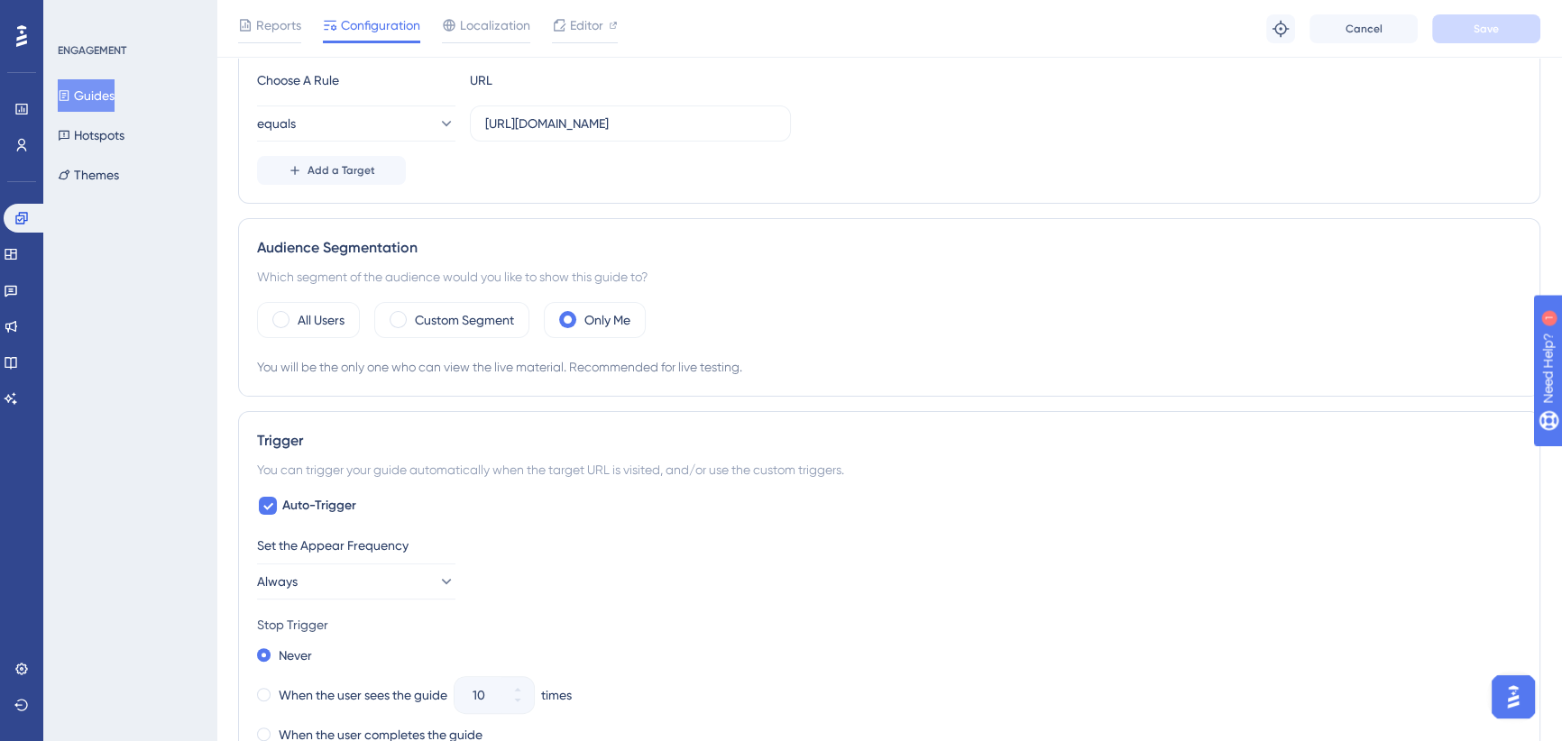
scroll to position [491, 0]
